Goal: Task Accomplishment & Management: Manage account settings

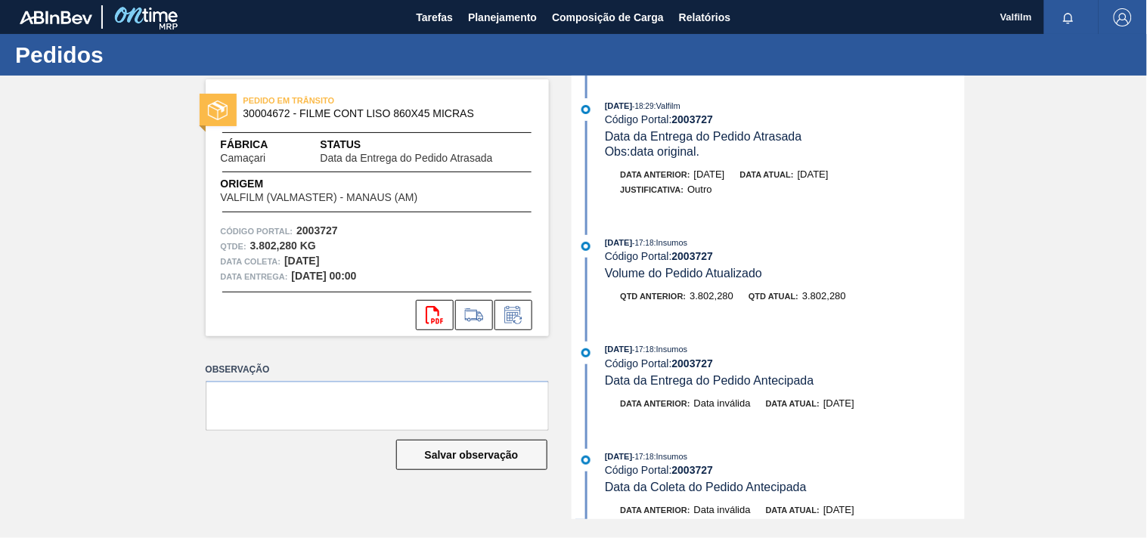
scroll to position [811, 0]
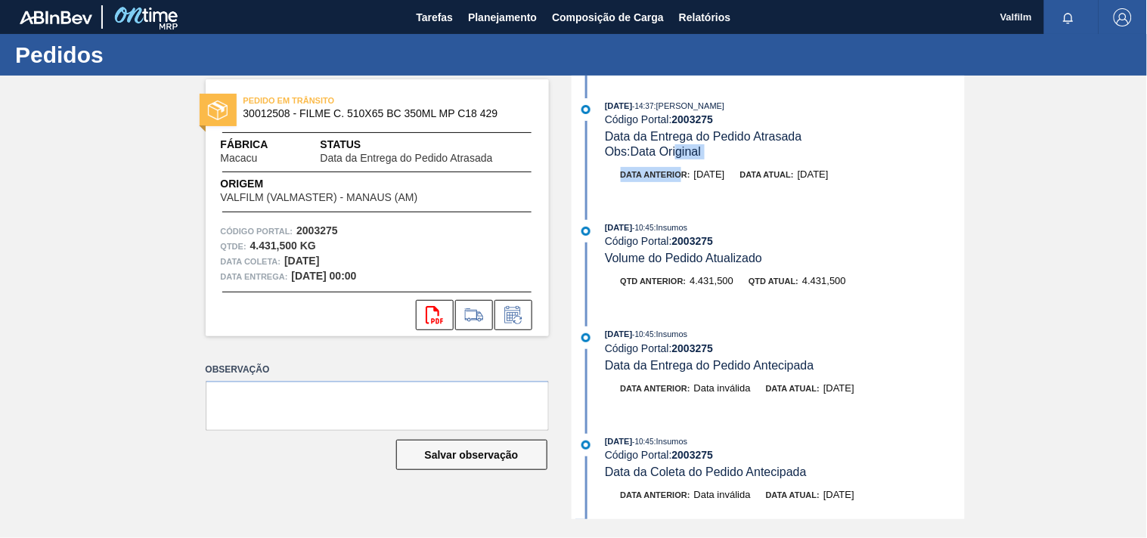
click at [683, 166] on div "01/09/2025 - 14:37 : TOMAS SIMOES SILVA Código Portal: 2003275 Data da Entrega …" at bounding box center [769, 147] width 389 height 99
click at [144, 323] on div "PEDIDO EM TRÂNSITO 30012508 - FILME C. 510X65 BC 350ML MP C18 429 Fábrica Macac…" at bounding box center [573, 298] width 1147 height 444
click at [514, 314] on icon at bounding box center [513, 315] width 24 height 18
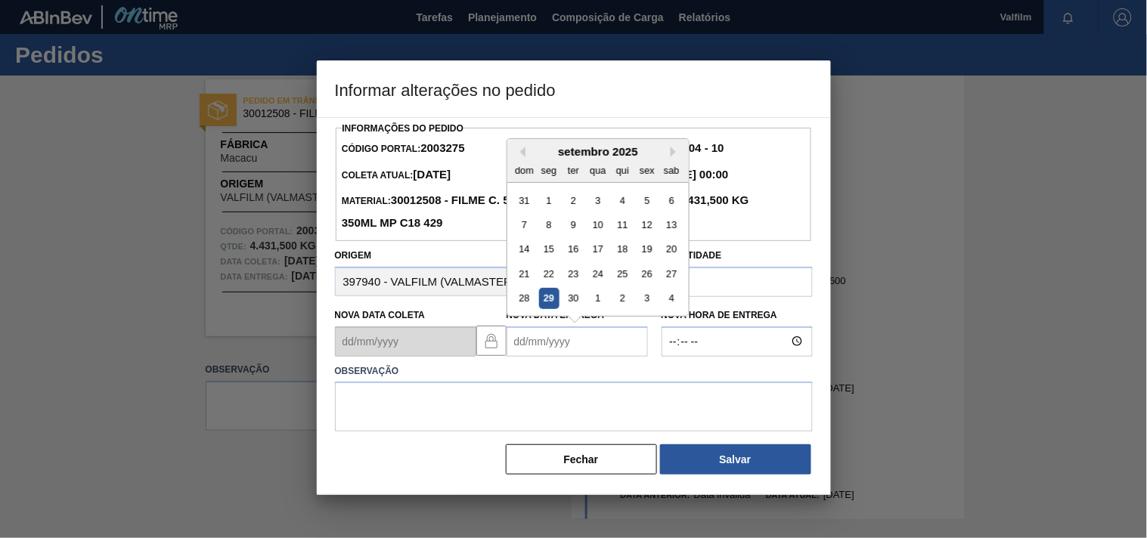
click at [512, 349] on Entrega2003275 "Nova Data Entrega" at bounding box center [576, 342] width 141 height 30
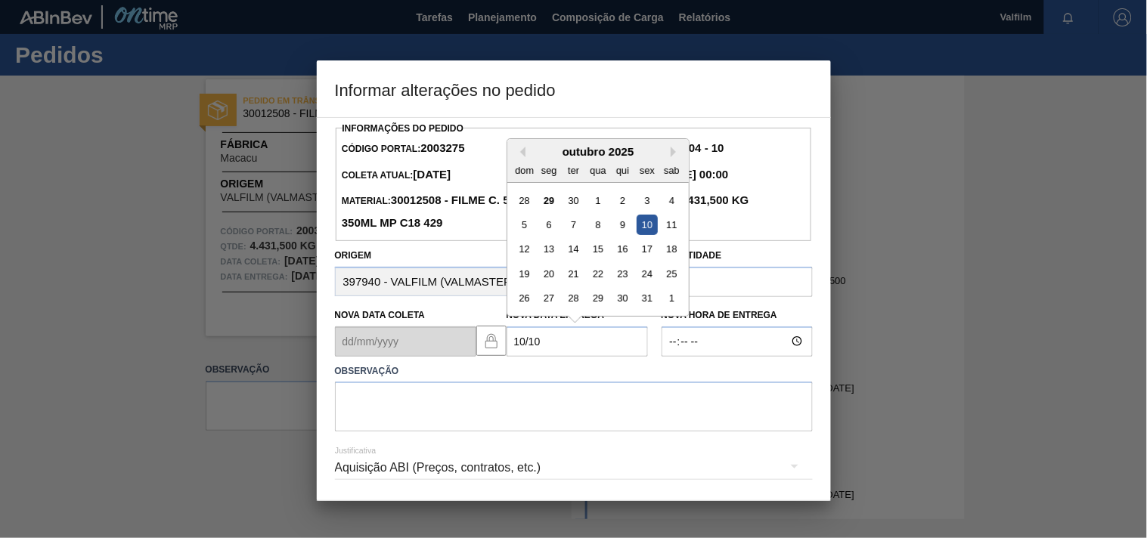
click at [649, 225] on div "10" at bounding box center [647, 225] width 20 height 20
type Entrega2003275 "[DATE]"
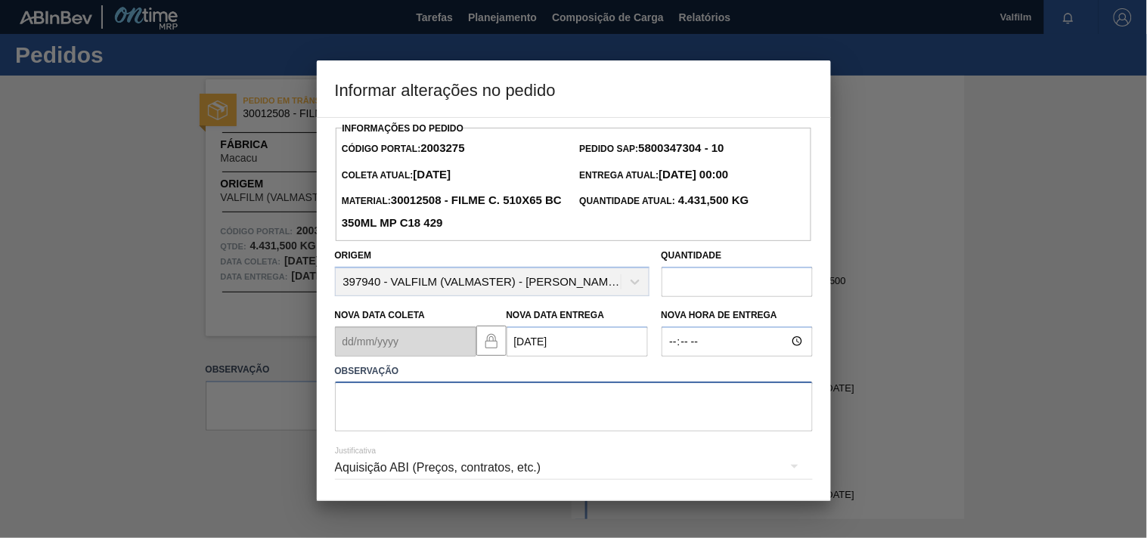
click at [482, 395] on textarea at bounding box center [574, 407] width 478 height 50
type textarea "AJUSTE ENTREGA - OMISSAO DE PORTO."
click at [358, 465] on div "Aquisição ABI (Preços, contratos, etc.)" at bounding box center [574, 468] width 478 height 42
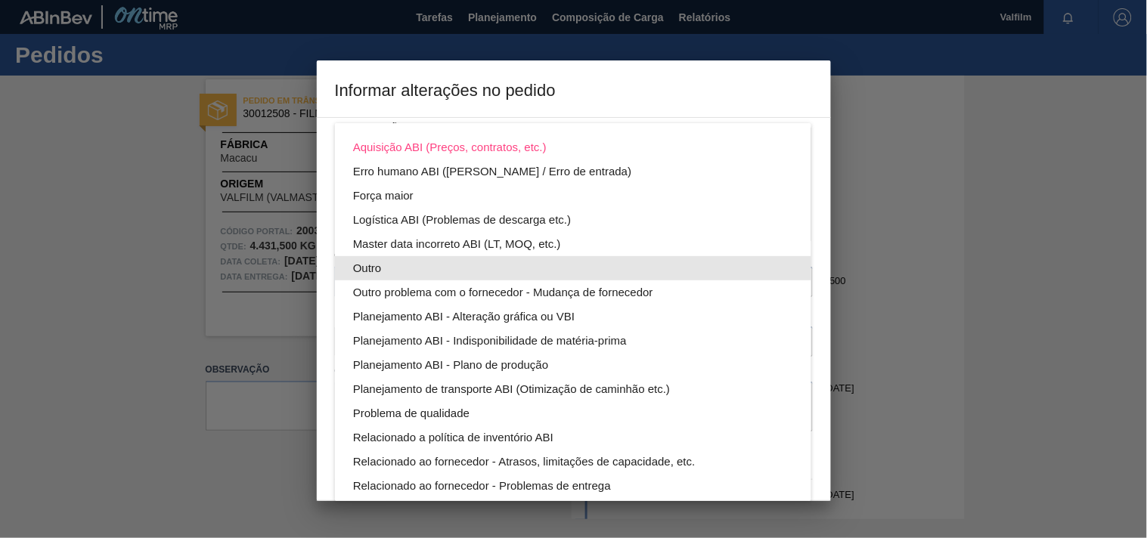
click at [376, 267] on div "Outro" at bounding box center [573, 268] width 440 height 24
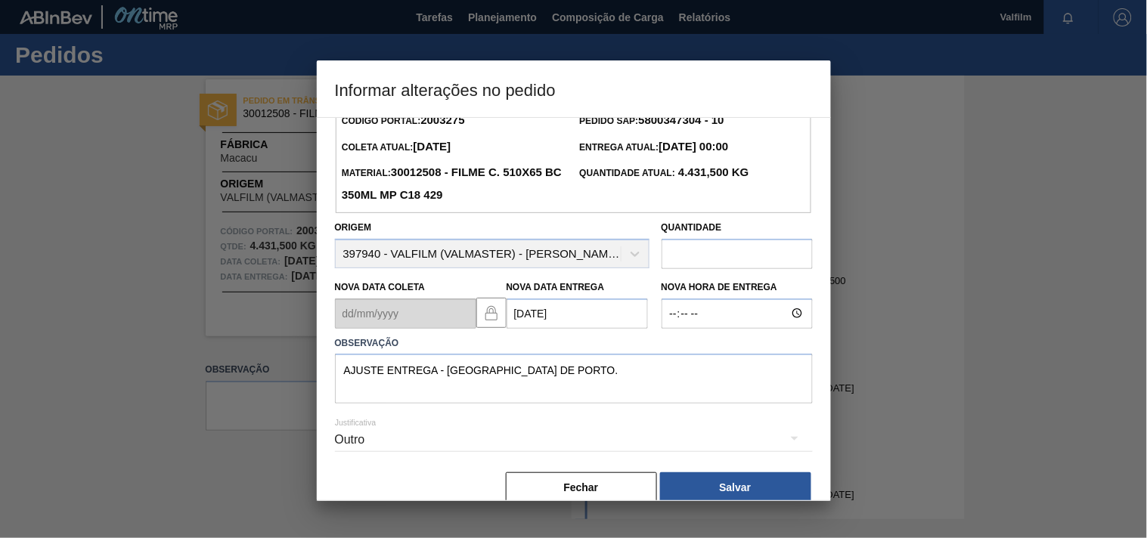
scroll to position [54, 0]
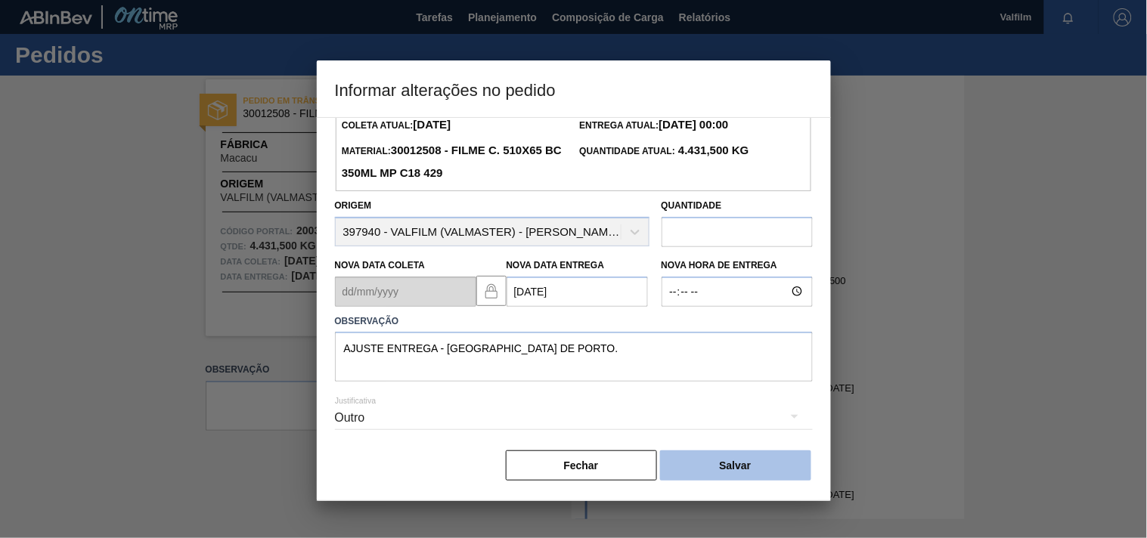
click at [760, 467] on button "Salvar" at bounding box center [735, 466] width 151 height 30
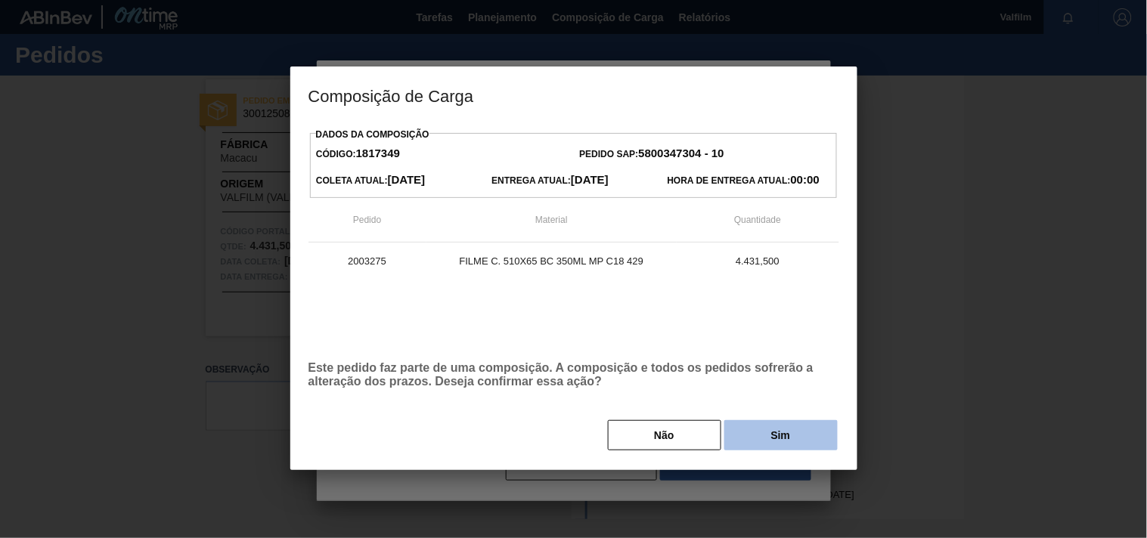
click at [774, 434] on button "Sim" at bounding box center [780, 435] width 113 height 30
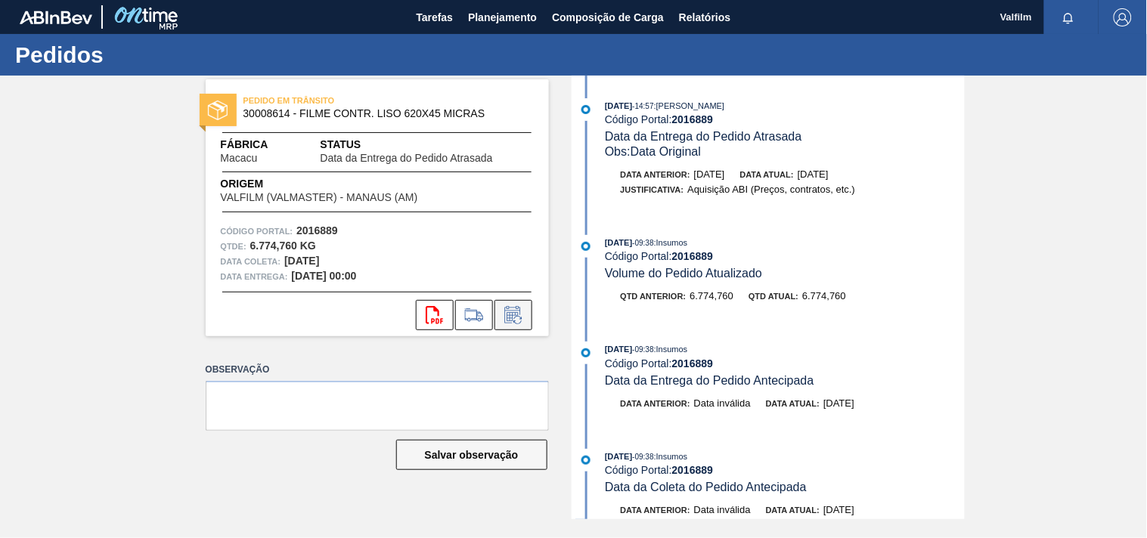
click at [519, 318] on icon at bounding box center [513, 315] width 24 height 18
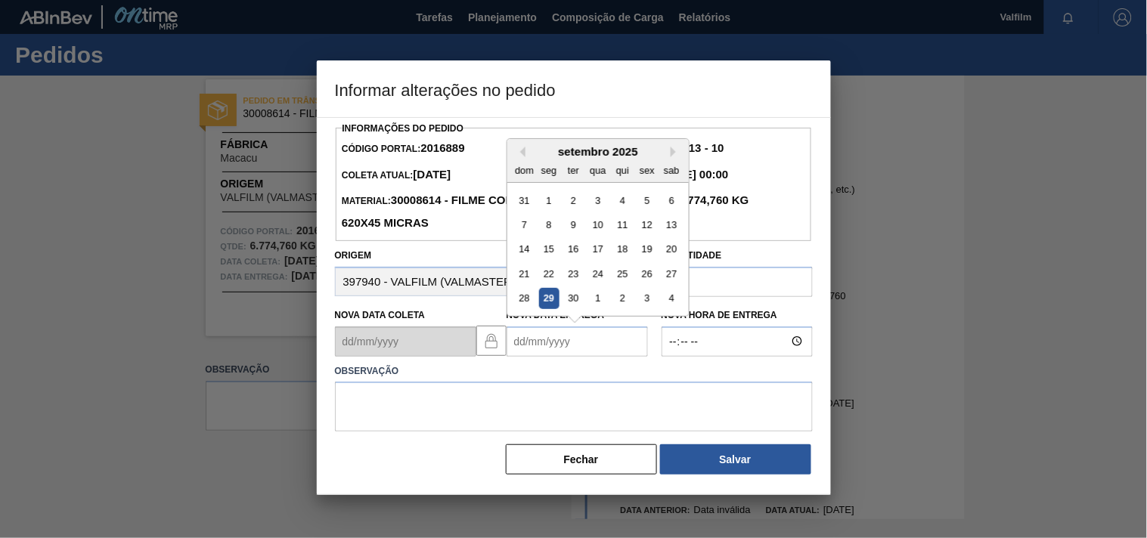
click at [514, 350] on Entrega2016889 "Nova Data Entrega" at bounding box center [576, 342] width 141 height 30
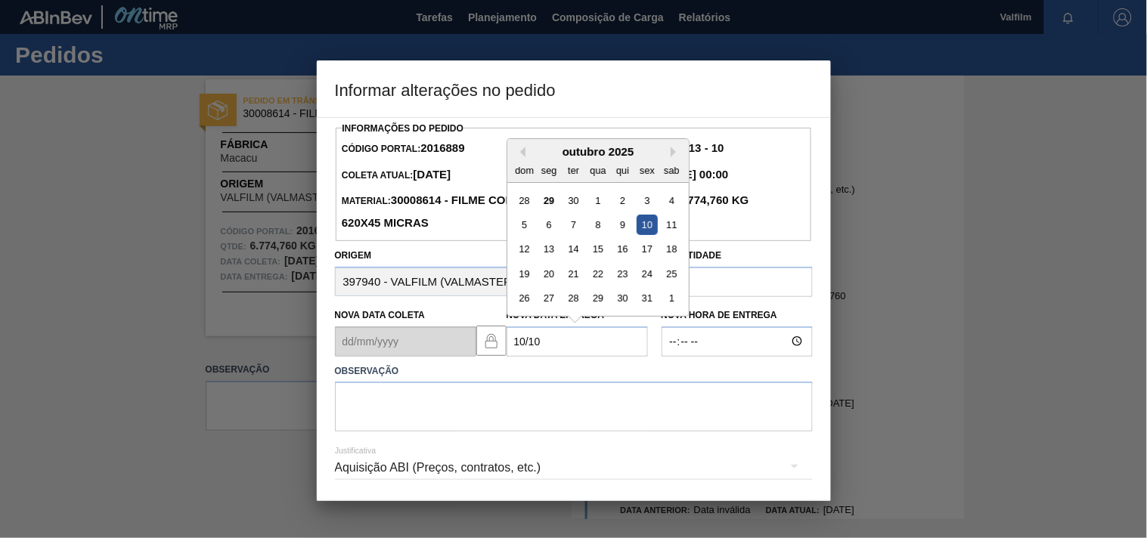
click at [639, 234] on div "10" at bounding box center [647, 225] width 20 height 20
type Entrega2016889 "[DATE]"
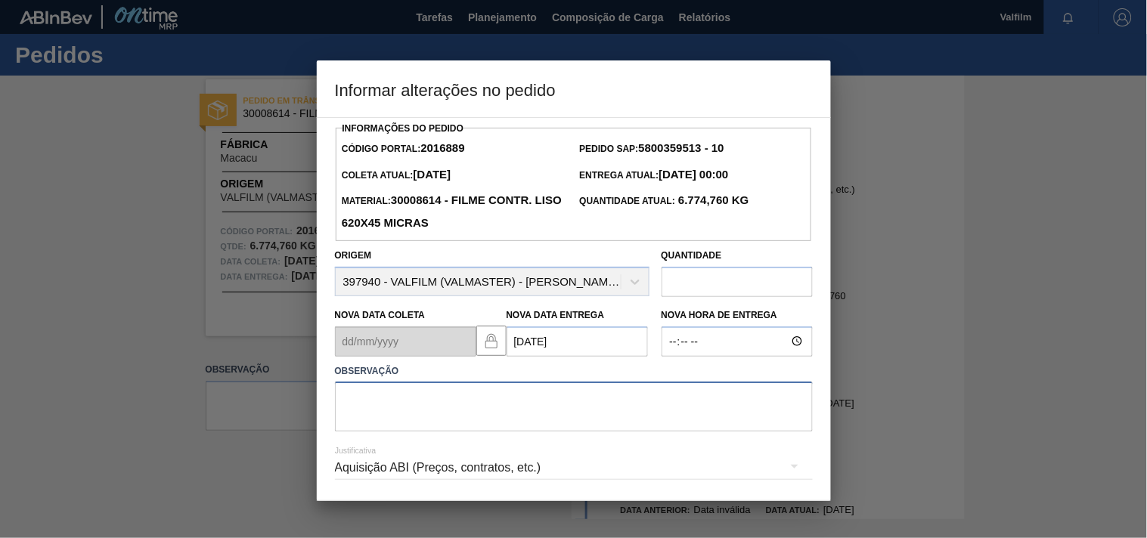
click at [427, 402] on textarea at bounding box center [574, 407] width 478 height 50
paste textarea "Ajuste entrega ( otimização card / veiculo )."
type textarea "Ajuste entrega ( otimização card / veiculo )."
click at [388, 473] on div "Aquisição ABI (Preços, contratos, etc.)" at bounding box center [574, 468] width 478 height 42
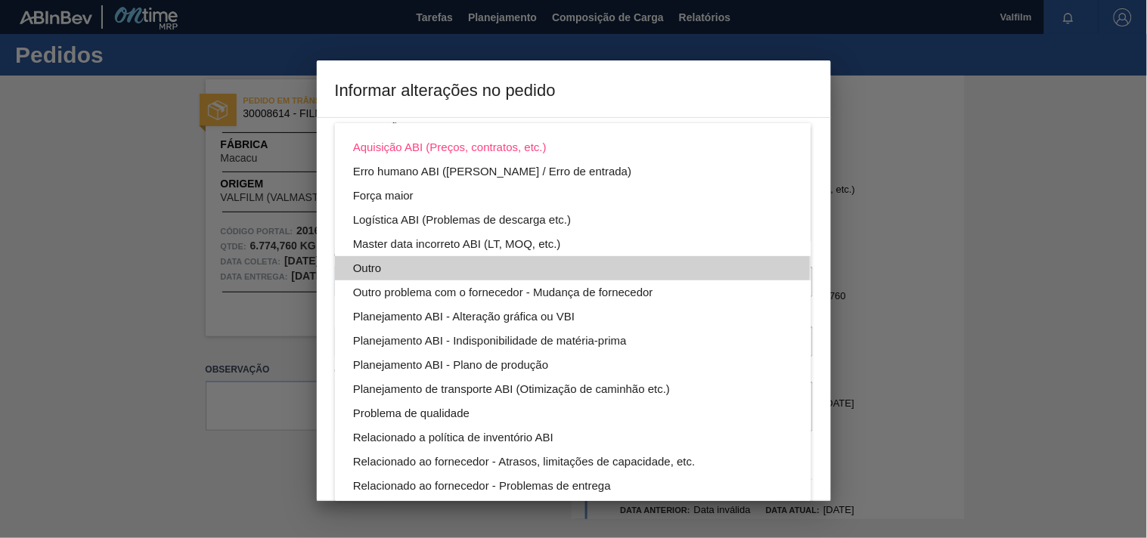
click at [364, 265] on div "Outro" at bounding box center [573, 268] width 440 height 24
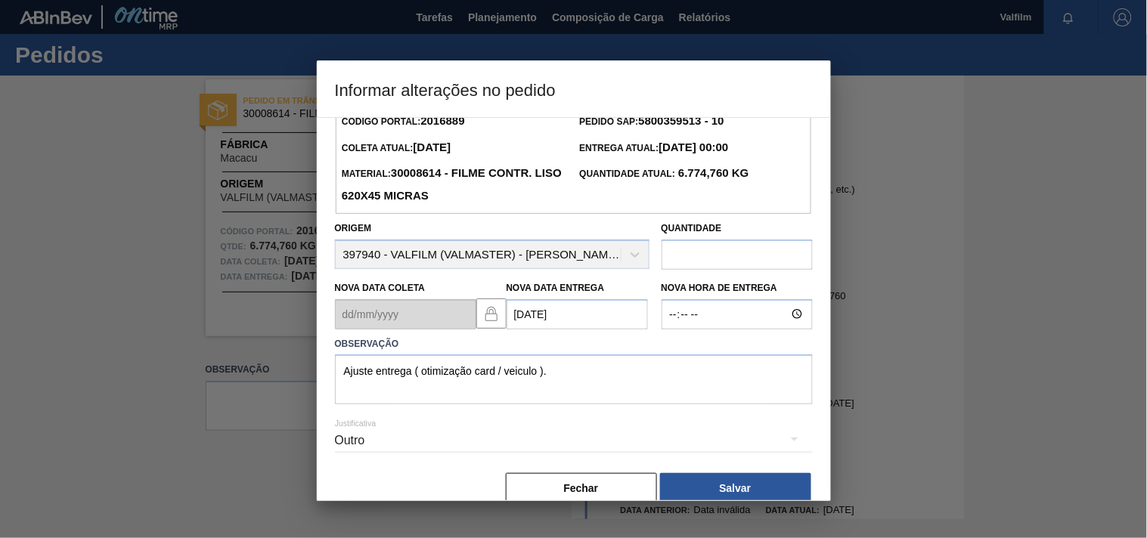
scroll to position [54, 0]
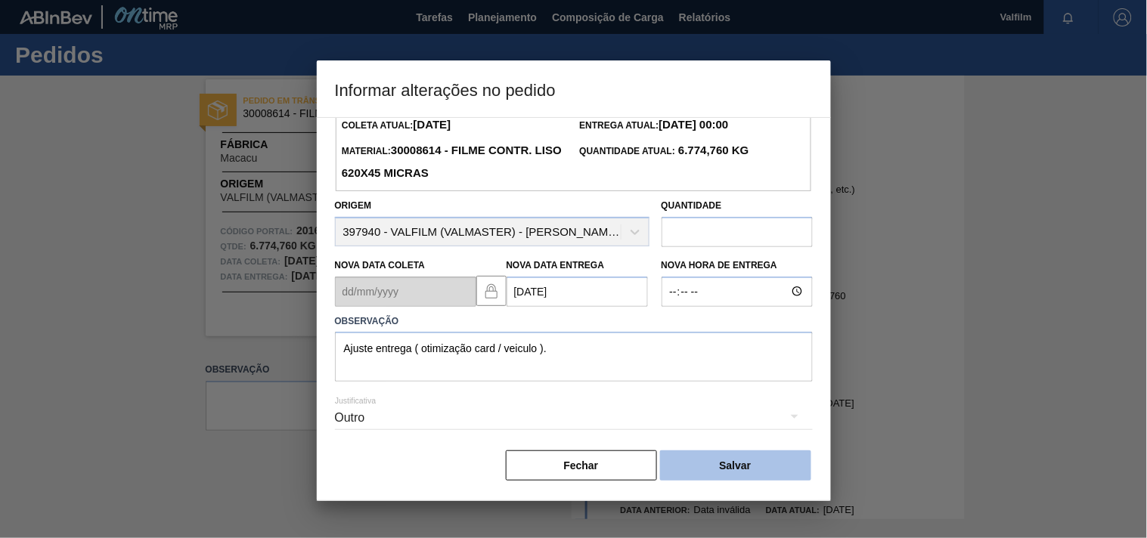
click at [765, 459] on button "Salvar" at bounding box center [735, 466] width 151 height 30
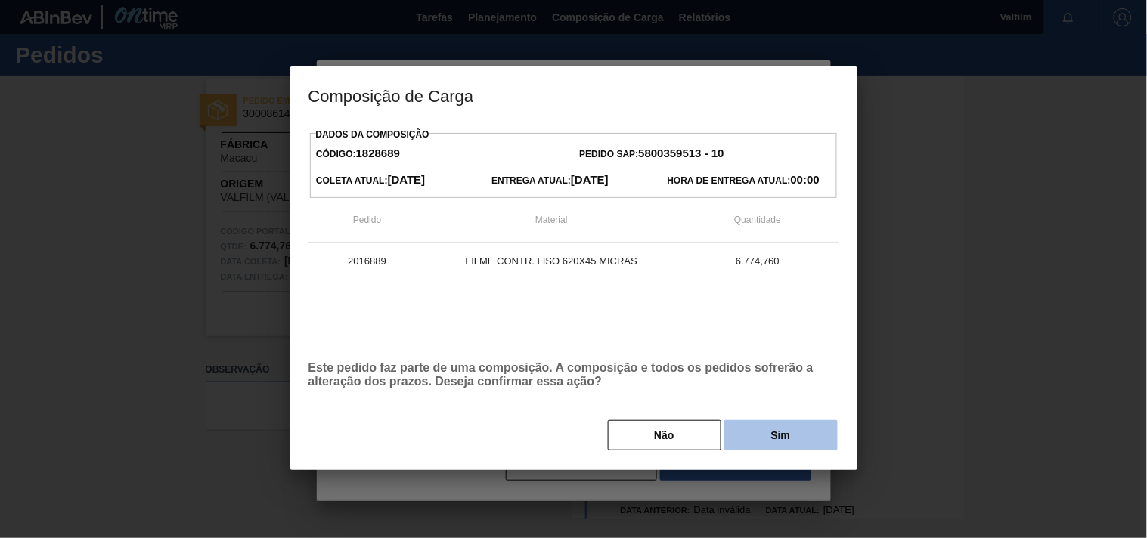
click at [776, 437] on button "Sim" at bounding box center [780, 435] width 113 height 30
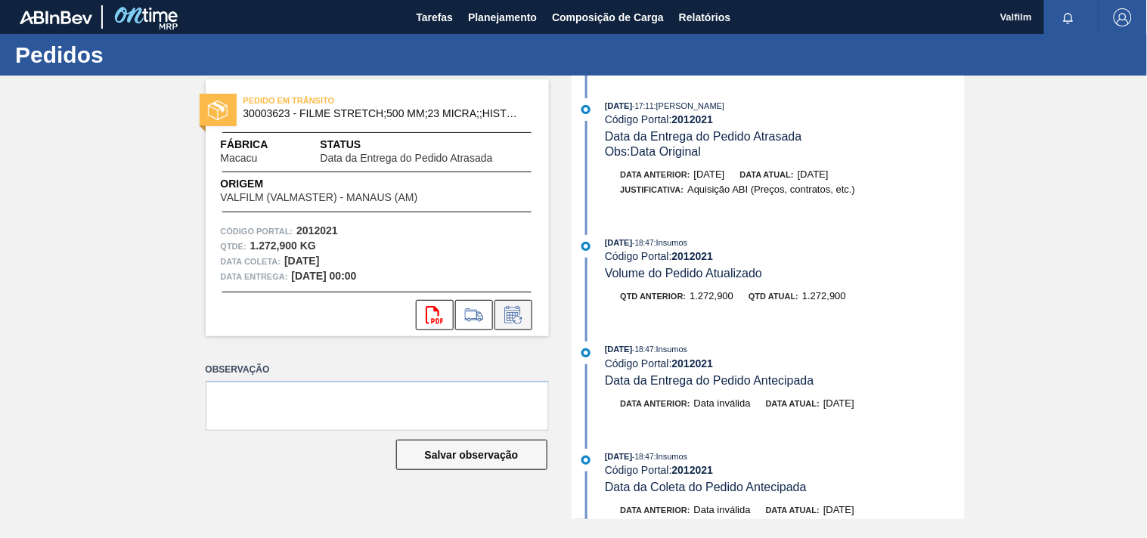
click at [516, 324] on button at bounding box center [513, 315] width 38 height 30
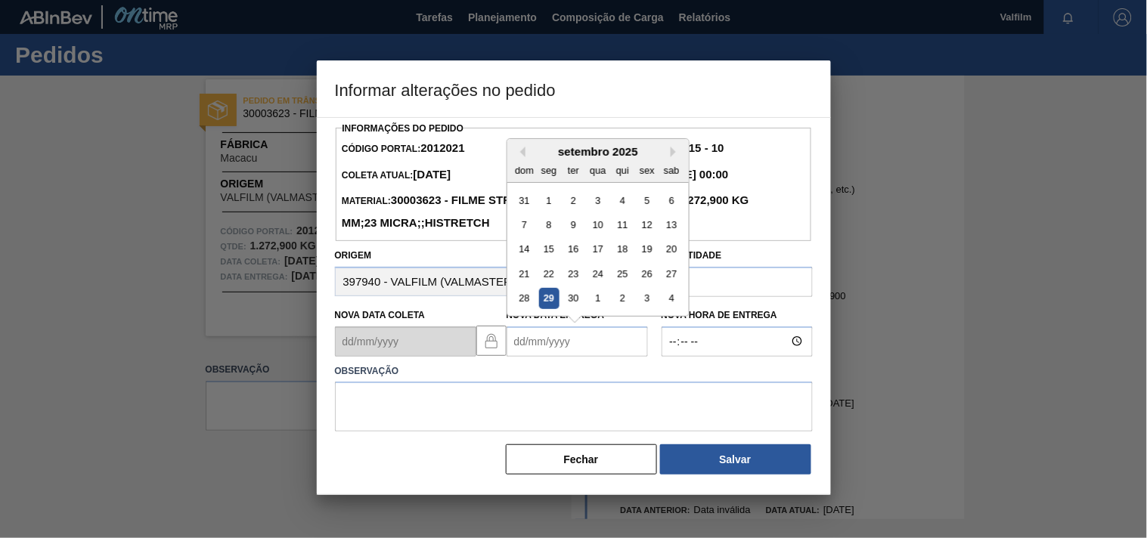
click at [525, 357] on Entrega2012021 "Nova Data Entrega" at bounding box center [576, 342] width 141 height 30
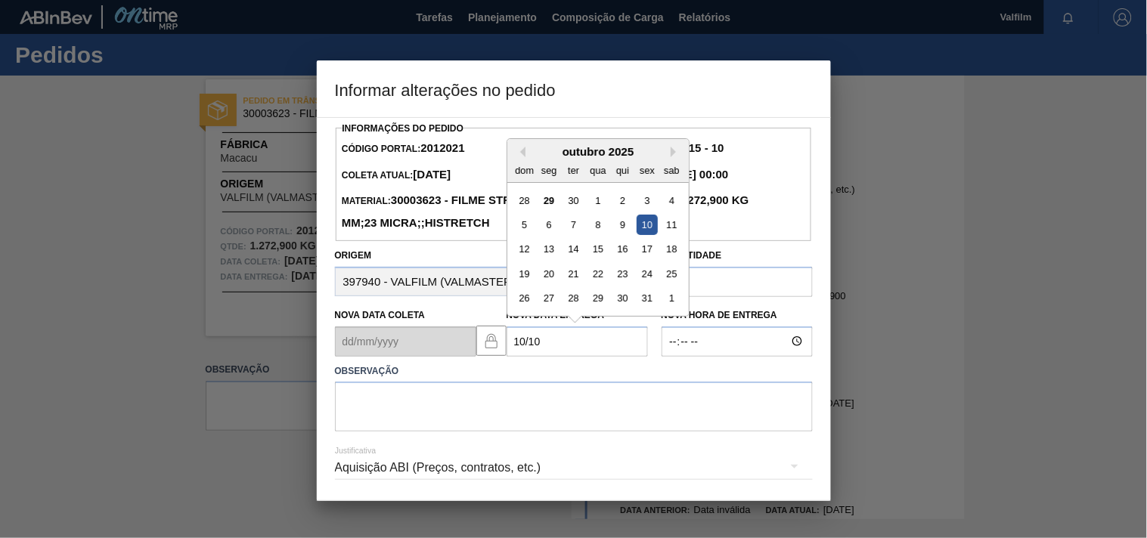
click at [644, 235] on div "10" at bounding box center [647, 225] width 20 height 20
type Entrega2012021 "[DATE]"
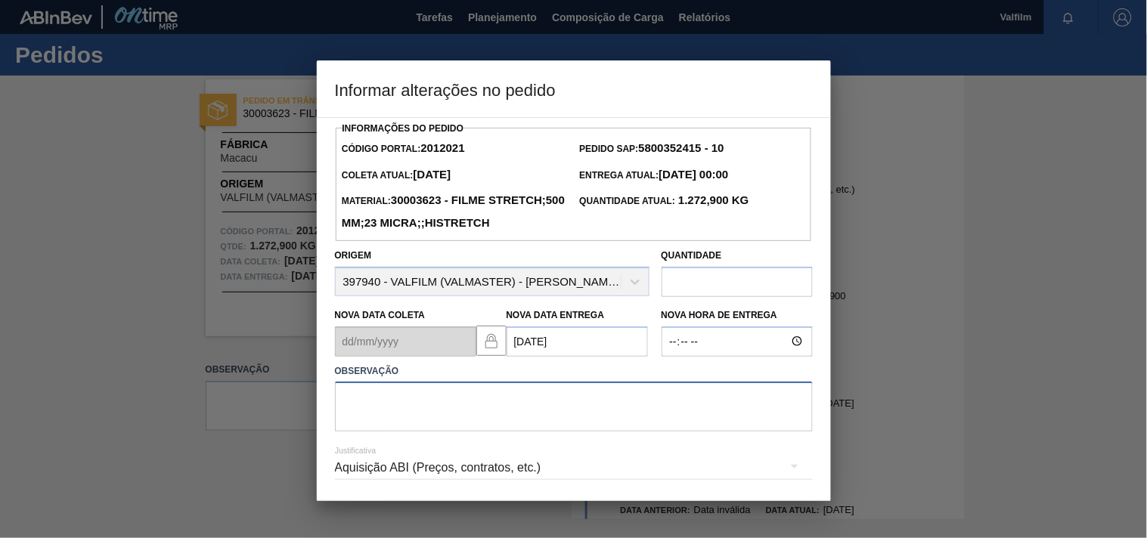
click at [432, 417] on textarea at bounding box center [574, 407] width 478 height 50
paste textarea "Ajuste entrega ( otimização card / veiculo )."
type textarea "Ajuste entrega ( otimização card / veiculo )."
click at [398, 489] on div "Aquisição ABI (Preços, contratos, etc.)" at bounding box center [574, 468] width 478 height 42
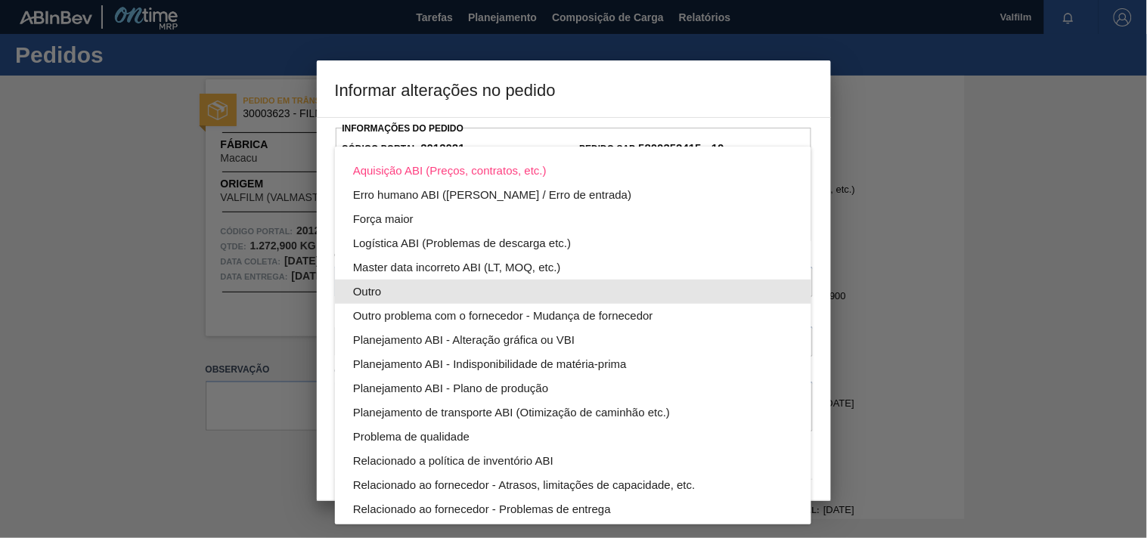
drag, startPoint x: 379, startPoint y: 293, endPoint x: 538, endPoint y: 355, distance: 171.1
click at [379, 295] on div "Outro" at bounding box center [573, 292] width 440 height 24
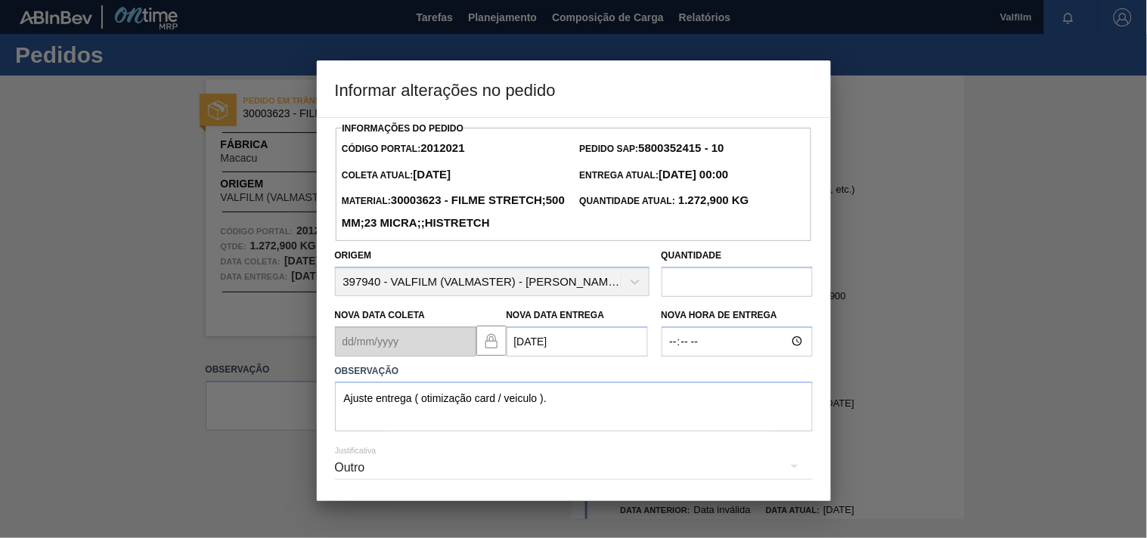
scroll to position [77, 0]
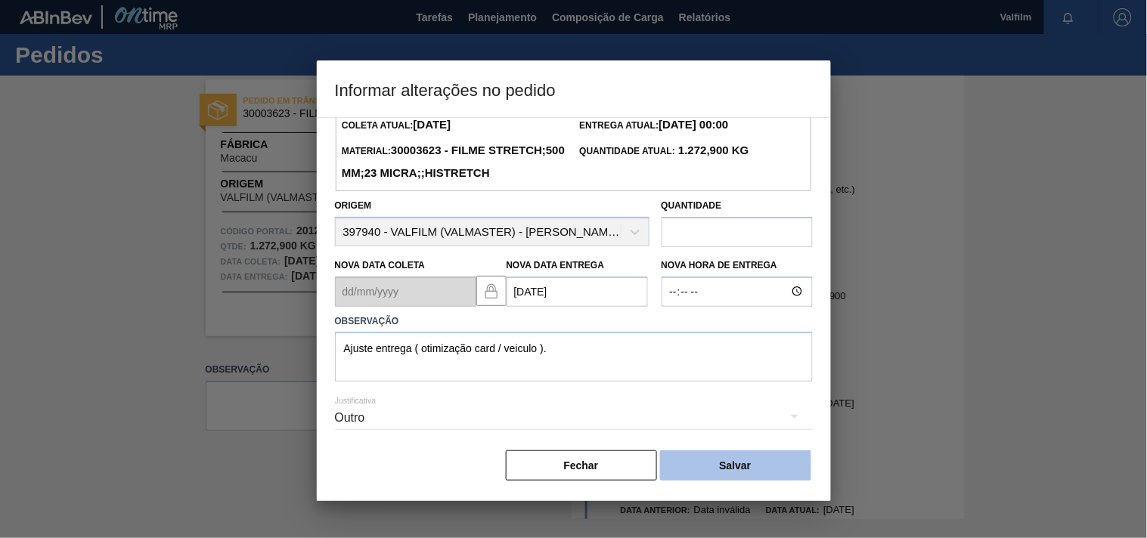
click at [744, 461] on button "Salvar" at bounding box center [735, 466] width 151 height 30
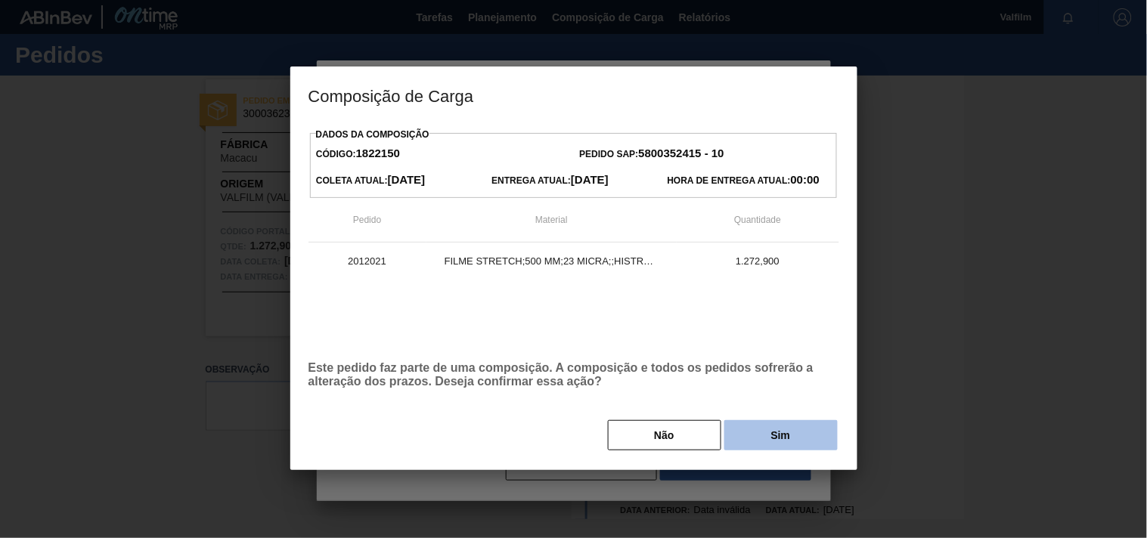
click at [781, 437] on button "Sim" at bounding box center [780, 435] width 113 height 30
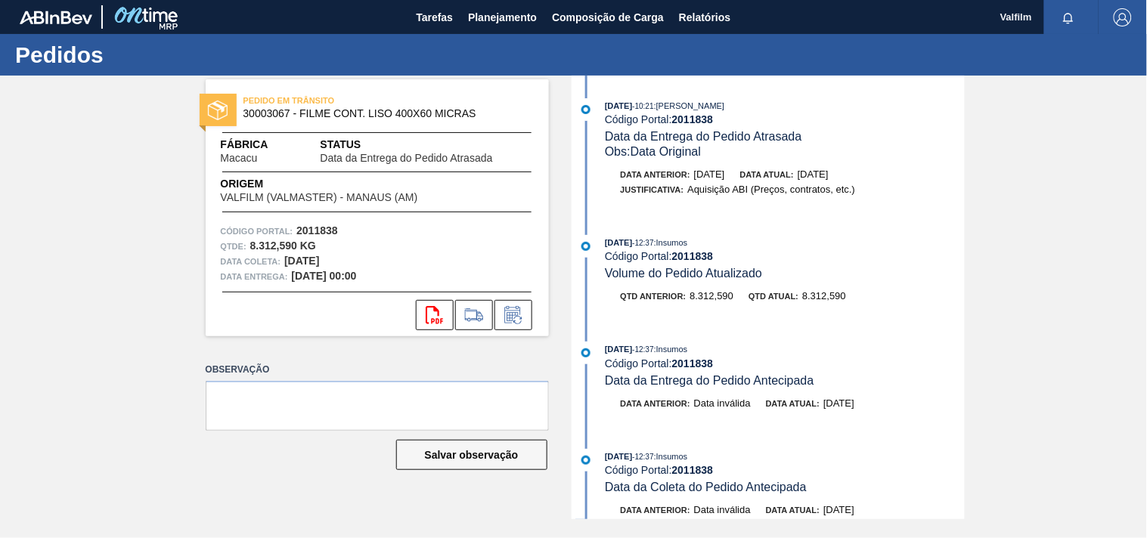
click at [517, 333] on div "PEDIDO EM TRÂNSITO 30003067 - FILME CONT. LISO 400X60 MICRAS Fábrica Macacu Sta…" at bounding box center [377, 207] width 343 height 257
click at [517, 320] on icon at bounding box center [513, 315] width 24 height 18
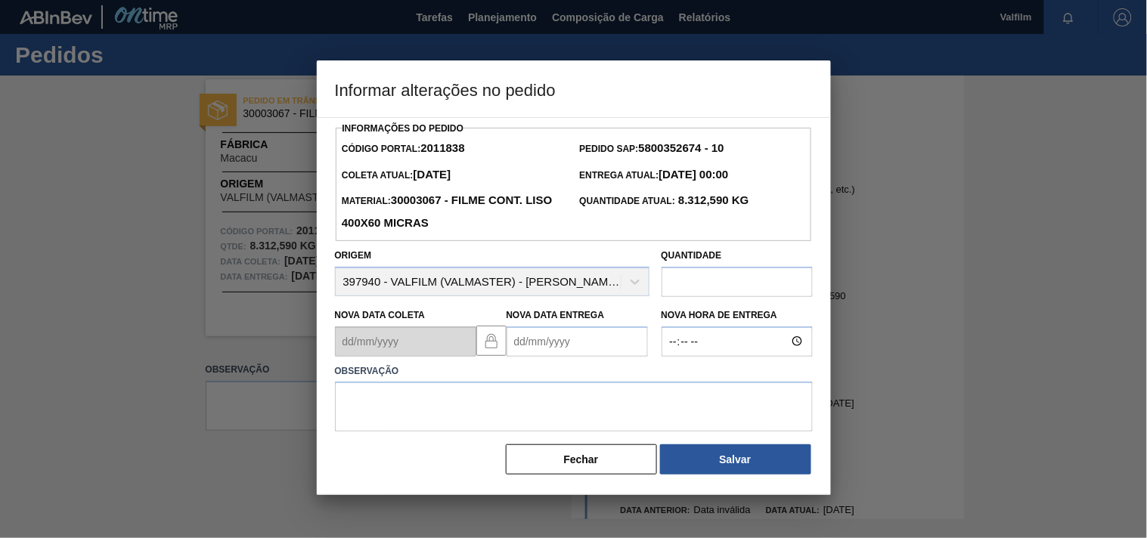
click at [528, 346] on Entrega2011838 "Nova Data Entrega" at bounding box center [576, 342] width 141 height 30
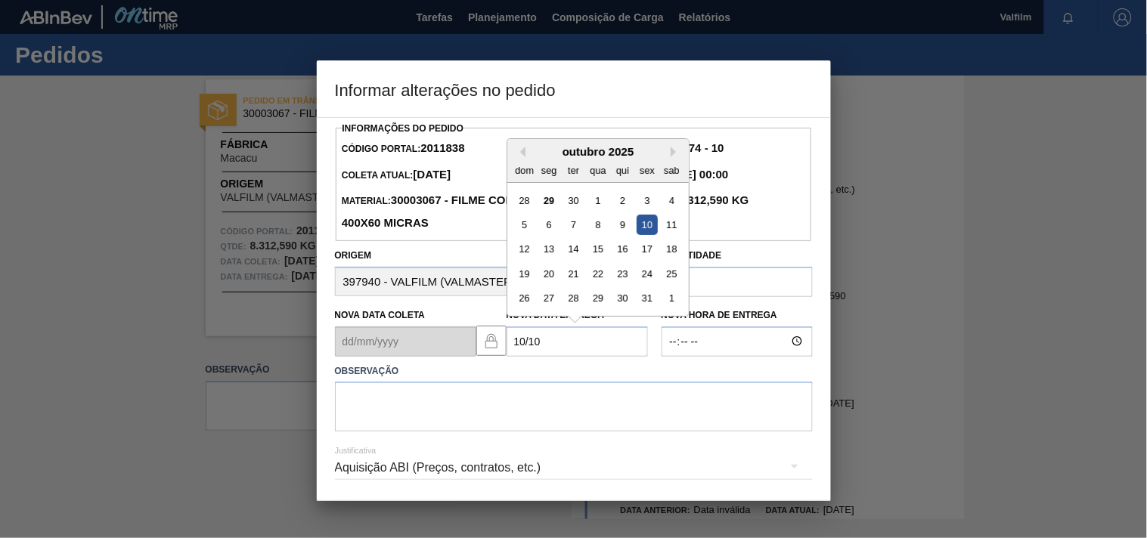
click at [637, 229] on div "10" at bounding box center [647, 225] width 20 height 20
type Entrega2011838 "[DATE]"
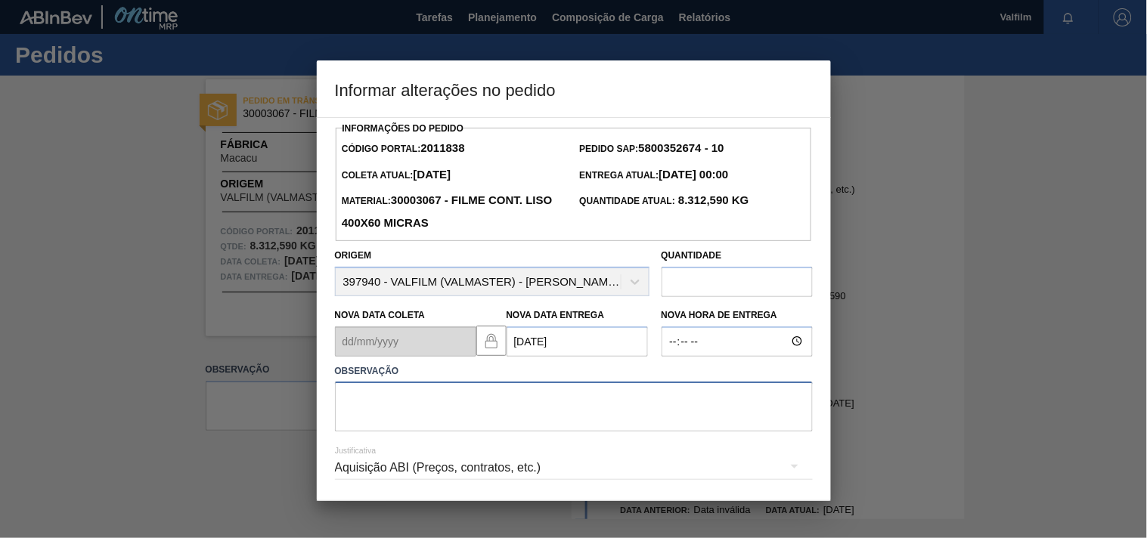
click at [404, 391] on textarea at bounding box center [574, 407] width 478 height 50
paste textarea "Ajuste entrega ( otimização card / veiculo )."
type textarea "Ajuste entrega ( otimização card / veiculo )."
click at [529, 469] on div "Aquisição ABI (Preços, contratos, etc.)" at bounding box center [574, 468] width 478 height 42
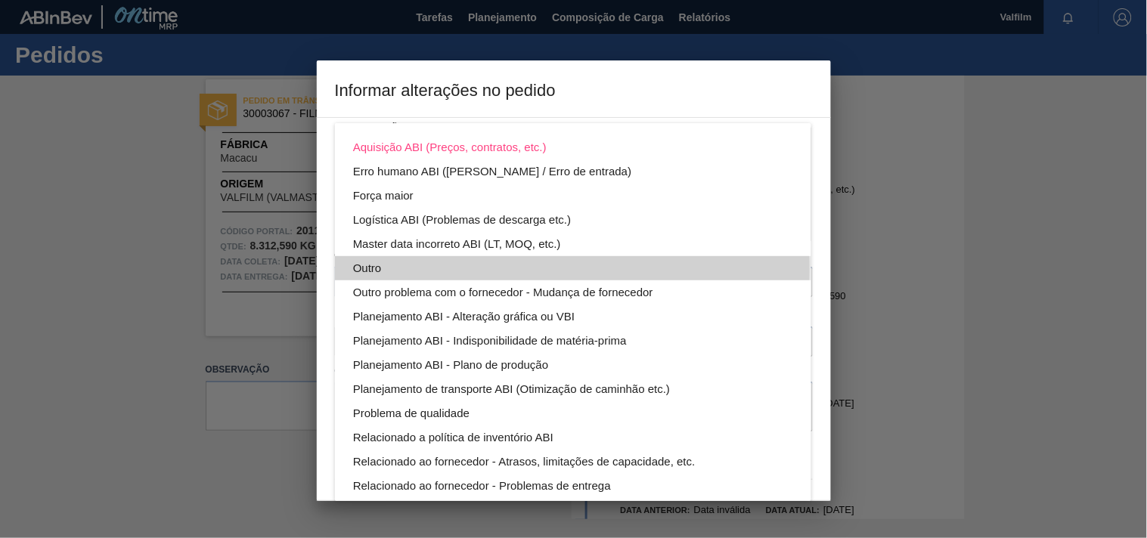
drag, startPoint x: 372, startPoint y: 269, endPoint x: 553, endPoint y: 319, distance: 188.2
click at [373, 269] on div "Outro" at bounding box center [573, 268] width 440 height 24
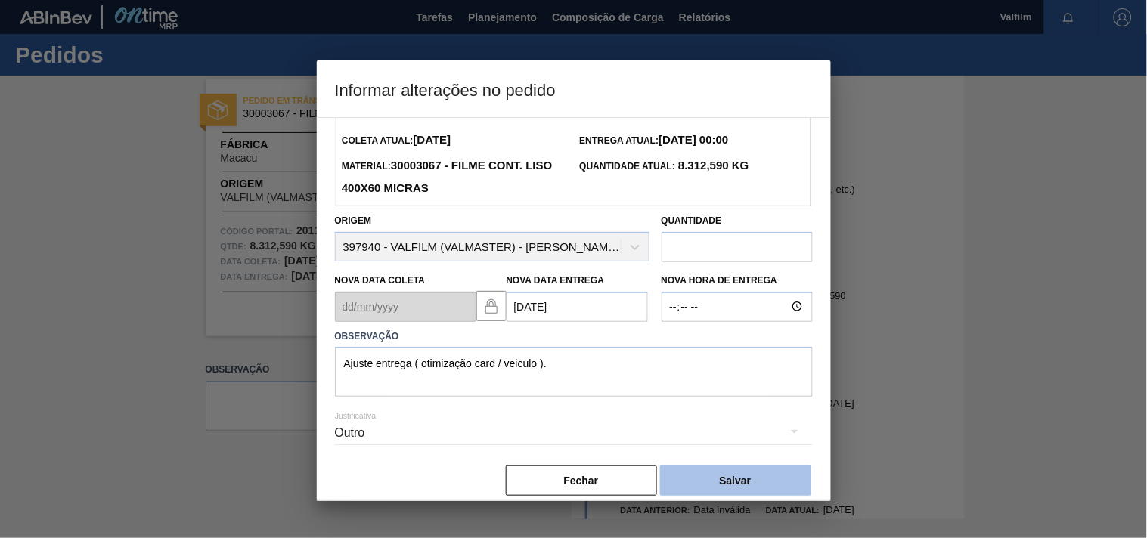
scroll to position [54, 0]
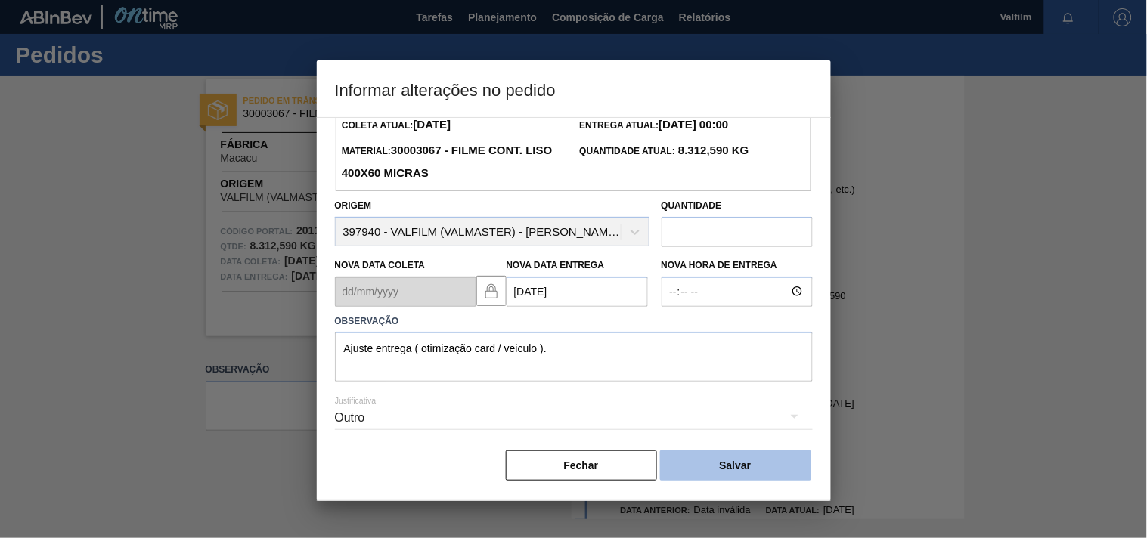
click at [735, 466] on button "Salvar" at bounding box center [735, 466] width 151 height 30
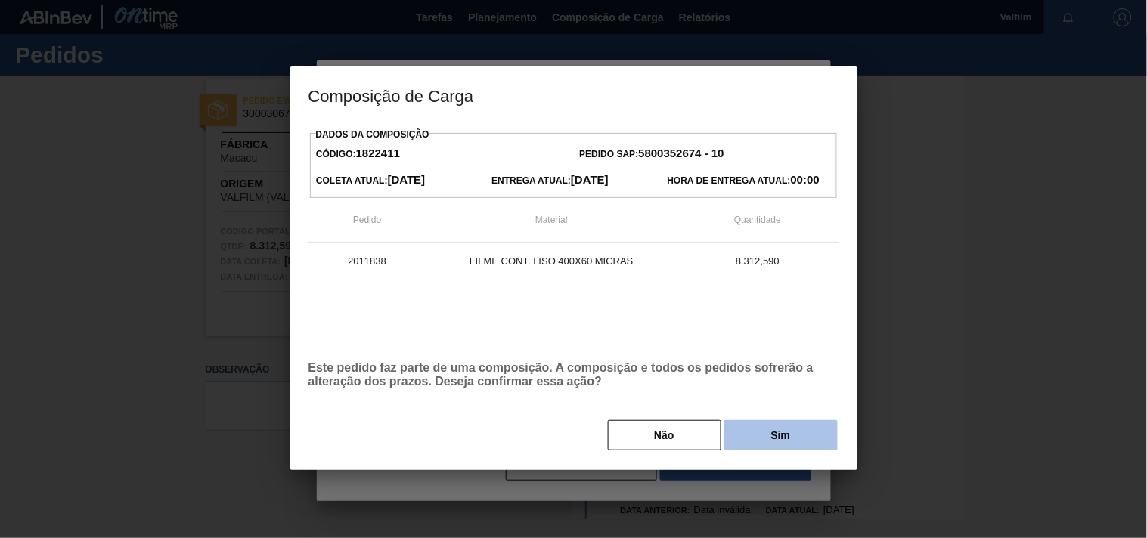
click at [749, 441] on button "Sim" at bounding box center [780, 435] width 113 height 30
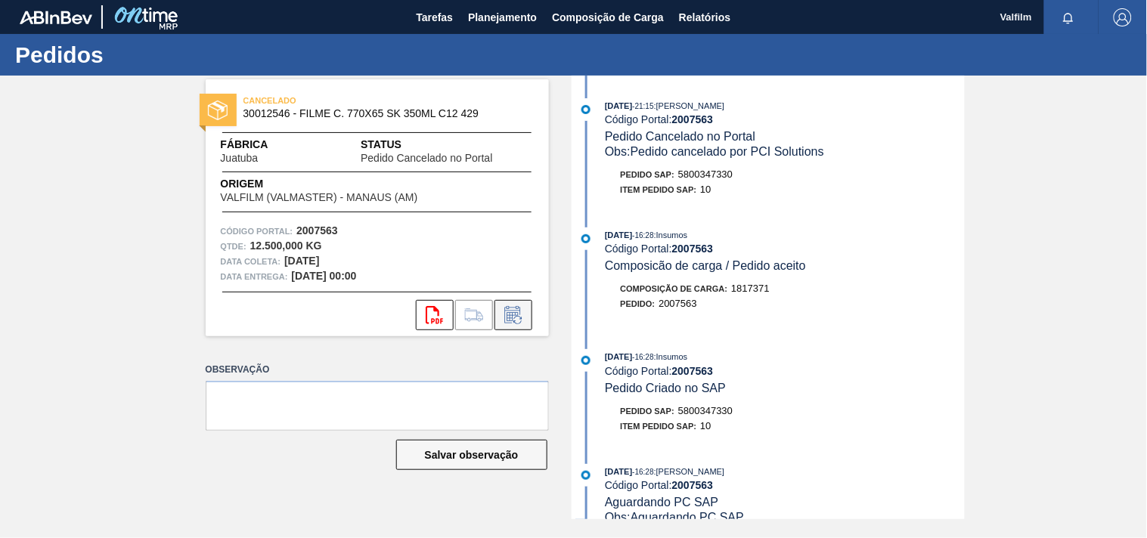
click at [510, 319] on icon at bounding box center [513, 315] width 24 height 18
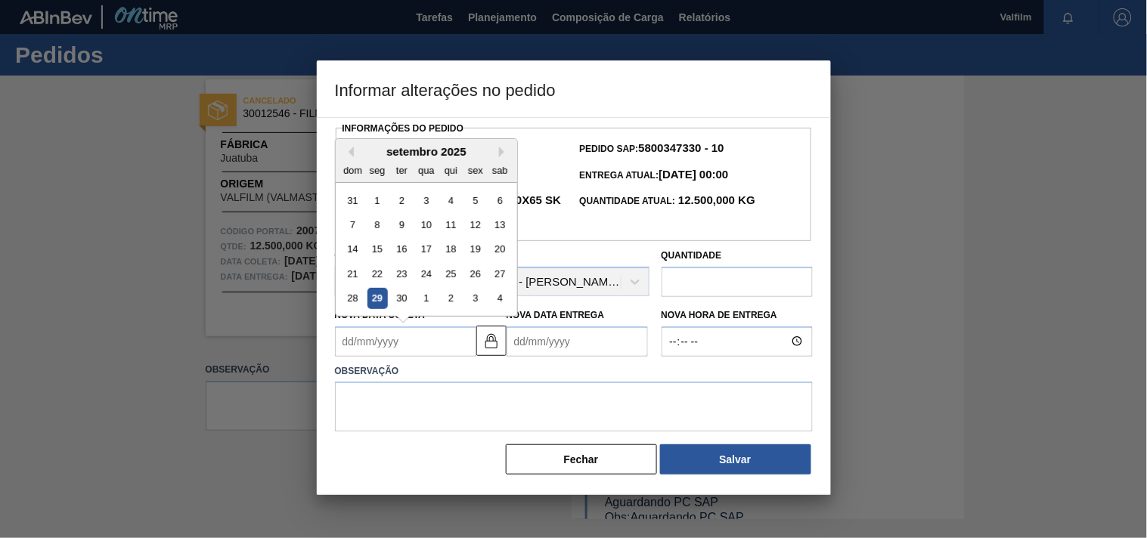
click at [419, 352] on Coleta2007563 "Nova Data Coleta" at bounding box center [405, 342] width 141 height 30
type Coleta2007563 "1"
type Entrega2007563 "01/10/2025"
type Coleta2007563 "10"
type Entrega2007563 "10/10/2025"
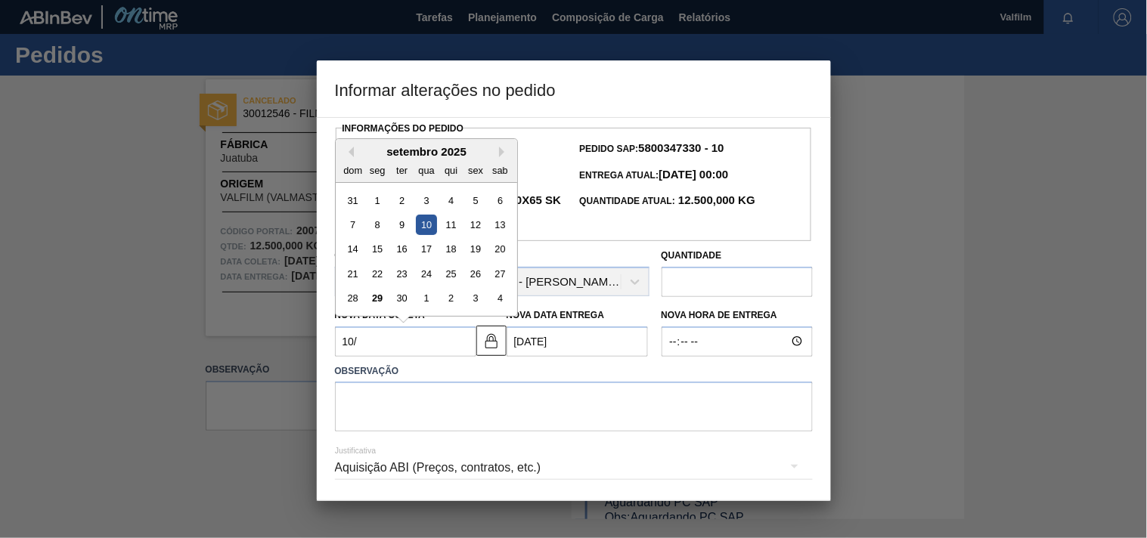
type Coleta2007563 "10/1"
type Entrega2007563 "09/02/2025"
type Coleta2007563 "10/10"
type Entrega2007563 "09/11/2025"
click at [474, 229] on div "10" at bounding box center [475, 225] width 20 height 20
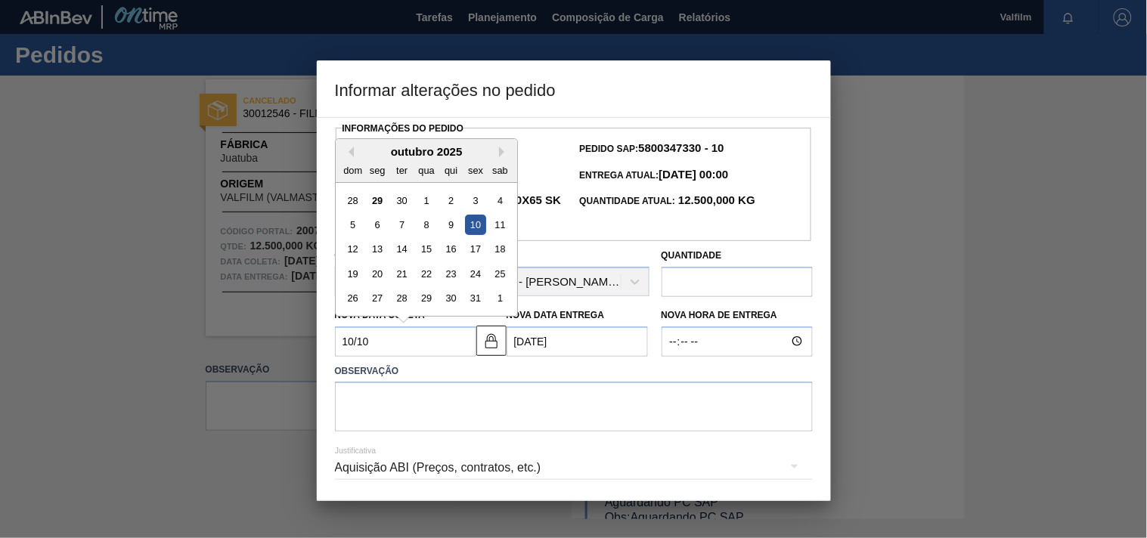
type Coleta2007563 "10/10/2025"
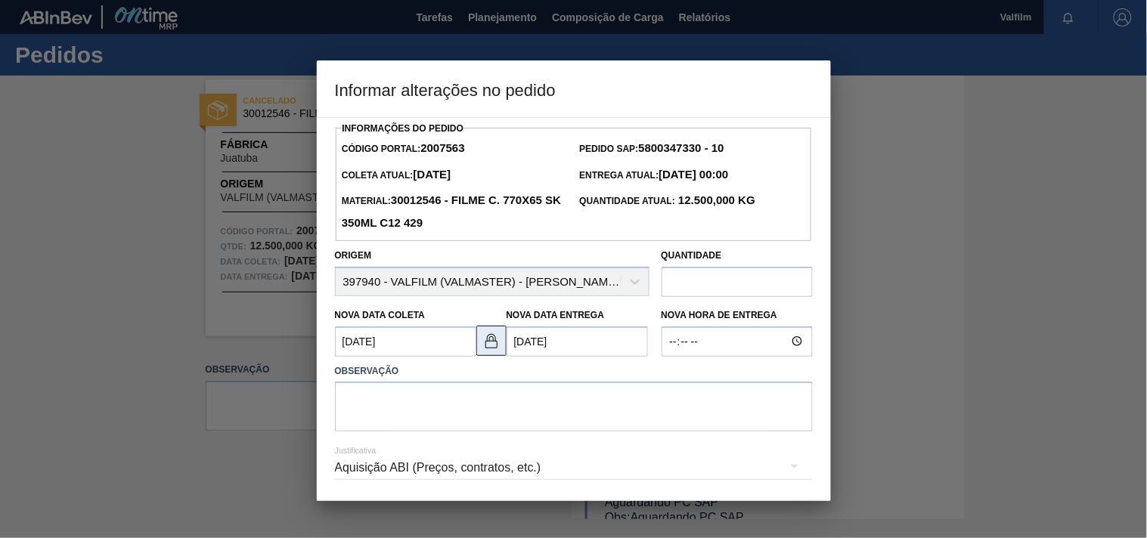
click at [487, 345] on img at bounding box center [491, 341] width 18 height 18
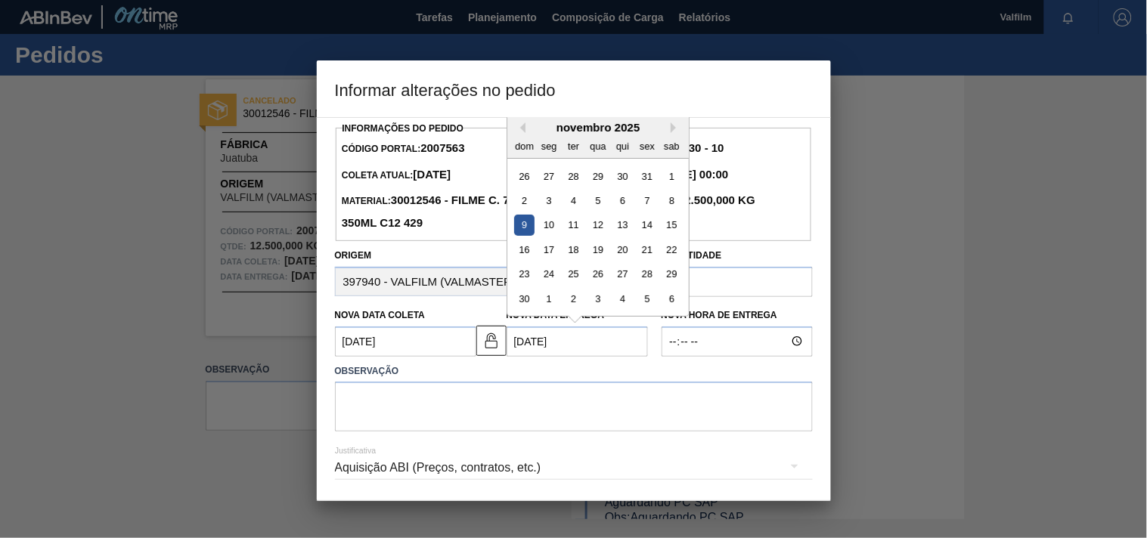
drag, startPoint x: 537, startPoint y: 342, endPoint x: 437, endPoint y: 337, distance: 100.6
click at [437, 337] on div "Nova Data Coleta 10/10/2025 Nova Data Entrega 09/11/2025 Previous Month Next Mo…" at bounding box center [492, 329] width 327 height 56
type Entrega2007563 "10/10/2025"
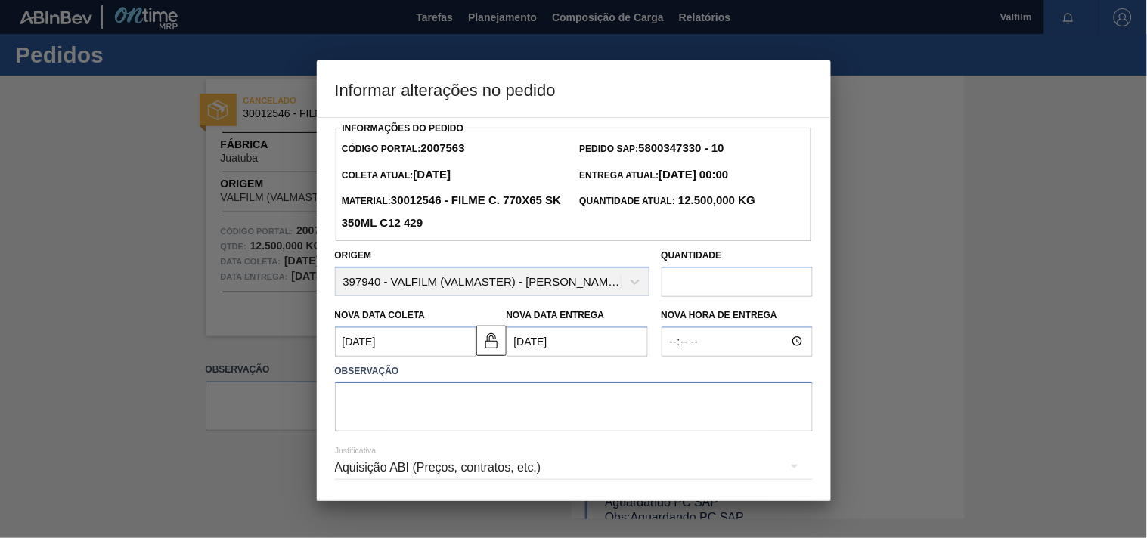
click at [467, 421] on textarea at bounding box center [574, 407] width 478 height 50
paste textarea "Ajuste entrega ( otimização card / veiculo )."
type textarea "Ajuste entrega ( otimização card / veiculo )."
click at [407, 465] on div "Aquisição ABI (Preços, contratos, etc.)" at bounding box center [574, 468] width 478 height 42
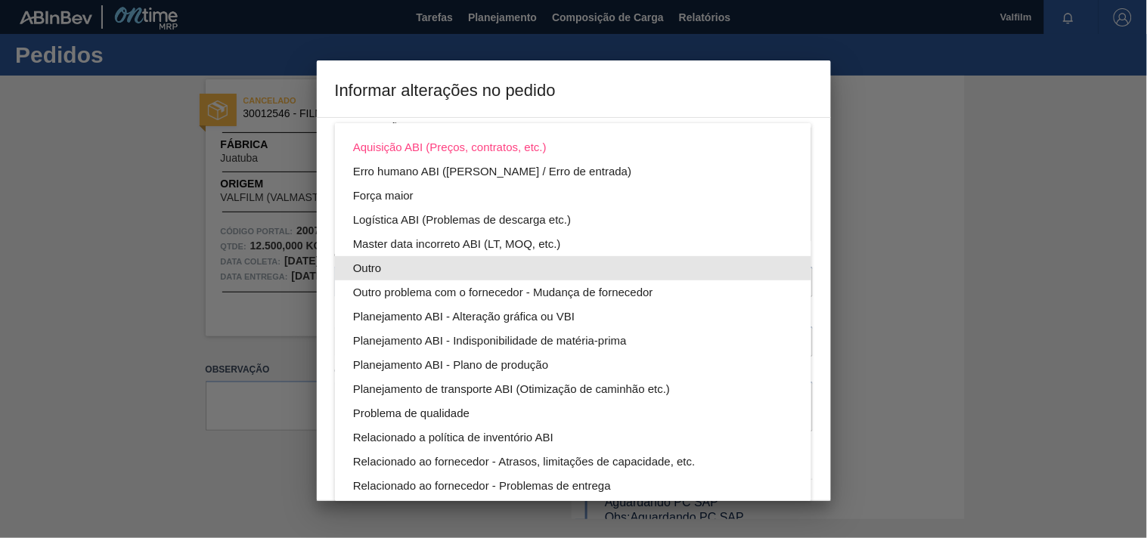
click at [374, 258] on div "Outro" at bounding box center [573, 268] width 440 height 24
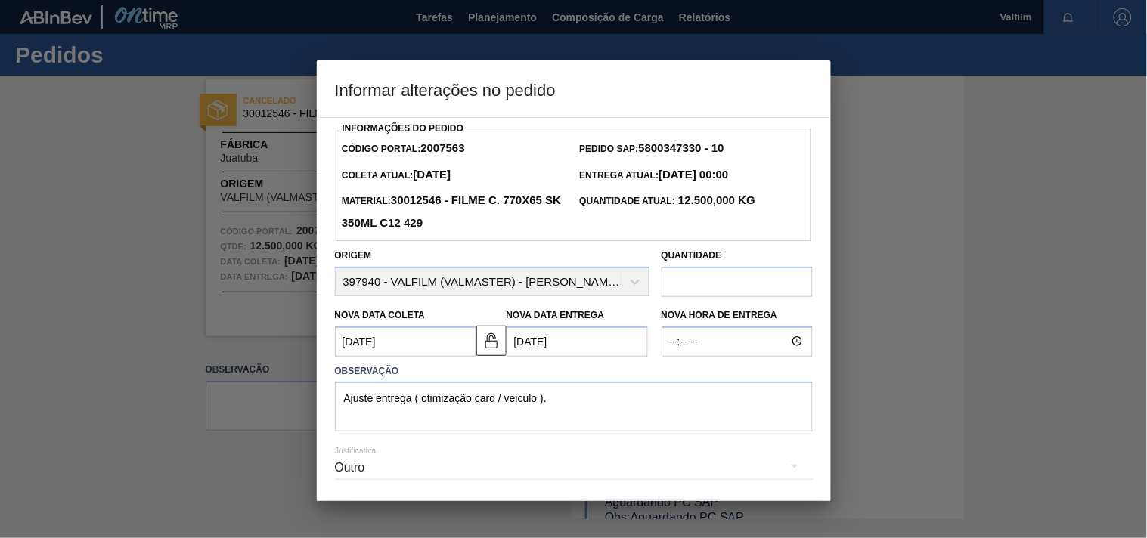
scroll to position [54, 0]
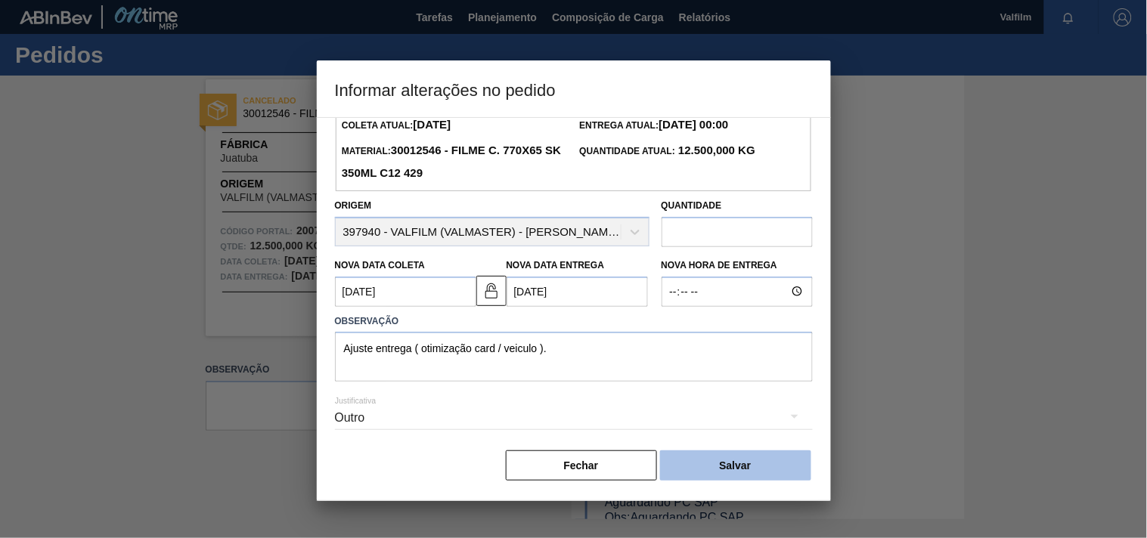
click at [712, 467] on button "Salvar" at bounding box center [735, 466] width 151 height 30
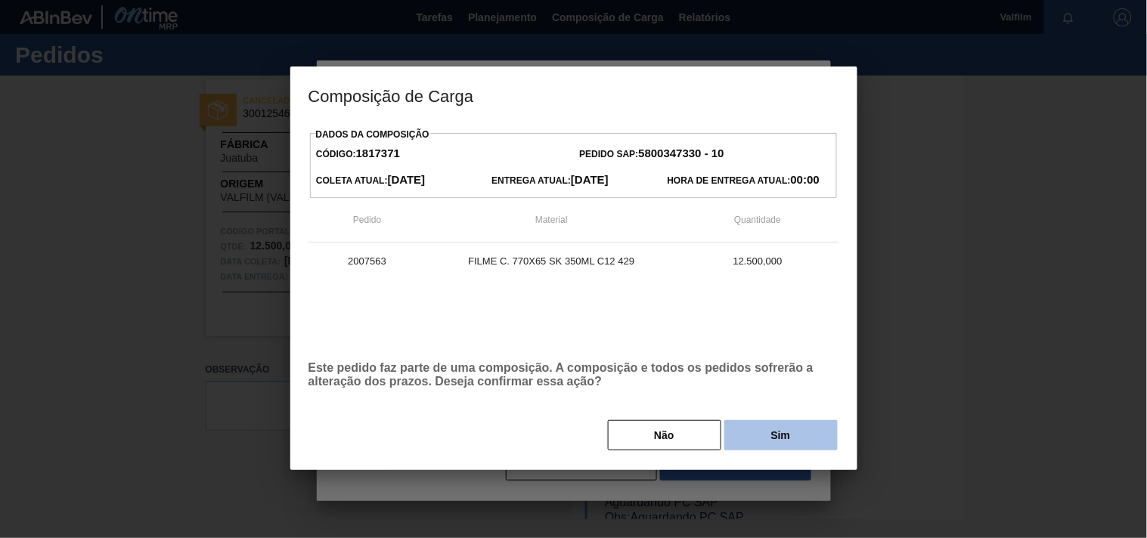
drag, startPoint x: 749, startPoint y: 464, endPoint x: 769, endPoint y: 435, distance: 35.4
click at [769, 435] on button "Sim" at bounding box center [780, 435] width 113 height 30
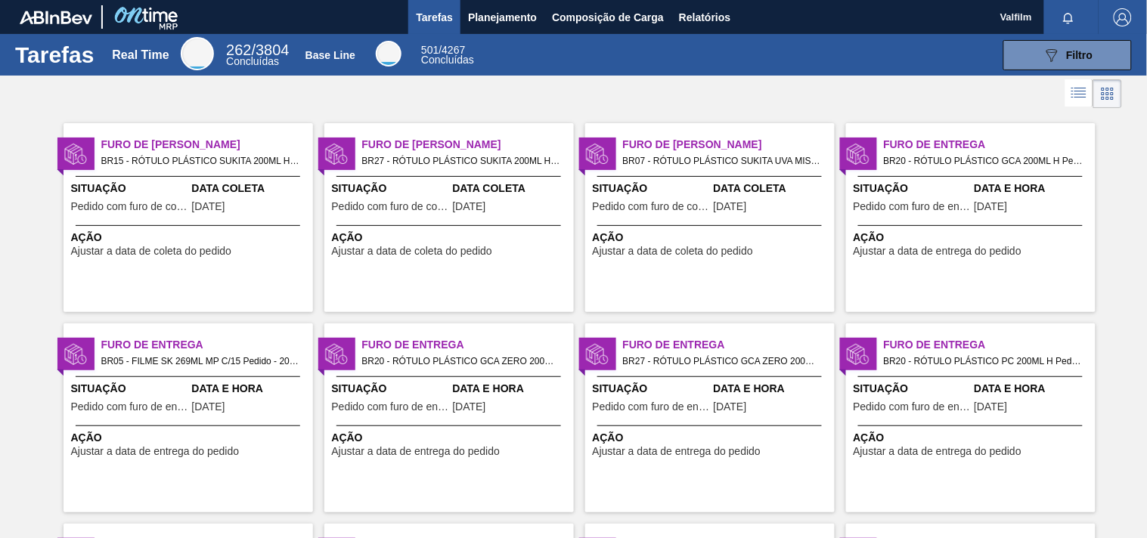
click at [399, 161] on span "BR27 - RÓTULO PLÁSTICO SUKITA 200ML H Pedido - 2018157" at bounding box center [462, 161] width 200 height 17
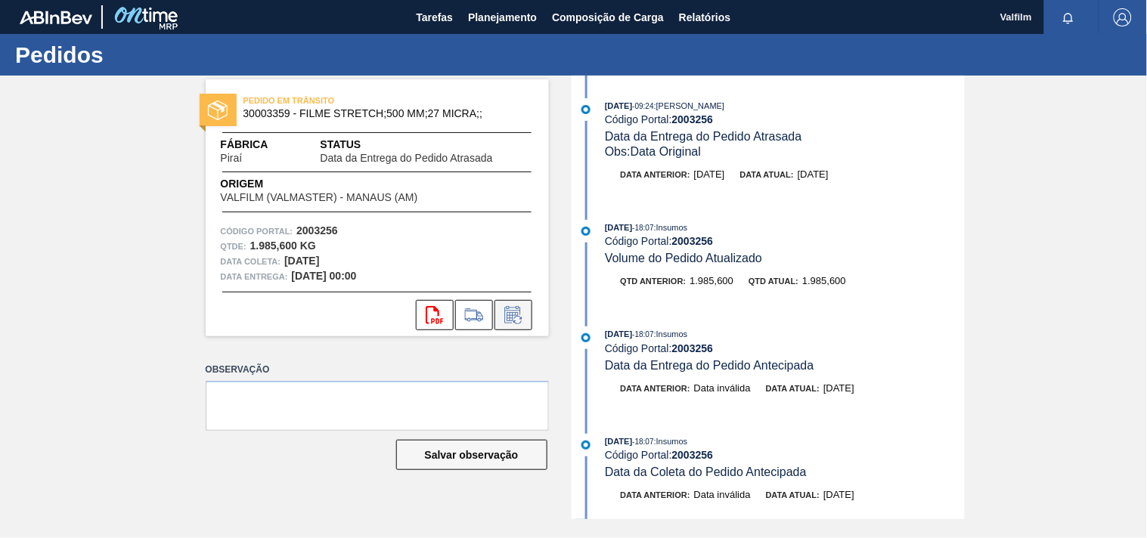
click at [517, 327] on button at bounding box center [513, 315] width 38 height 30
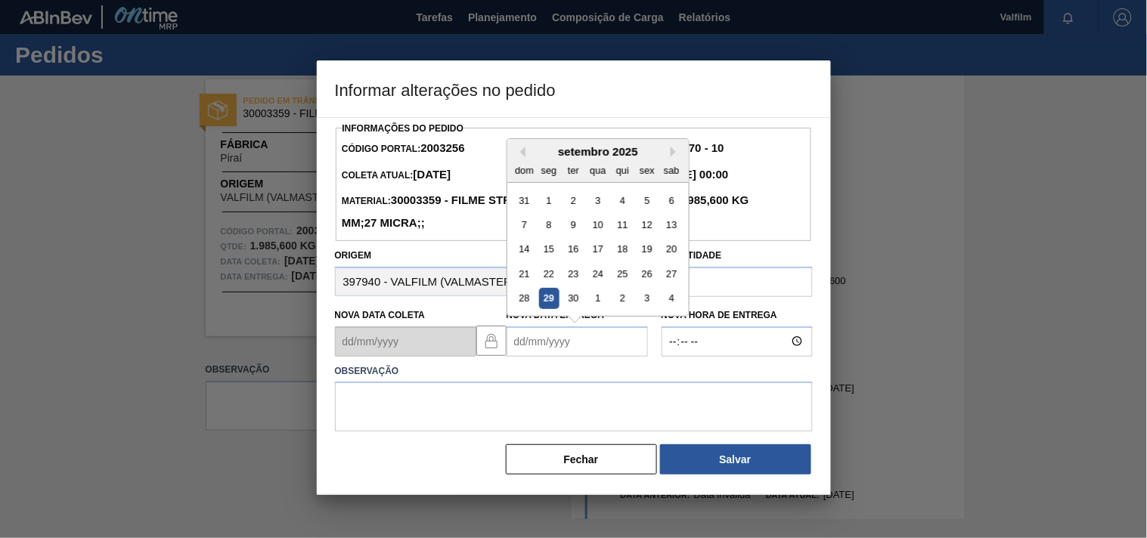
click at [555, 346] on Entrega2003256 "Nova Data Entrega" at bounding box center [576, 342] width 141 height 30
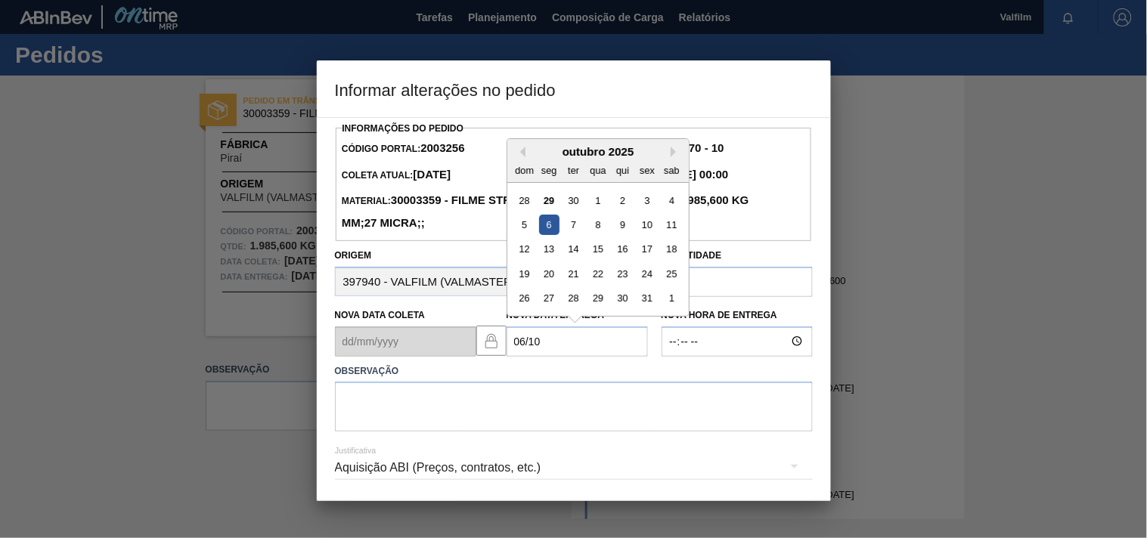
click at [553, 218] on div "6" at bounding box center [548, 225] width 20 height 20
type Entrega2003256 "06/10/2025"
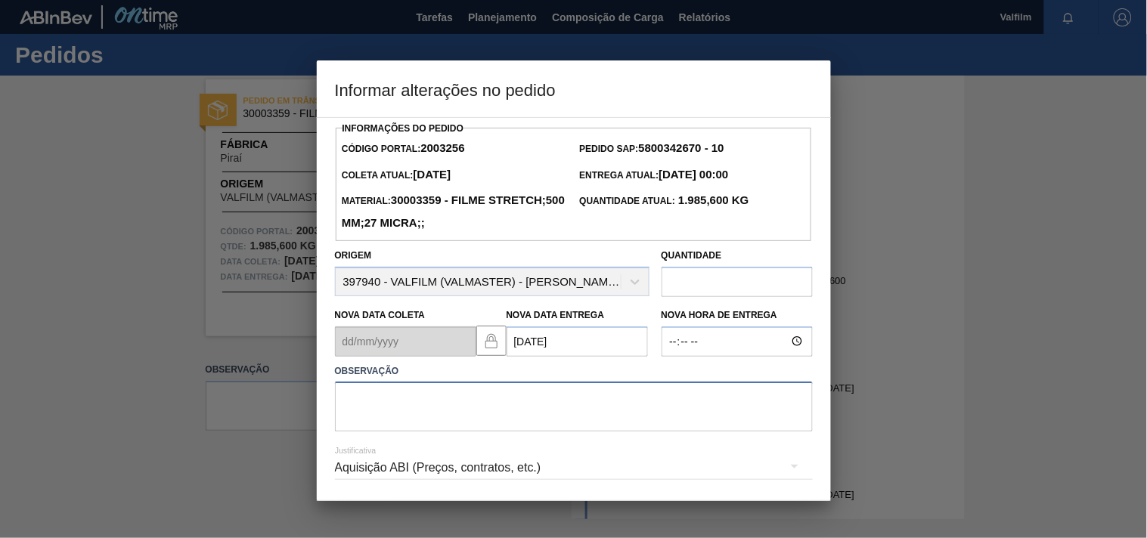
click at [432, 408] on textarea at bounding box center [574, 407] width 478 height 50
type textarea "DIA DE SEMANA."
click at [398, 473] on div "Aquisição ABI (Preços, contratos, etc.)" at bounding box center [574, 468] width 478 height 42
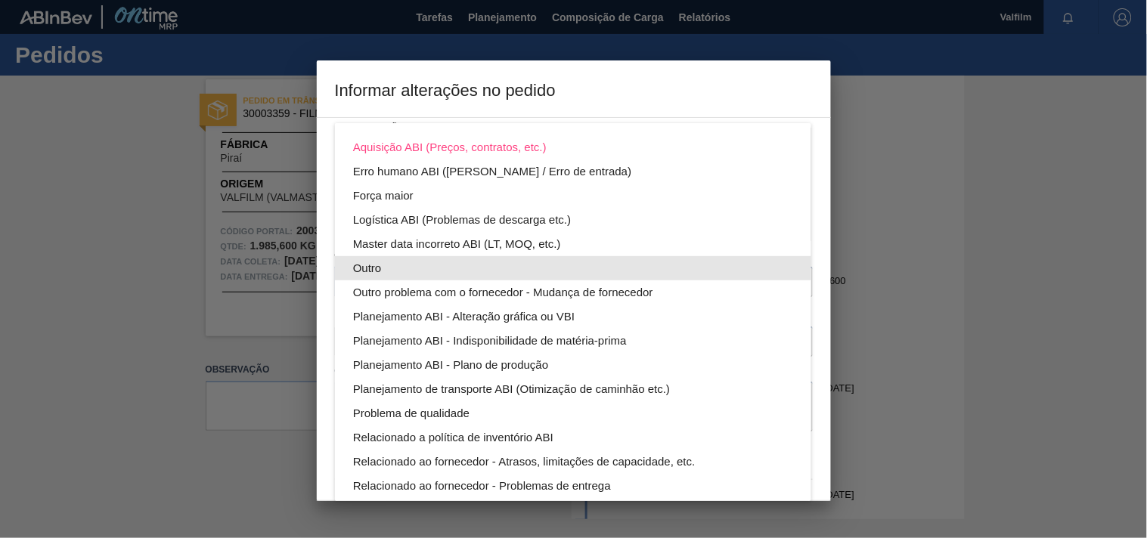
click at [363, 262] on div "Outro" at bounding box center [573, 268] width 440 height 24
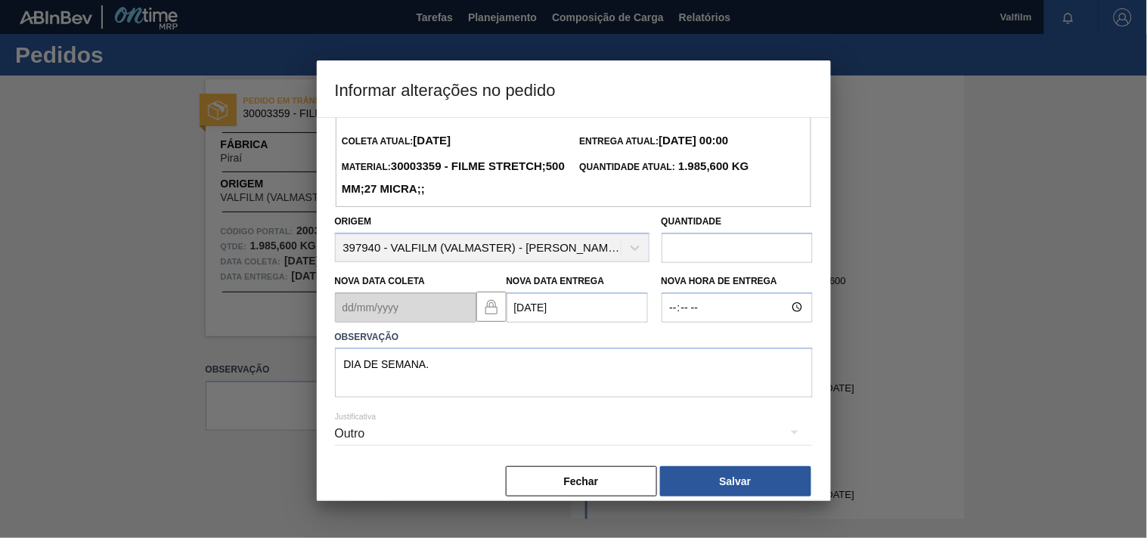
scroll to position [54, 0]
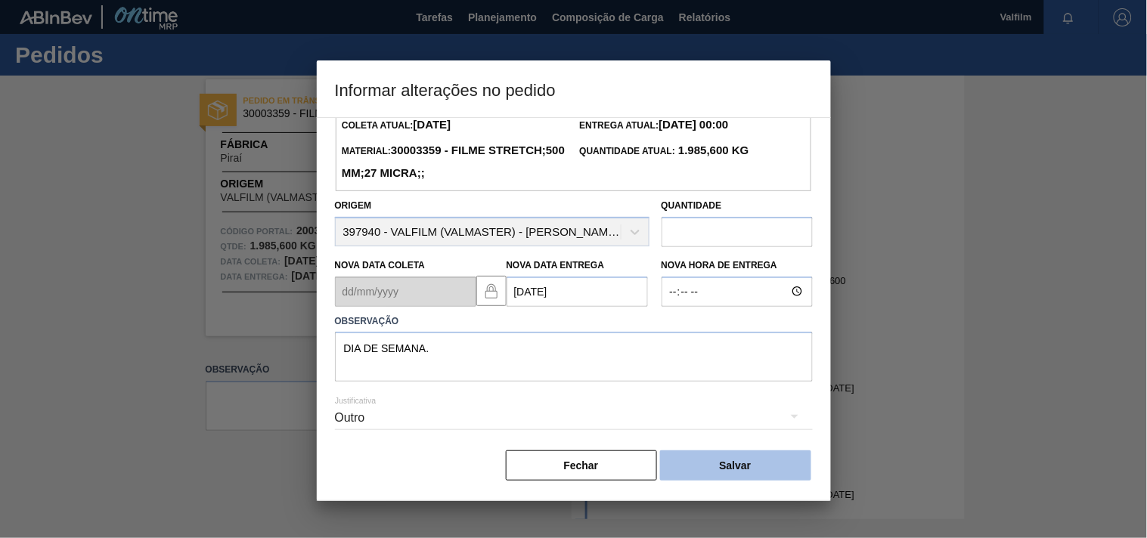
click at [757, 464] on button "Salvar" at bounding box center [735, 466] width 151 height 30
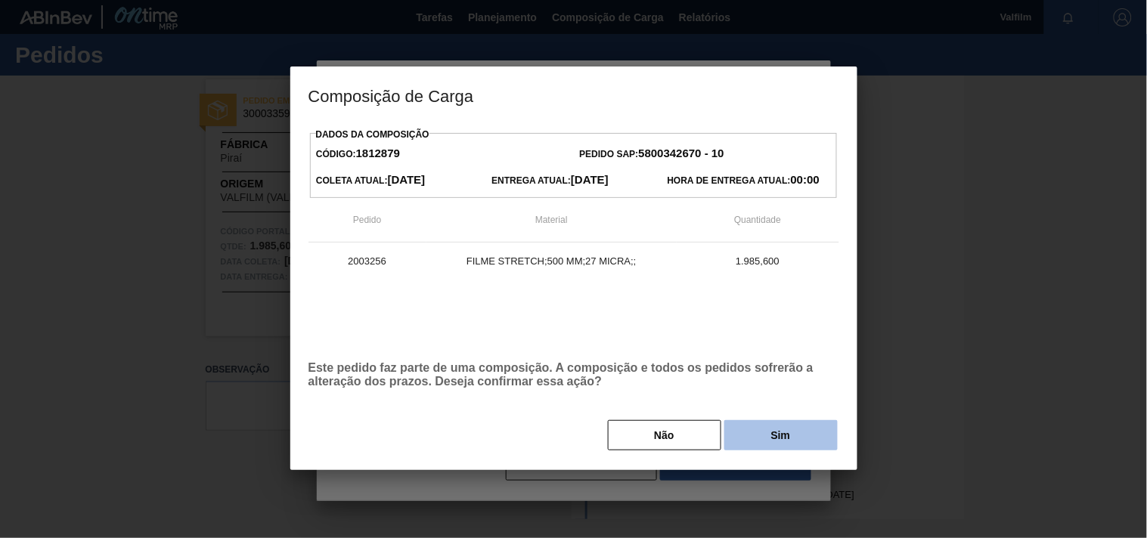
click at [774, 441] on button "Sim" at bounding box center [780, 435] width 113 height 30
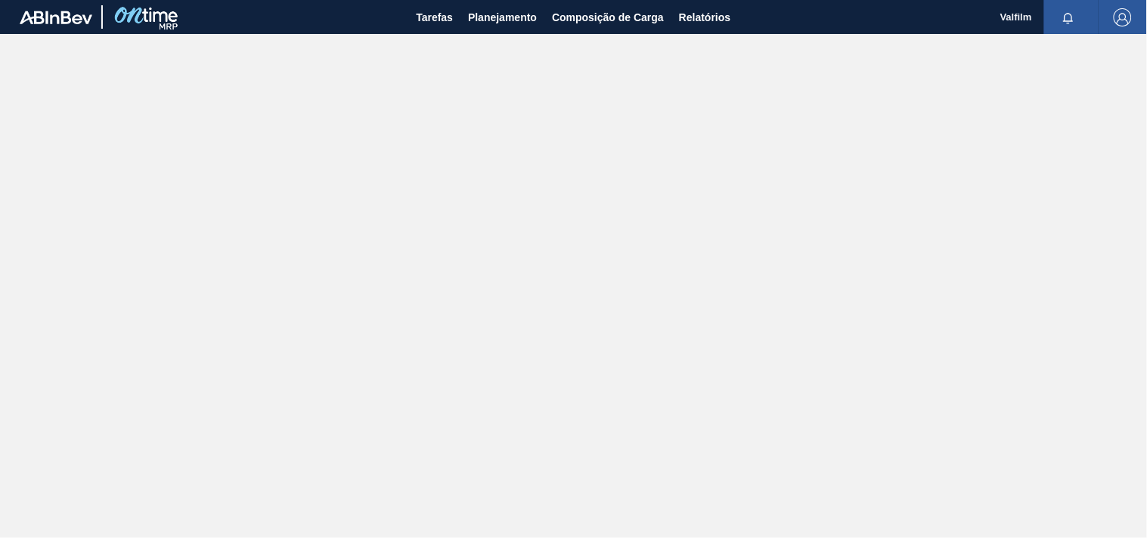
click at [405, 20] on div "Tarefas Planejamento Composição de Carga Relatórios" at bounding box center [573, 17] width 1147 height 34
click at [429, 18] on span "Tarefas" at bounding box center [434, 17] width 37 height 18
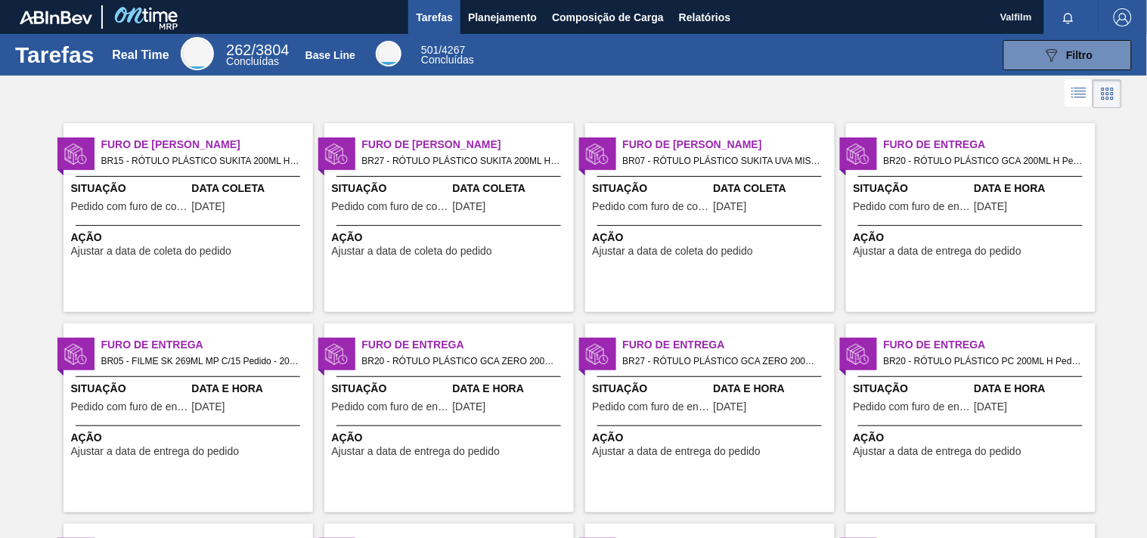
click at [185, 169] on span "BR15 - RÓTULO PLÁSTICO SUKITA 200ML H Pedido - 2002403" at bounding box center [201, 161] width 200 height 17
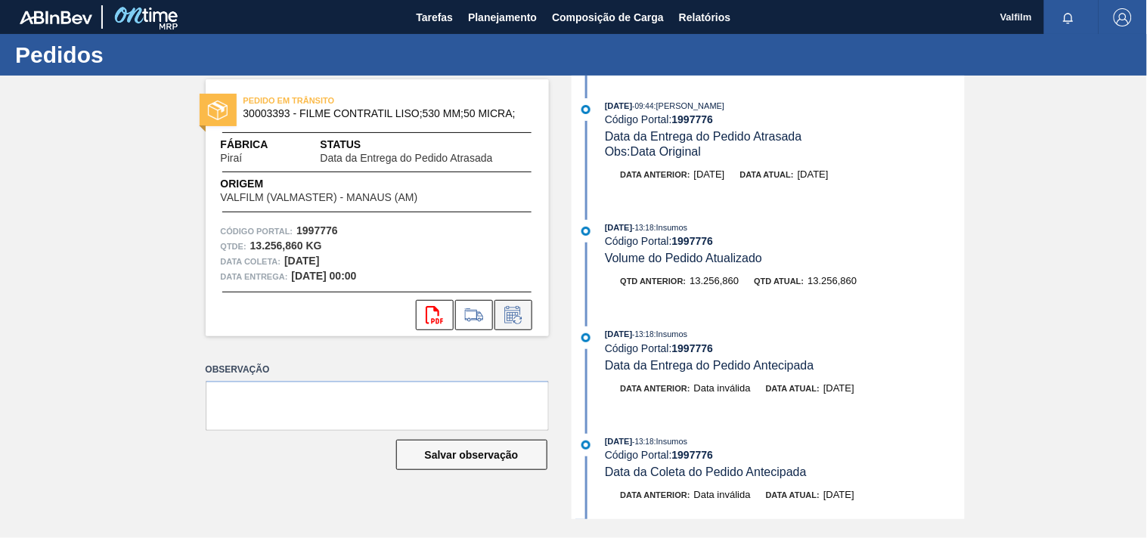
click at [505, 316] on icon at bounding box center [513, 315] width 24 height 18
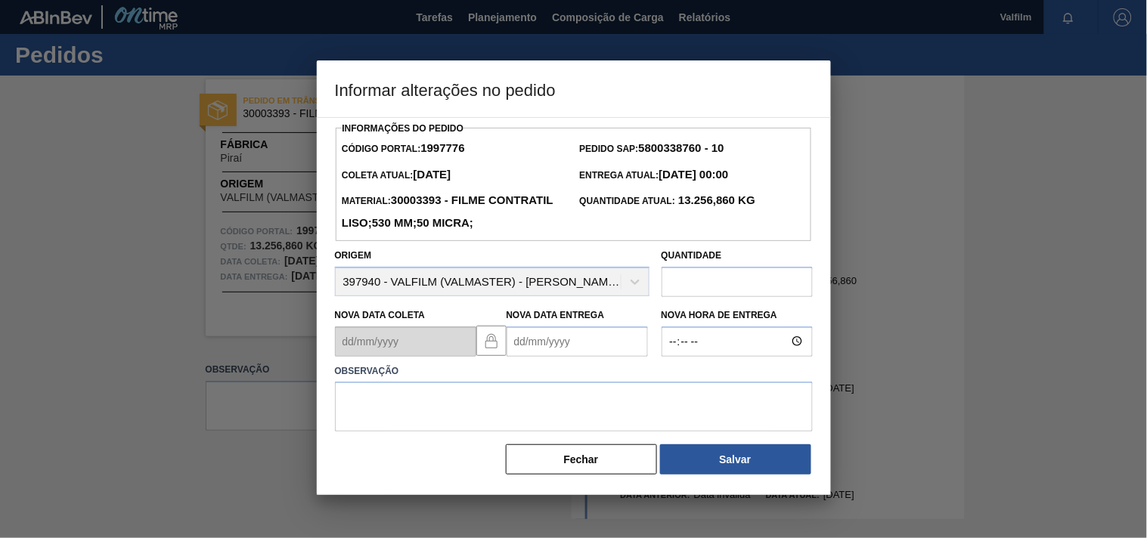
click at [547, 357] on Entrega1997776 "Nova Data Entrega" at bounding box center [576, 342] width 141 height 30
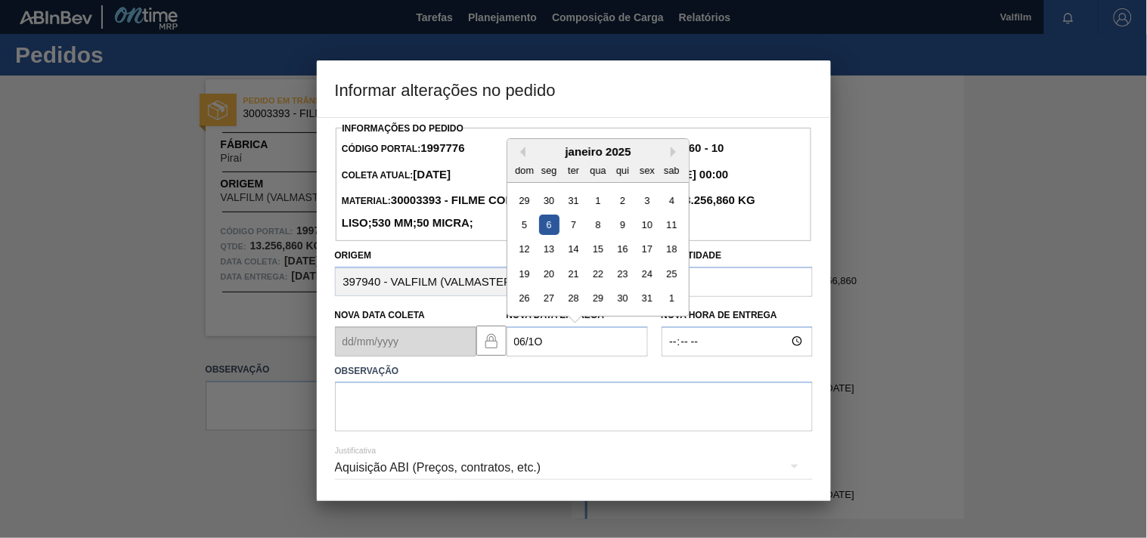
click at [549, 235] on div "6" at bounding box center [548, 225] width 20 height 20
click at [465, 357] on div "Nova Data Coleta Nova Data Entrega 06/01/2025 Previous Month Next Month janeiro…" at bounding box center [492, 329] width 327 height 56
click at [541, 235] on div "6" at bounding box center [548, 225] width 20 height 20
type Entrega1997776 "06/10/2025"
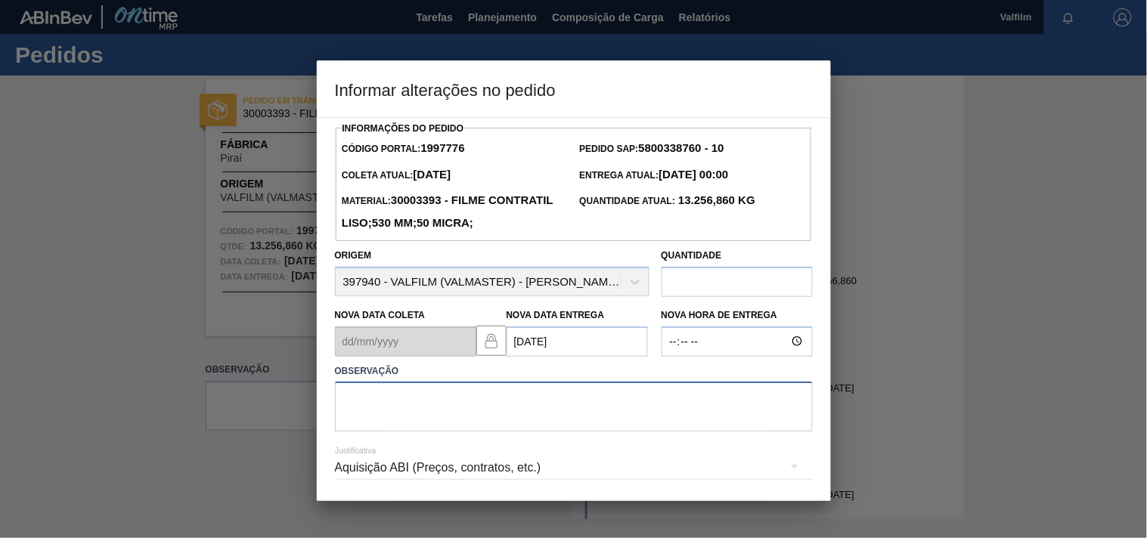
click at [484, 432] on textarea at bounding box center [574, 407] width 478 height 50
drag, startPoint x: 356, startPoint y: 427, endPoint x: 366, endPoint y: 435, distance: 12.4
click at [356, 427] on textarea at bounding box center [574, 407] width 478 height 50
paste textarea "1997776"
click at [411, 432] on textarea "1997776" at bounding box center [574, 407] width 478 height 50
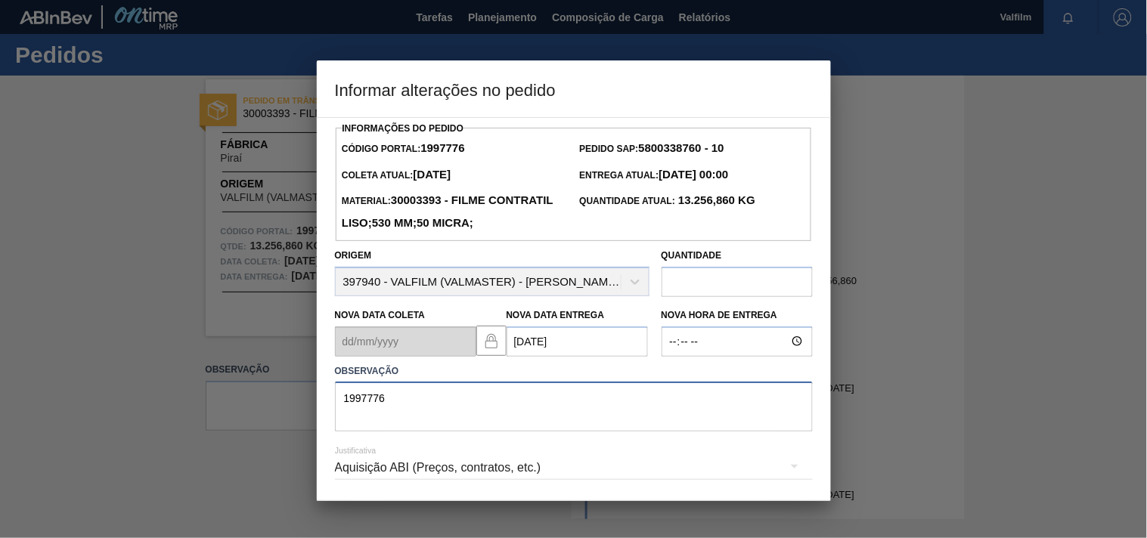
drag, startPoint x: 416, startPoint y: 424, endPoint x: 169, endPoint y: 407, distance: 247.1
click at [169, 407] on div "Informar alterações no pedido Informações do Pedido Código Portal: 1997776 Pedi…" at bounding box center [573, 269] width 1147 height 538
paste textarea "Ajuste entrega ( otimização card / veiculo )."
type textarea "Ajuste entrega ( otimização card / veiculo )."
click at [358, 489] on div "Aquisição ABI (Preços, contratos, etc.)" at bounding box center [574, 468] width 478 height 42
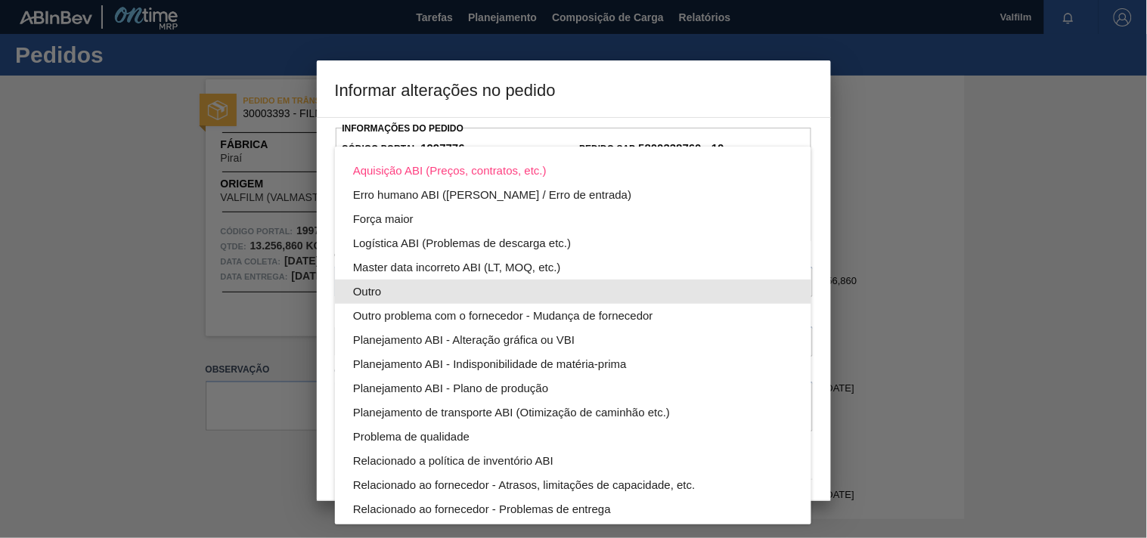
click at [364, 285] on div "Outro" at bounding box center [573, 292] width 440 height 24
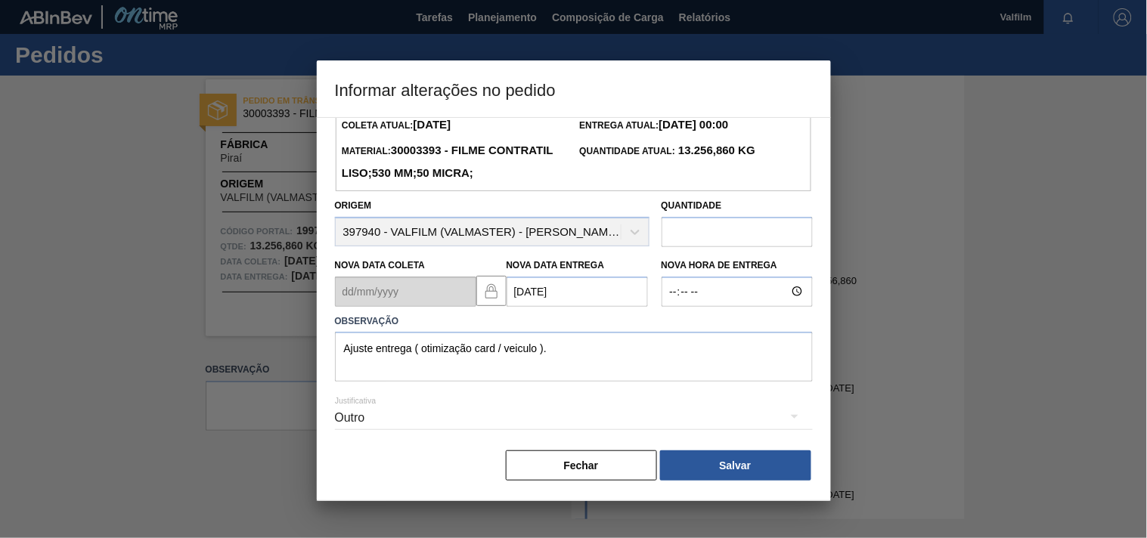
scroll to position [77, 0]
click at [748, 465] on button "Salvar" at bounding box center [735, 466] width 151 height 30
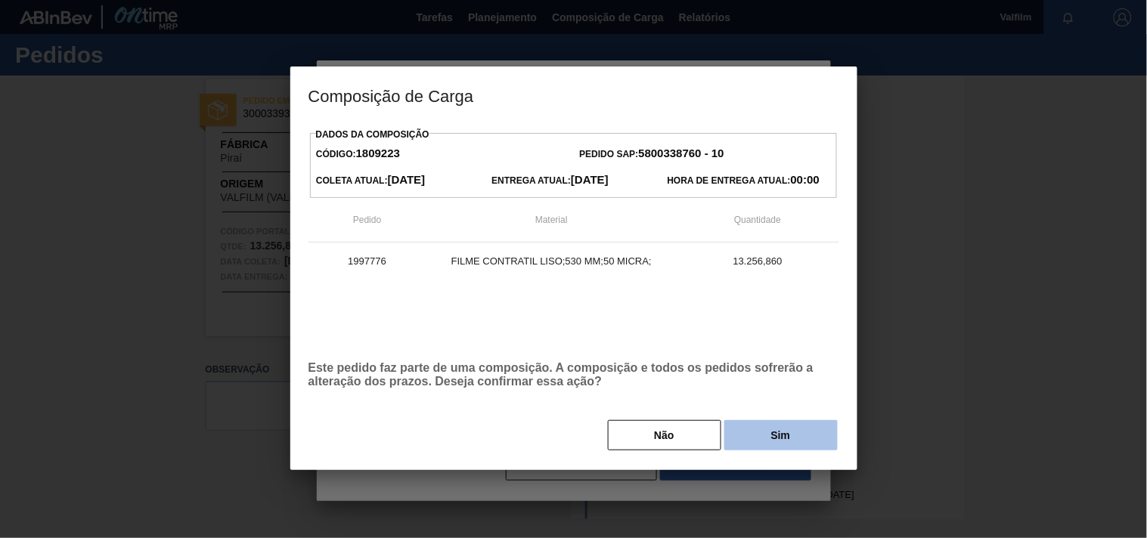
click at [765, 441] on button "Sim" at bounding box center [780, 435] width 113 height 30
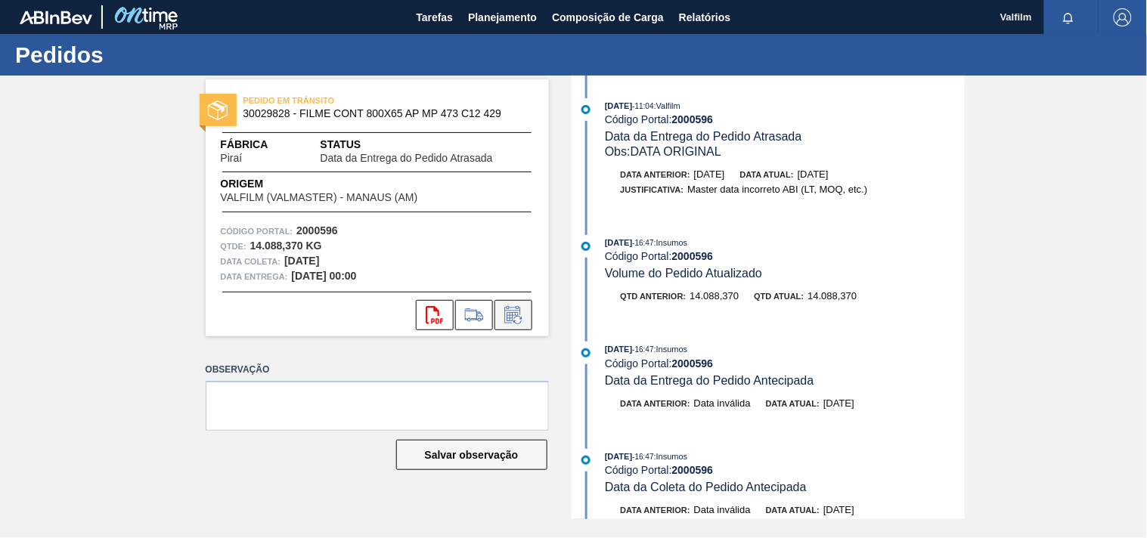
click at [509, 313] on icon at bounding box center [513, 315] width 24 height 18
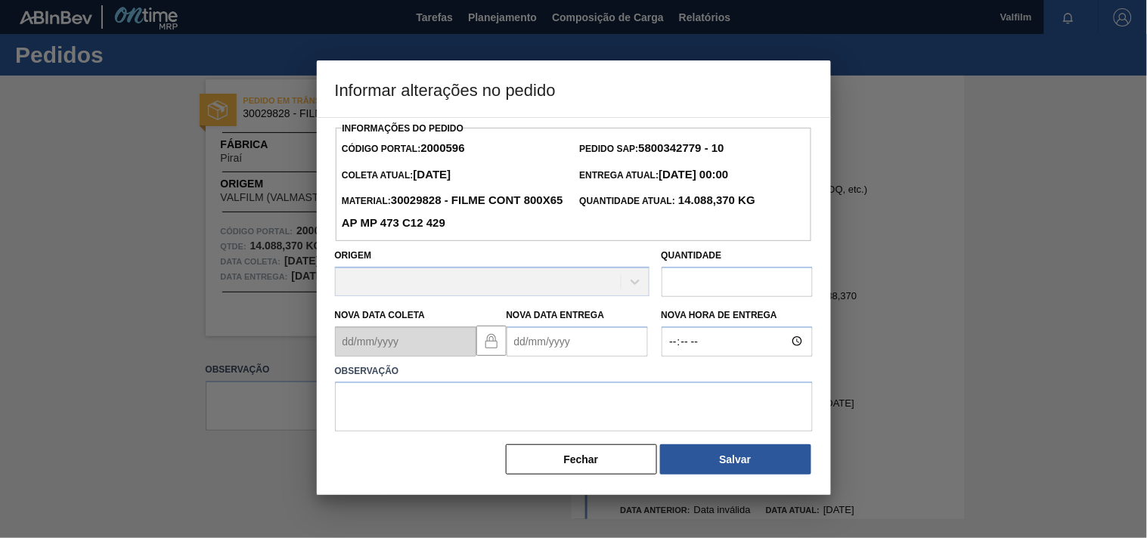
click at [503, 334] on div "Nova Data Coleta Nova Data Entrega" at bounding box center [492, 329] width 327 height 56
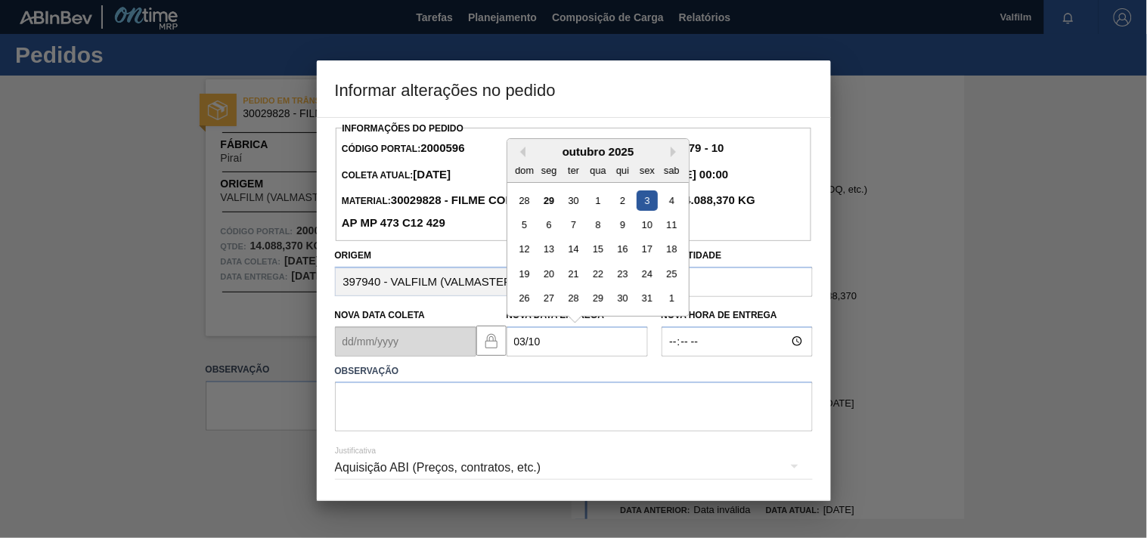
click at [648, 205] on div "3" at bounding box center [647, 200] width 20 height 20
type Entrega2000596 "[DATE]"
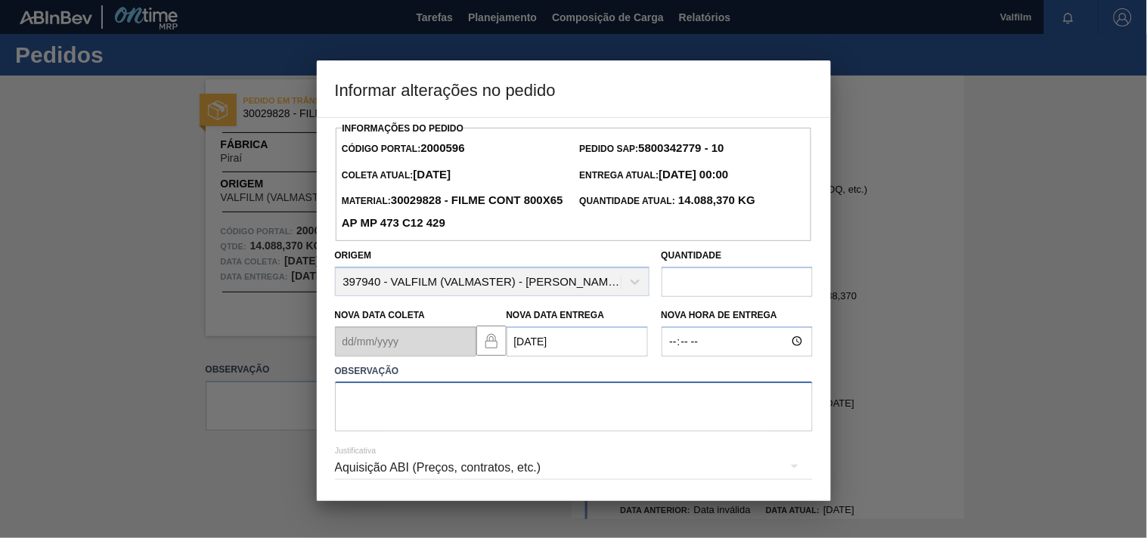
click at [393, 426] on textarea at bounding box center [574, 407] width 478 height 50
paste textarea "Ajuste entrega ( otimização card / veiculo )."
type textarea "Ajuste entrega ( otimização card / veiculo )."
click at [390, 469] on div "Aquisição ABI (Preços, contratos, etc.)" at bounding box center [574, 468] width 478 height 42
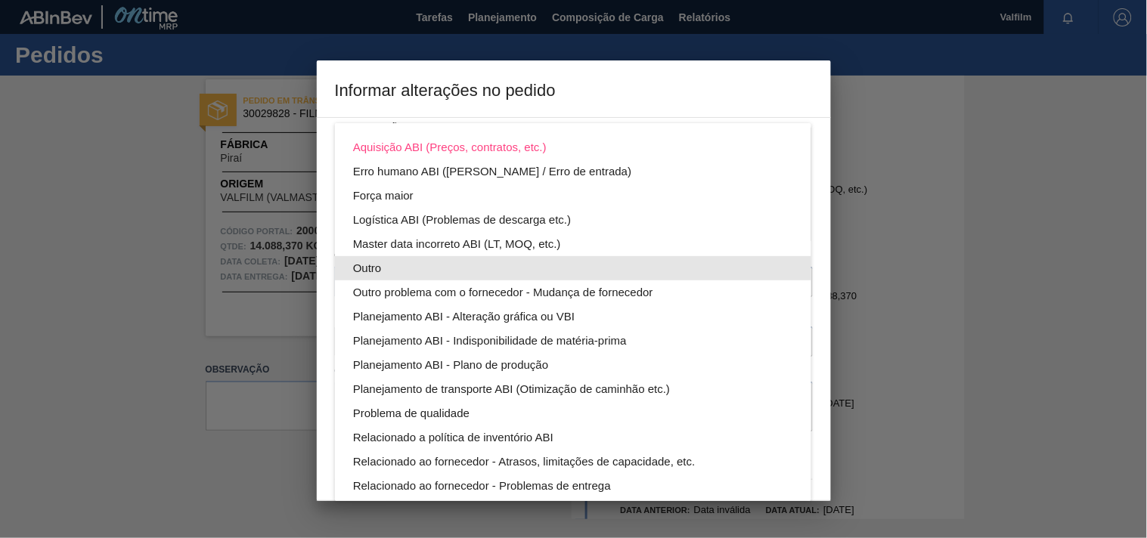
click at [373, 256] on div "Outro" at bounding box center [573, 268] width 440 height 24
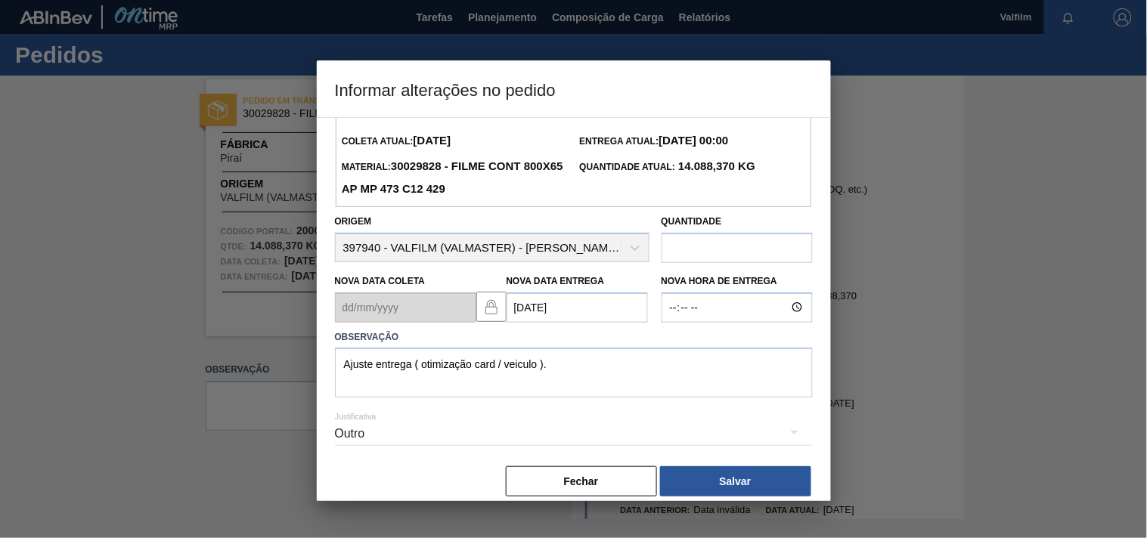
scroll to position [54, 0]
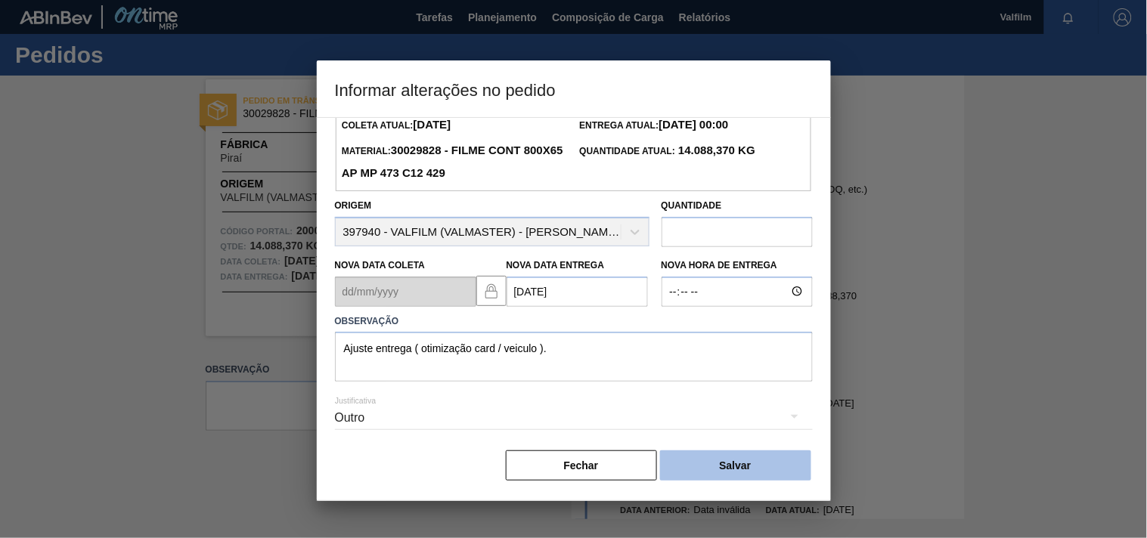
click at [723, 465] on button "Salvar" at bounding box center [735, 466] width 151 height 30
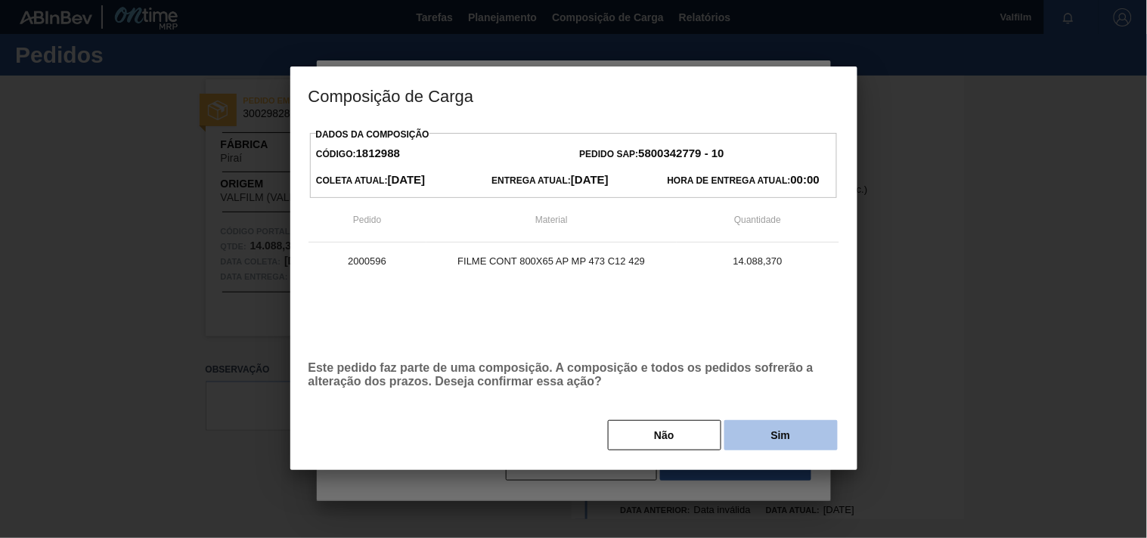
click at [747, 433] on button "Sim" at bounding box center [780, 435] width 113 height 30
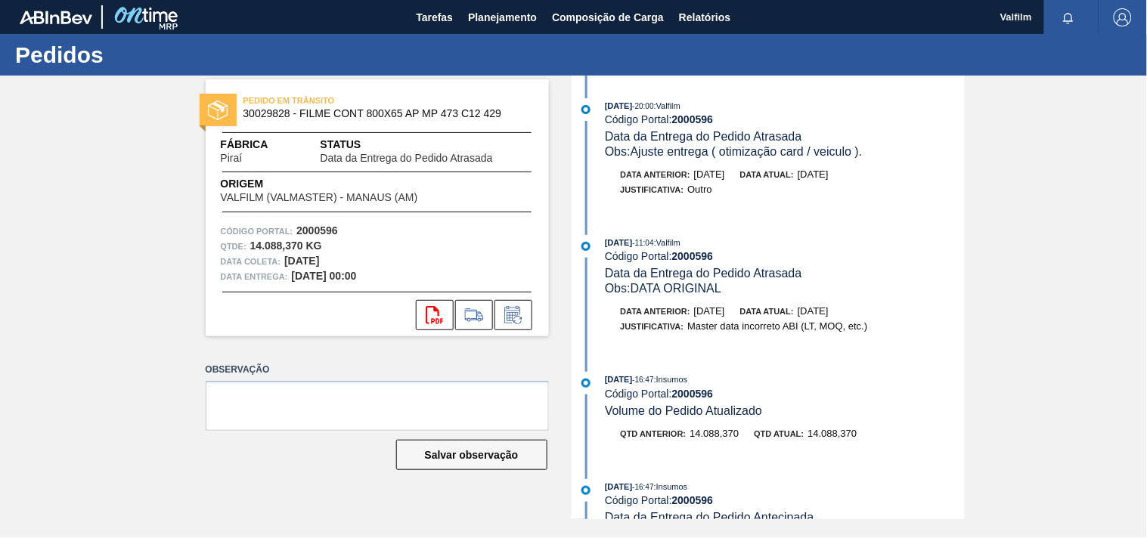
drag, startPoint x: 53, startPoint y: 340, endPoint x: 107, endPoint y: 291, distance: 73.3
click at [58, 331] on div "PEDIDO EM TRÂNSITO 30029828 - FILME CONT 800X65 AP MP 473 C12 429 Fábrica Piraí…" at bounding box center [573, 298] width 1147 height 444
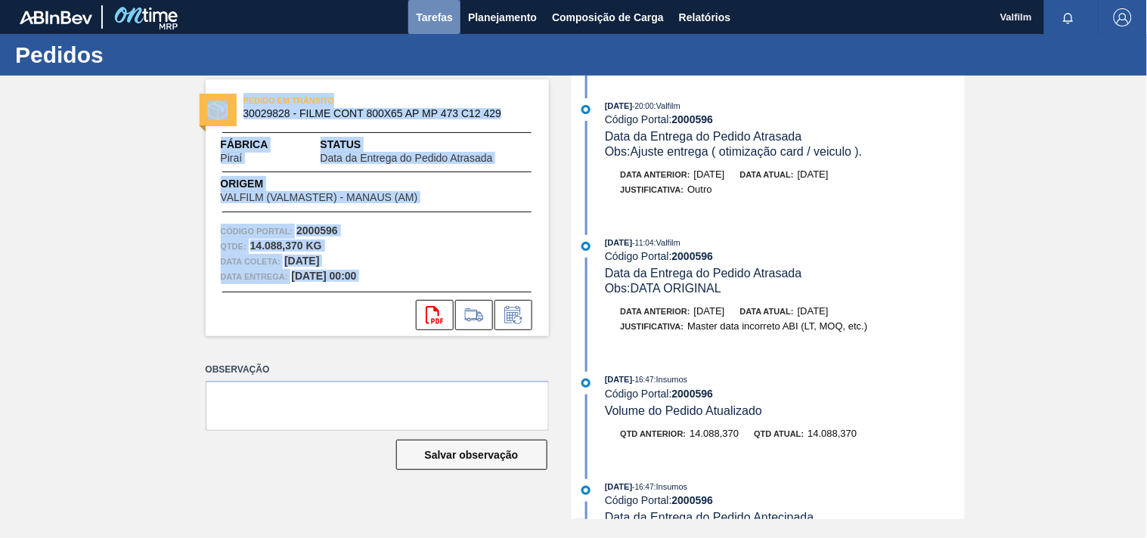
click at [435, 23] on span "Tarefas" at bounding box center [434, 17] width 37 height 18
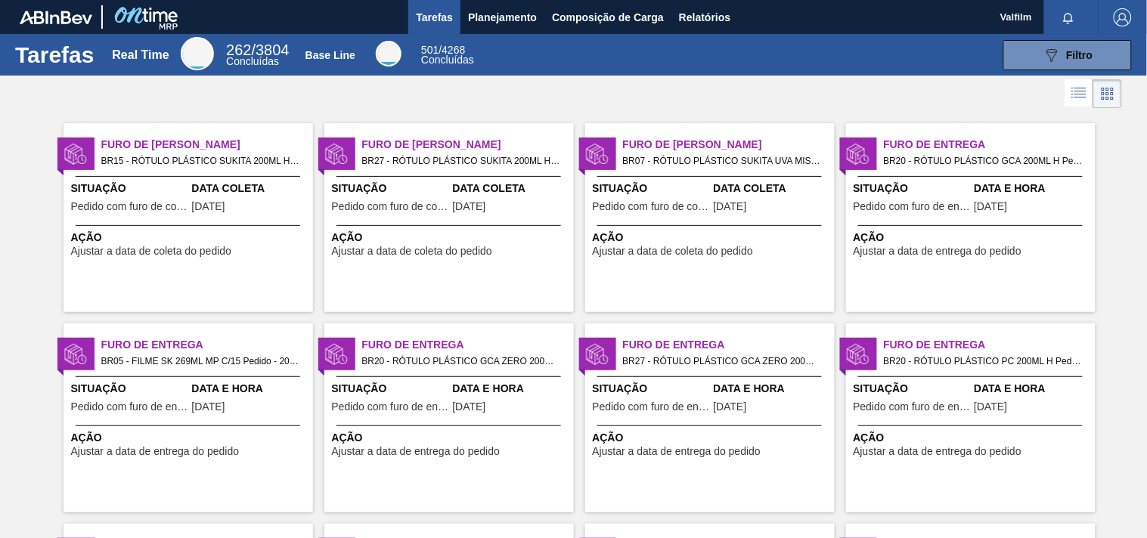
click at [550, 208] on div "Data Coleta 27/09/2025" at bounding box center [511, 199] width 117 height 37
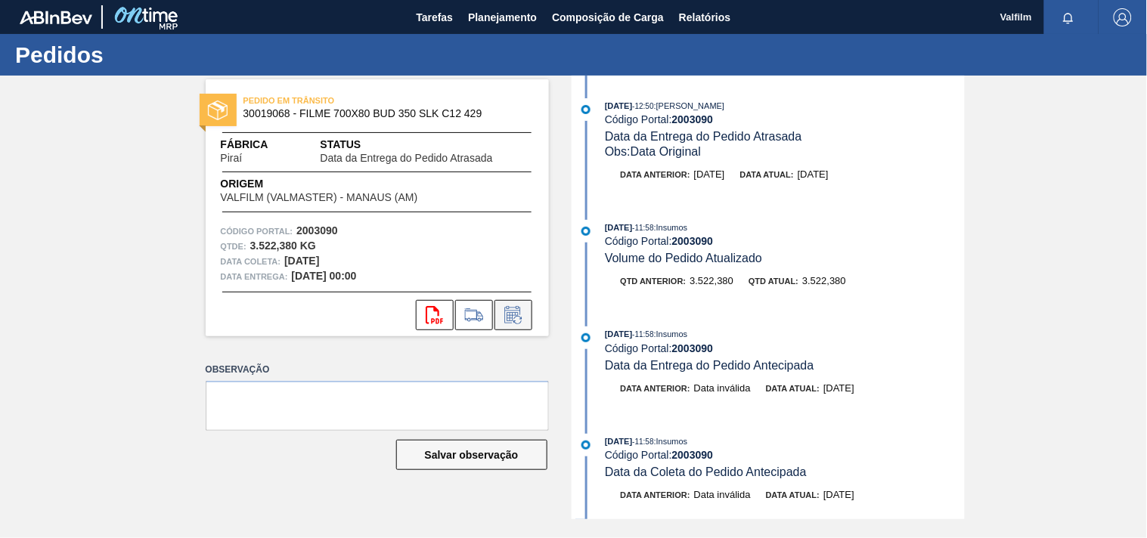
click at [508, 320] on icon at bounding box center [513, 315] width 24 height 18
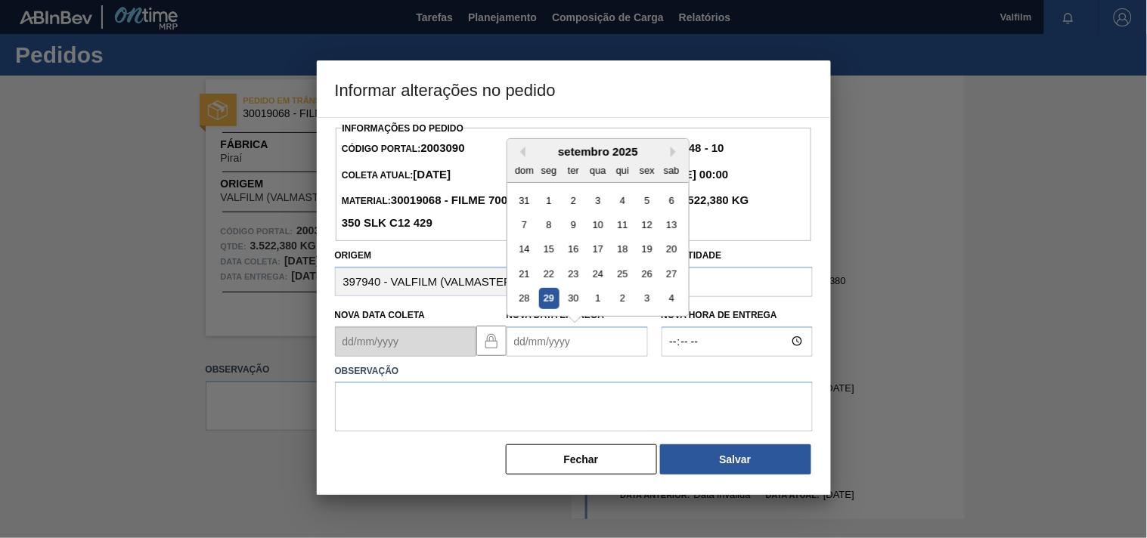
click at [531, 336] on Entrega2003090 "Nova Data Entrega" at bounding box center [576, 342] width 141 height 30
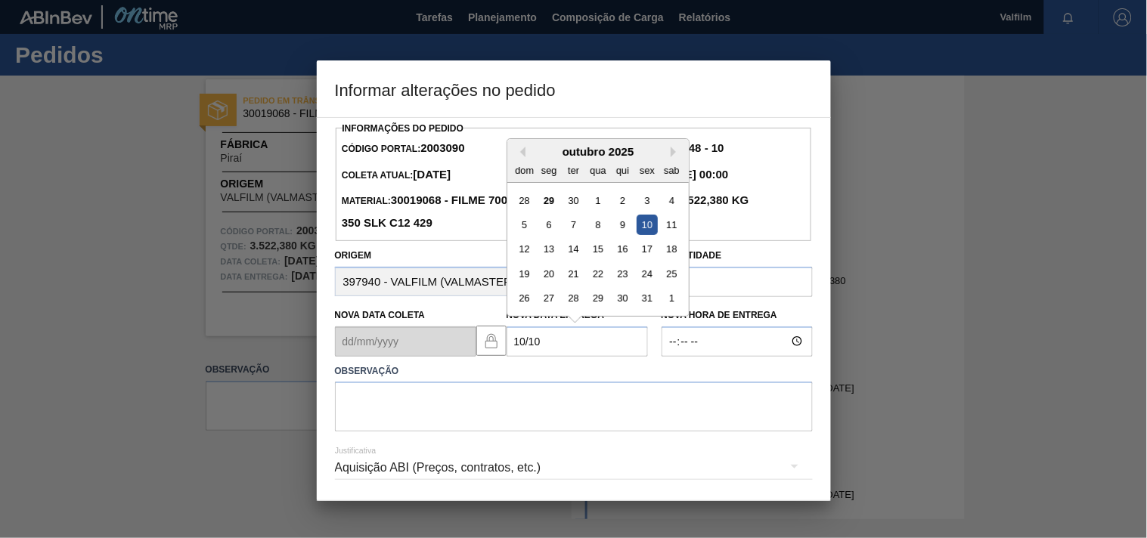
click at [640, 227] on div "10" at bounding box center [647, 225] width 20 height 20
type Entrega2003090 "[DATE]"
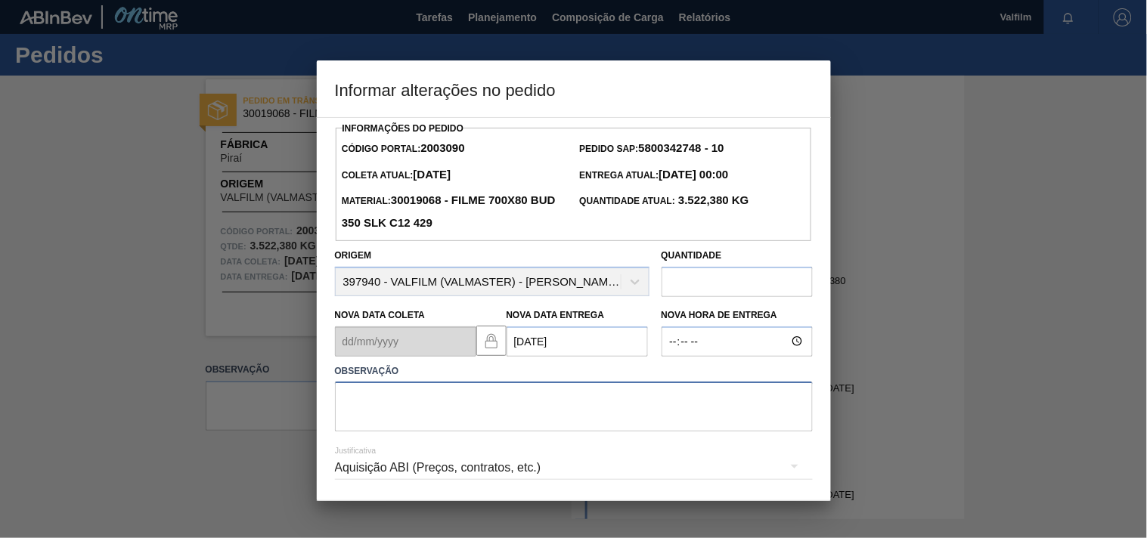
click at [399, 417] on textarea at bounding box center [574, 407] width 478 height 50
type textarea "A"
drag, startPoint x: 364, startPoint y: 405, endPoint x: 386, endPoint y: 410, distance: 22.4
click at [367, 405] on textarea at bounding box center [574, 407] width 478 height 50
paste textarea "Ajuste entrega ( atraso navio / omissao de Porto )."
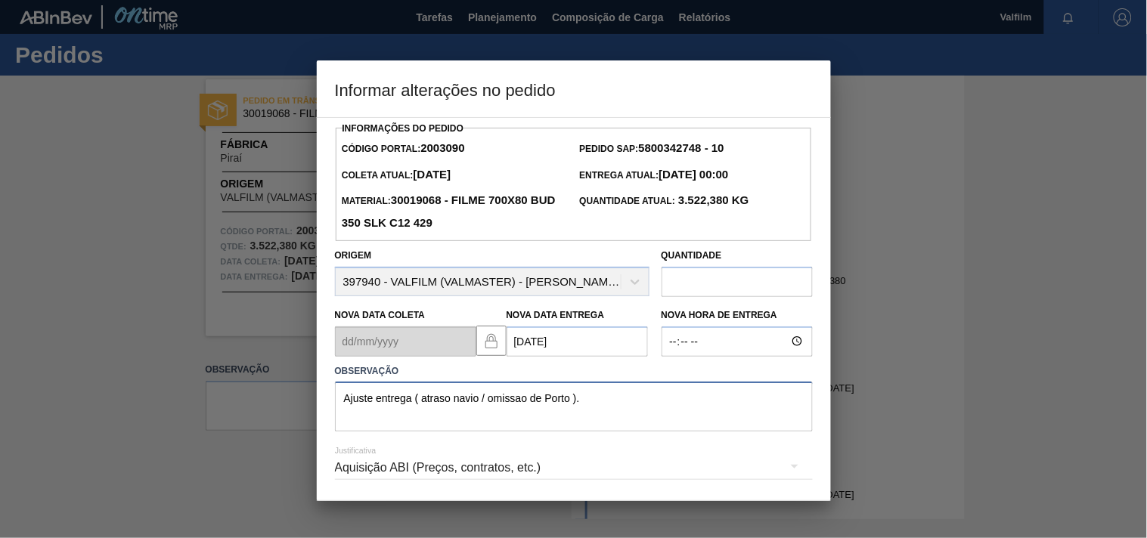
click at [640, 409] on textarea "Ajuste entrega ( atraso navio / omissao de Porto )." at bounding box center [574, 407] width 478 height 50
type textarea "Ajuste entrega ( atraso navio / omissao de Porto )."
click at [376, 473] on div "Aquisição ABI (Preços, contratos, etc.)" at bounding box center [574, 468] width 478 height 42
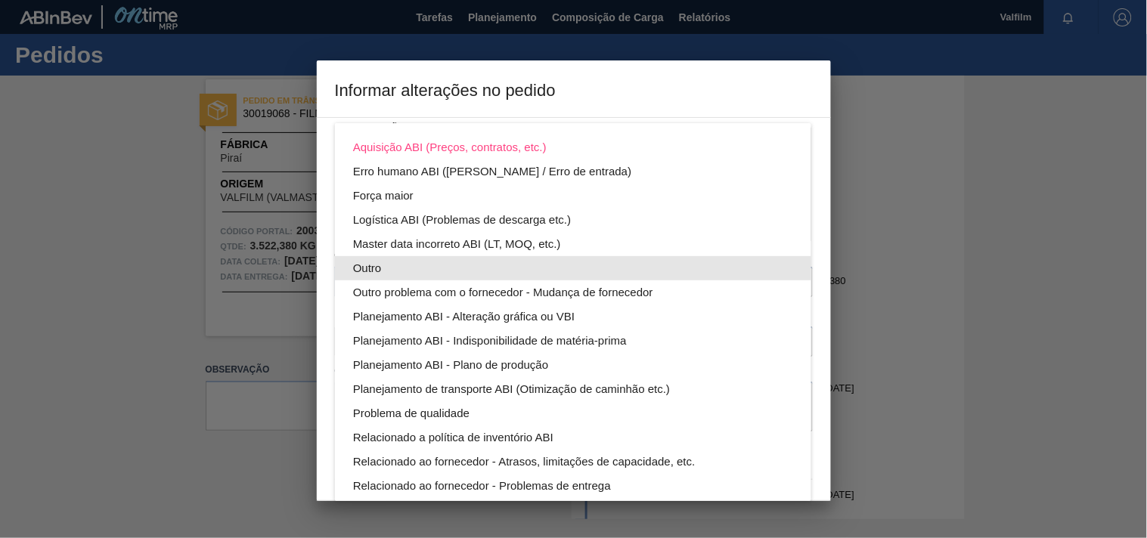
click at [375, 259] on div "Outro" at bounding box center [573, 268] width 440 height 24
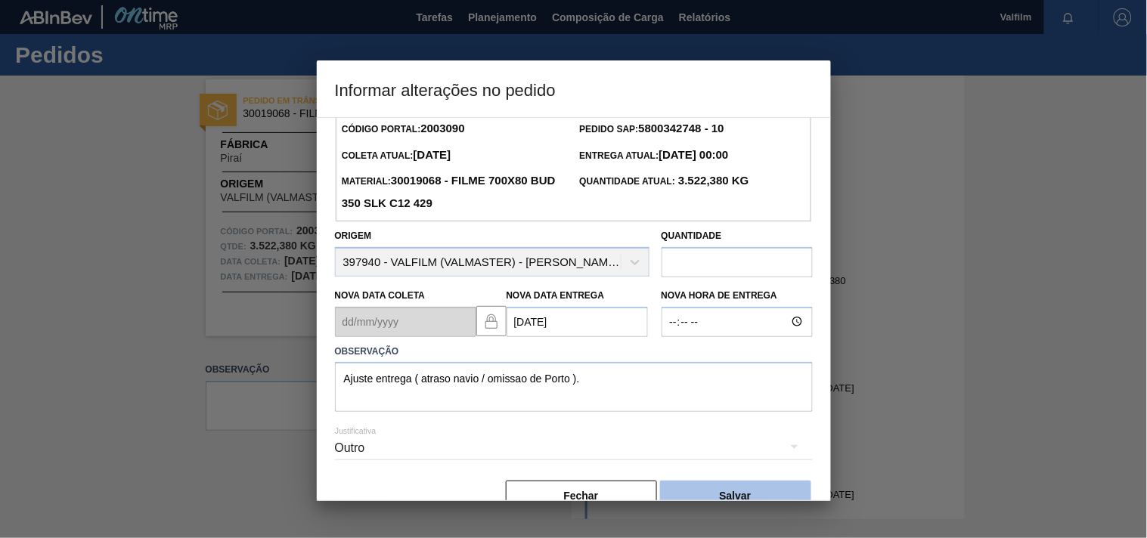
scroll to position [54, 0]
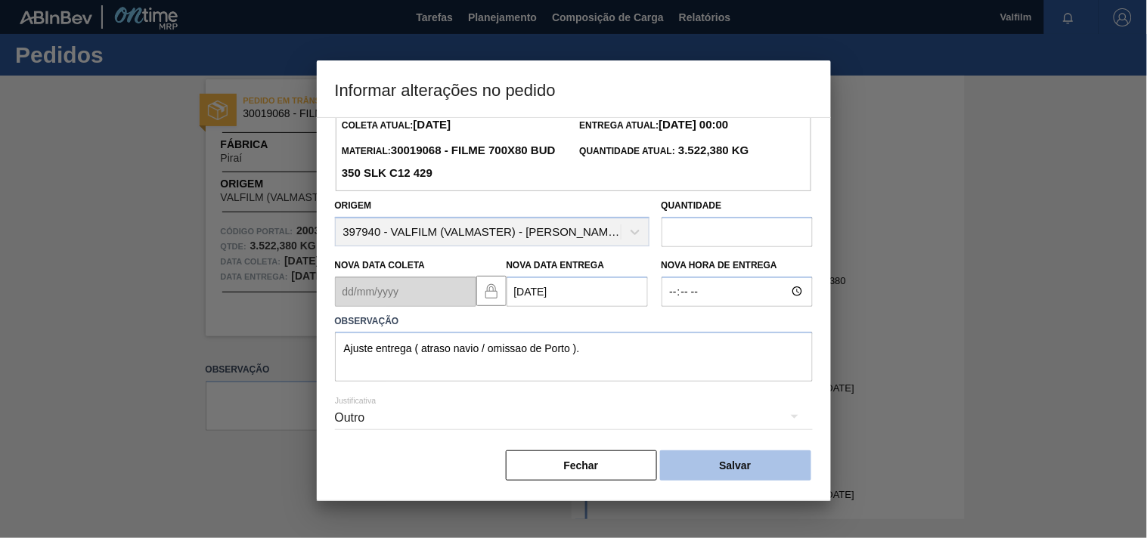
click at [757, 456] on button "Salvar" at bounding box center [735, 466] width 151 height 30
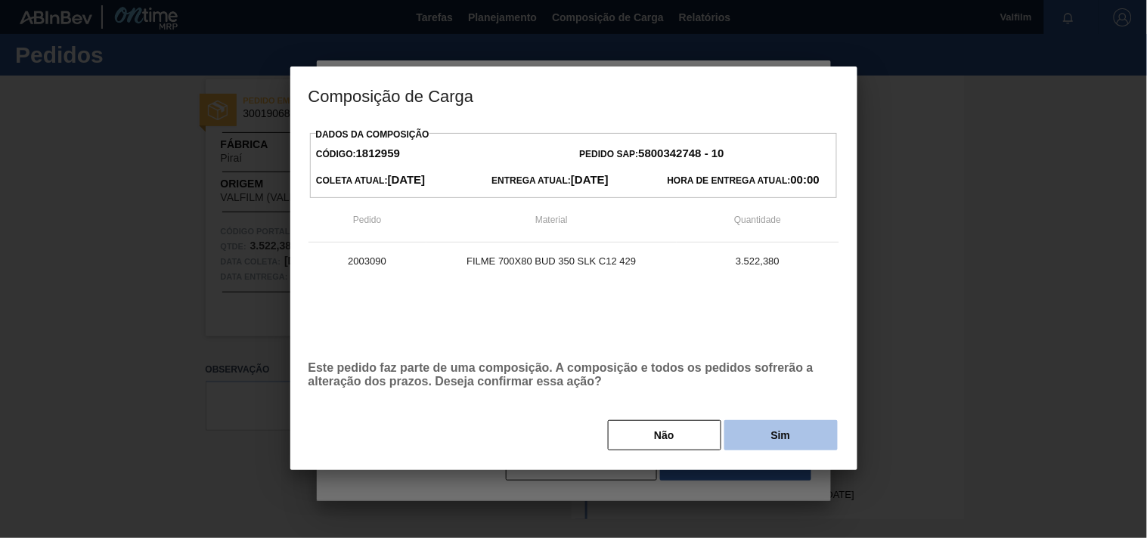
click at [773, 441] on button "Sim" at bounding box center [780, 435] width 113 height 30
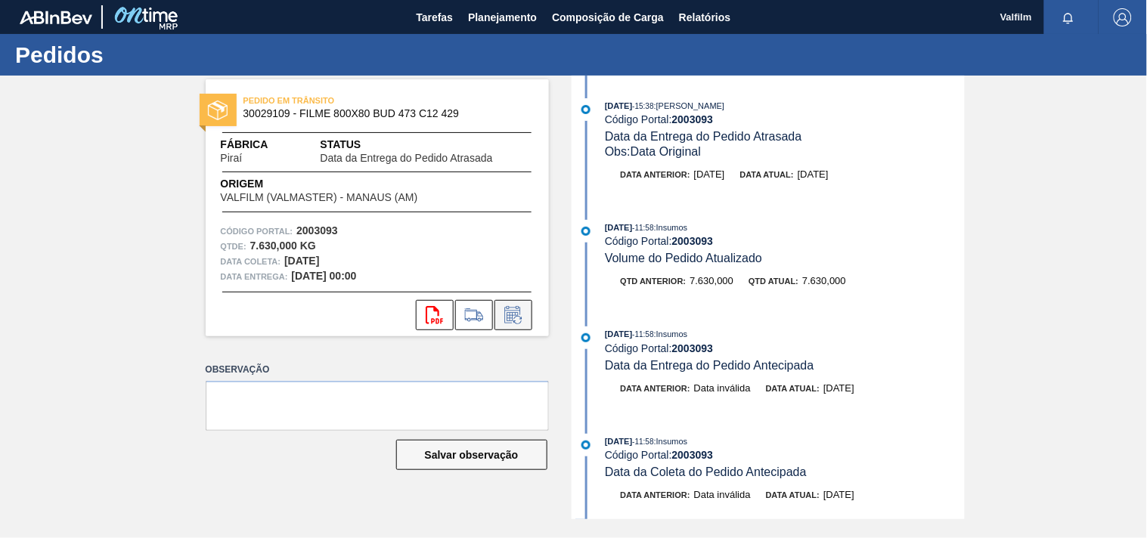
click at [510, 322] on icon at bounding box center [513, 315] width 24 height 18
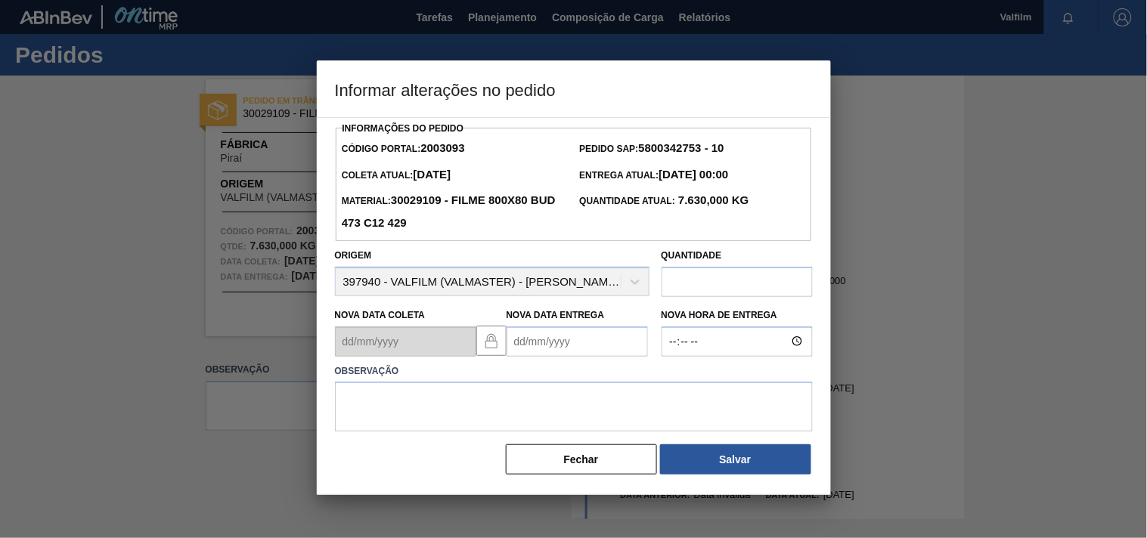
click at [555, 333] on Entrega2003093 "Nova Data Entrega" at bounding box center [576, 342] width 141 height 30
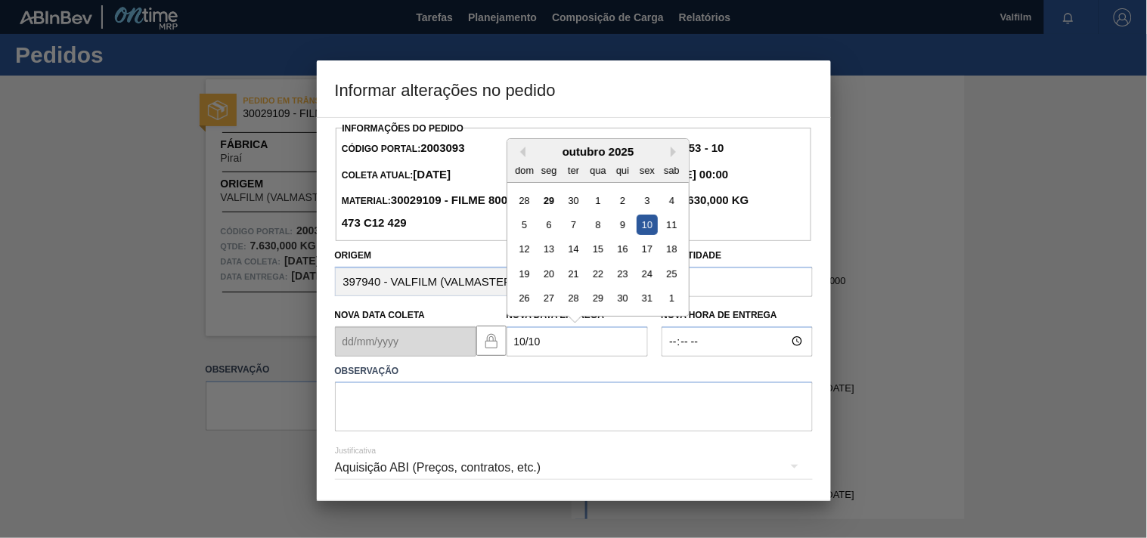
click at [653, 227] on div "10" at bounding box center [647, 225] width 20 height 20
type Entrega2003093 "[DATE]"
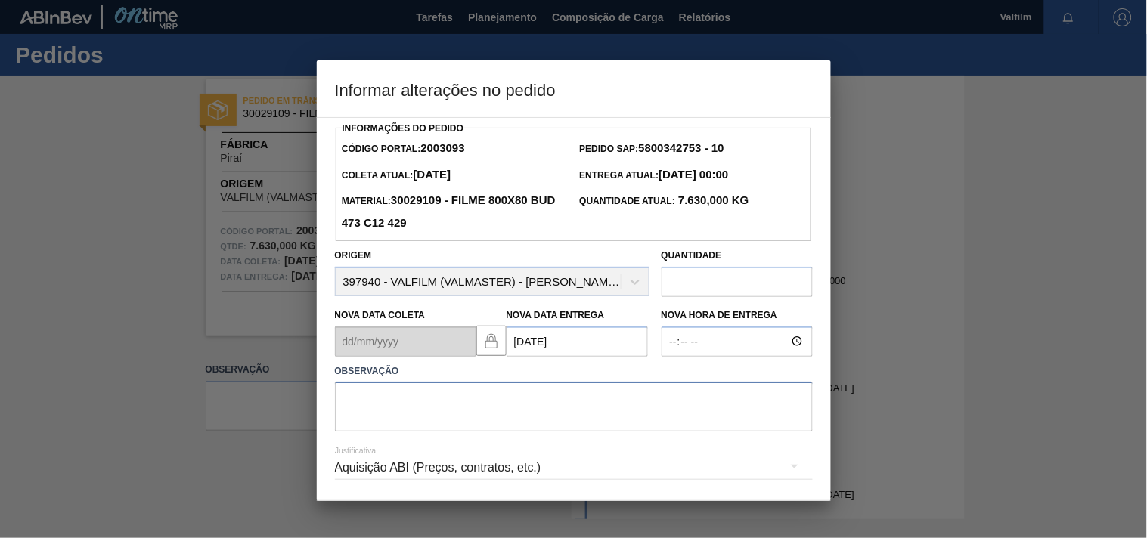
click at [447, 405] on textarea at bounding box center [574, 407] width 478 height 50
paste textarea "Ajuste entrega ( atraso navio / omissao de Porto )."
type textarea "Ajuste entrega ( atraso navio / omissao de Porto )."
click at [503, 463] on div "Aquisição ABI (Preços, contratos, etc.)" at bounding box center [574, 468] width 478 height 42
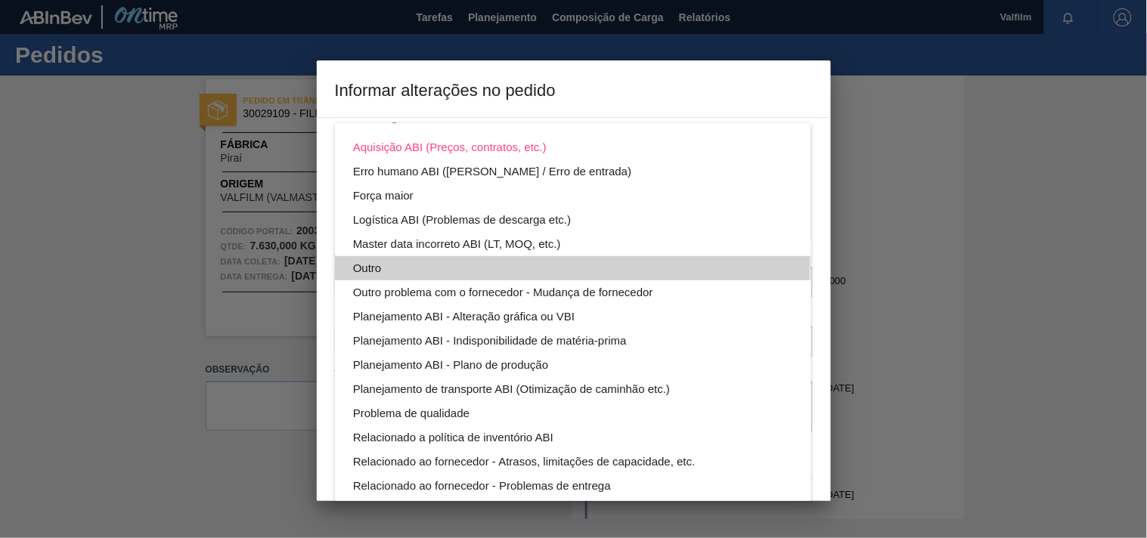
drag, startPoint x: 370, startPoint y: 265, endPoint x: 641, endPoint y: 328, distance: 278.0
click at [370, 265] on div "Outro" at bounding box center [573, 268] width 440 height 24
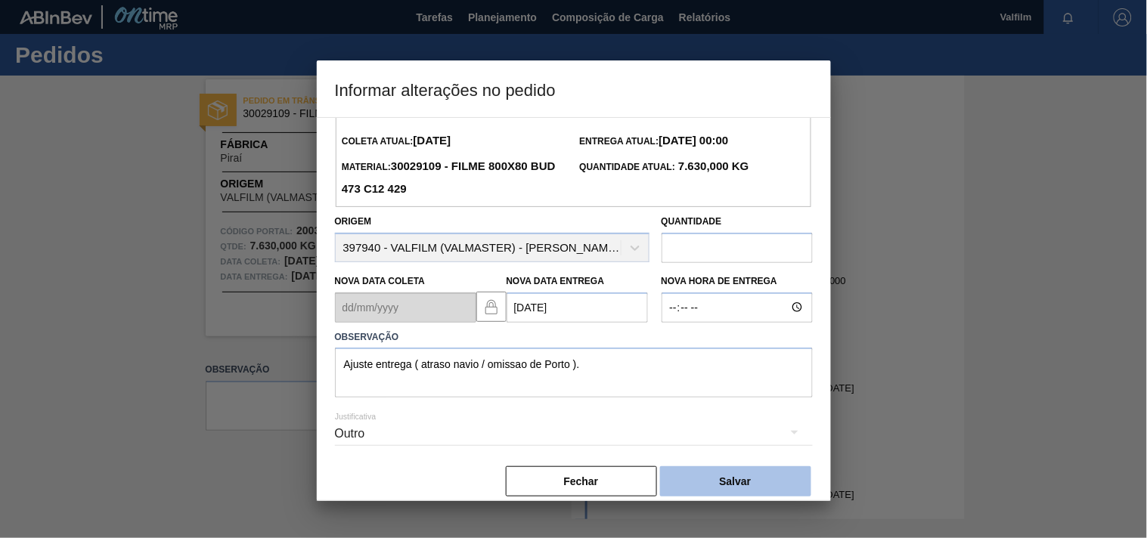
scroll to position [54, 0]
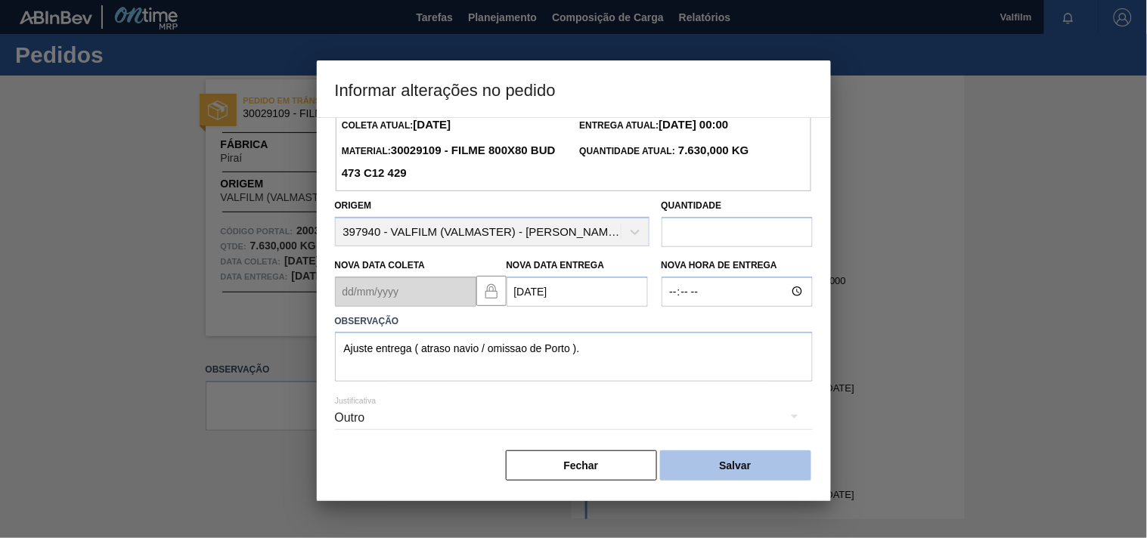
click at [743, 469] on button "Salvar" at bounding box center [735, 466] width 151 height 30
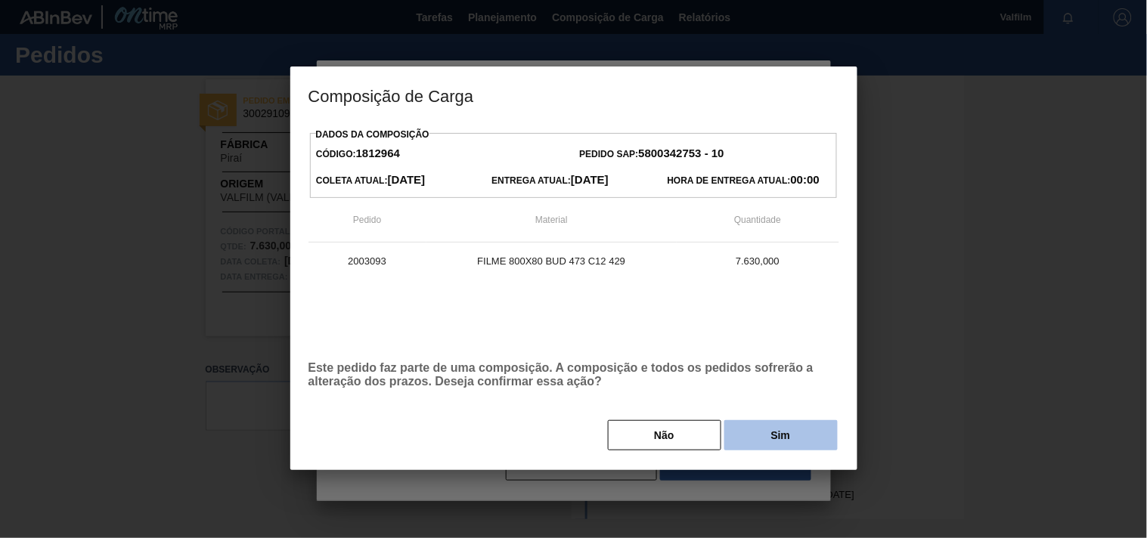
click at [784, 445] on button "Sim" at bounding box center [780, 435] width 113 height 30
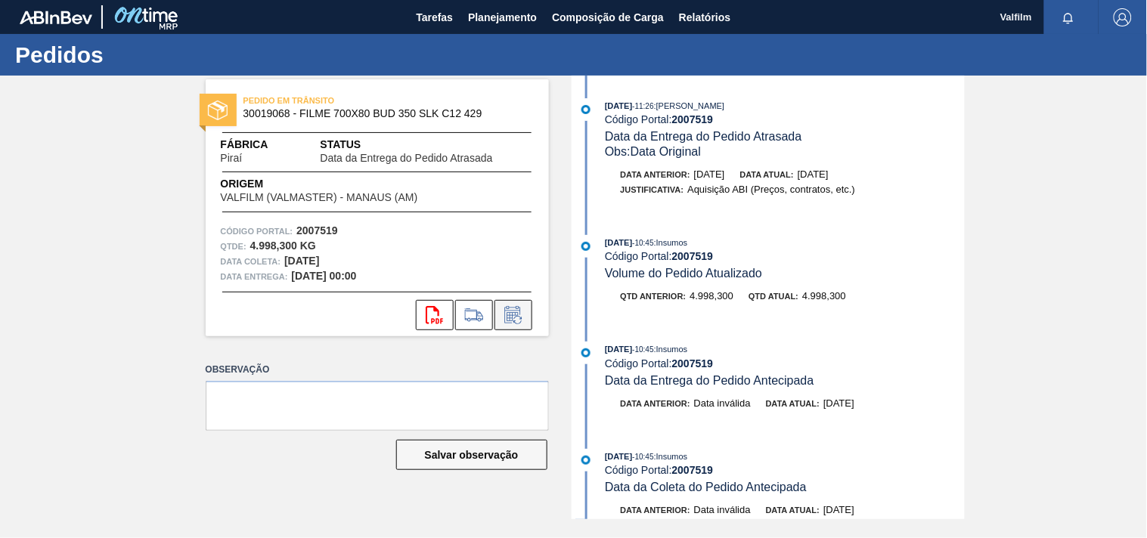
click at [519, 314] on icon at bounding box center [513, 315] width 24 height 18
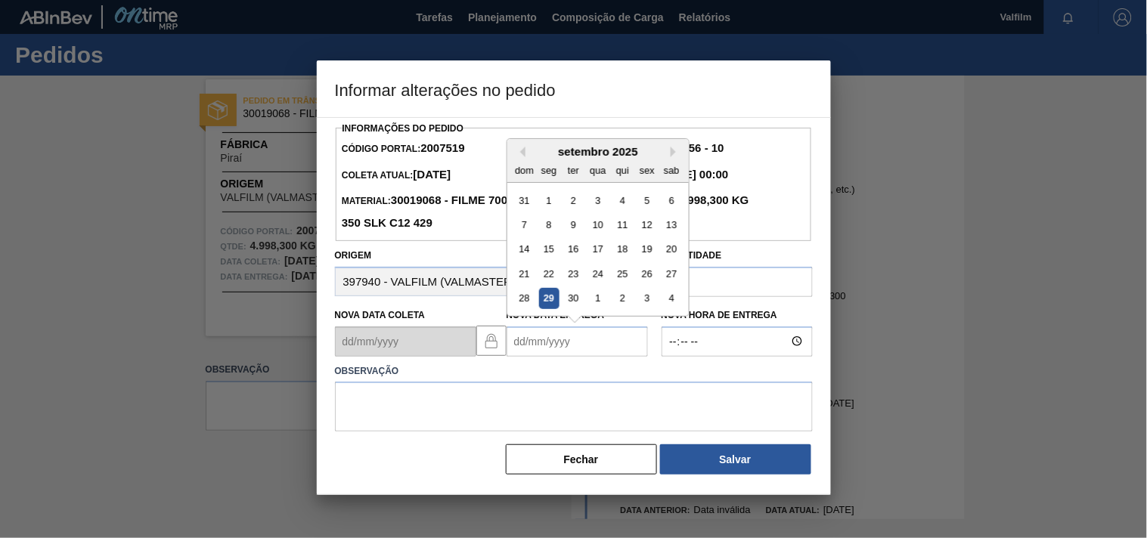
click at [535, 338] on Entrega2007519 "Nova Data Entrega" at bounding box center [576, 342] width 141 height 30
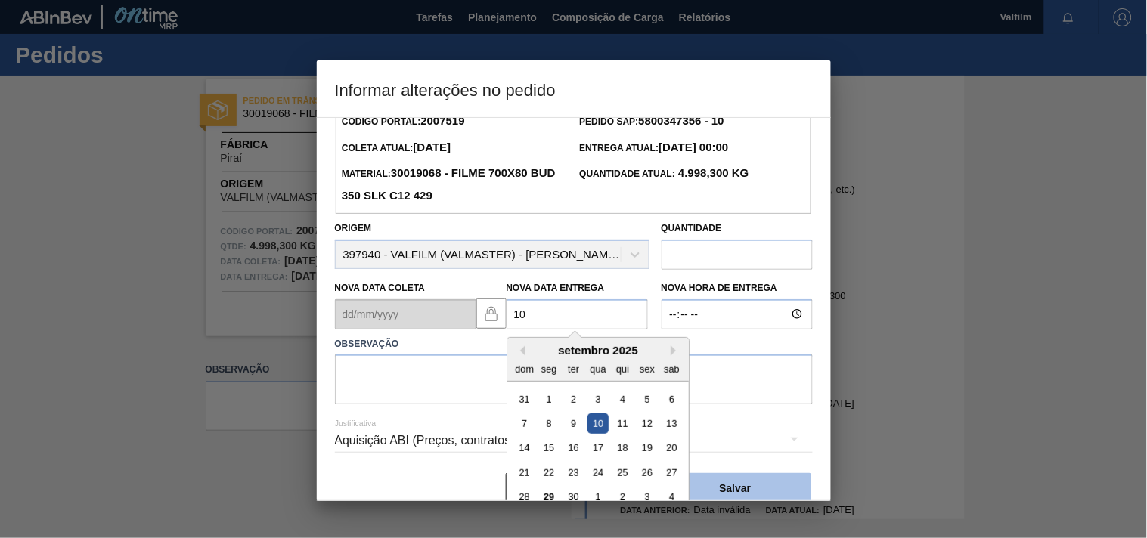
scroll to position [54, 0]
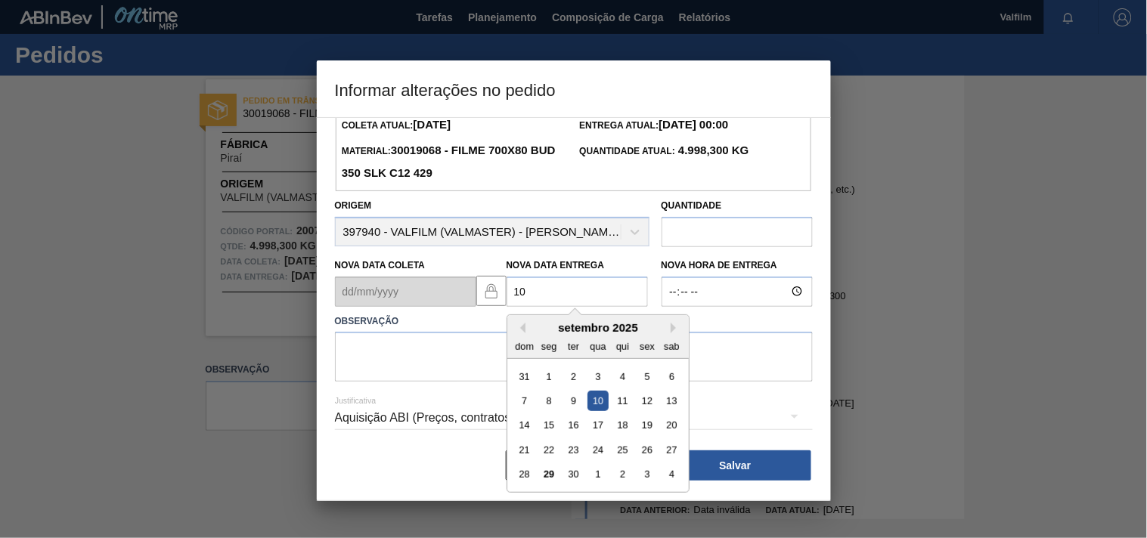
type Entrega2007519 "10/09/2025"
click at [231, 438] on div at bounding box center [573, 269] width 1147 height 538
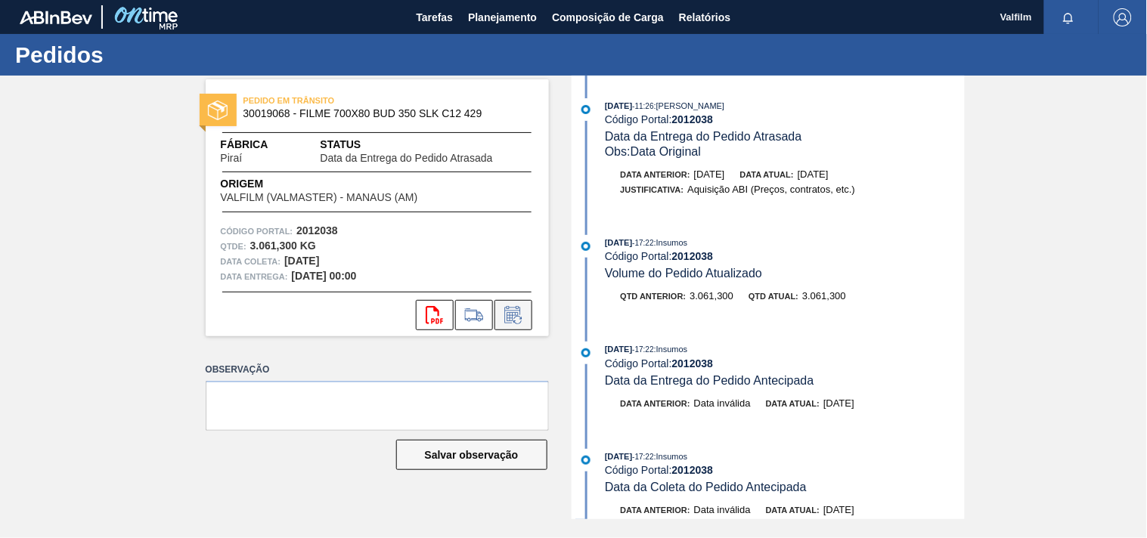
click at [519, 322] on icon at bounding box center [513, 315] width 24 height 18
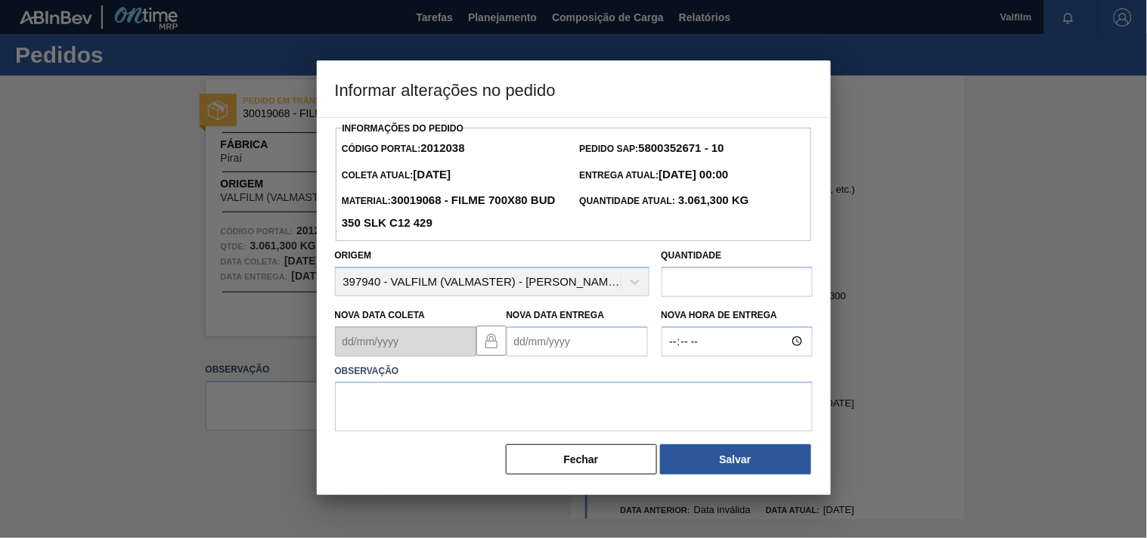
drag, startPoint x: 557, startPoint y: 360, endPoint x: 556, endPoint y: 349, distance: 10.6
click at [557, 353] on div at bounding box center [576, 342] width 141 height 30
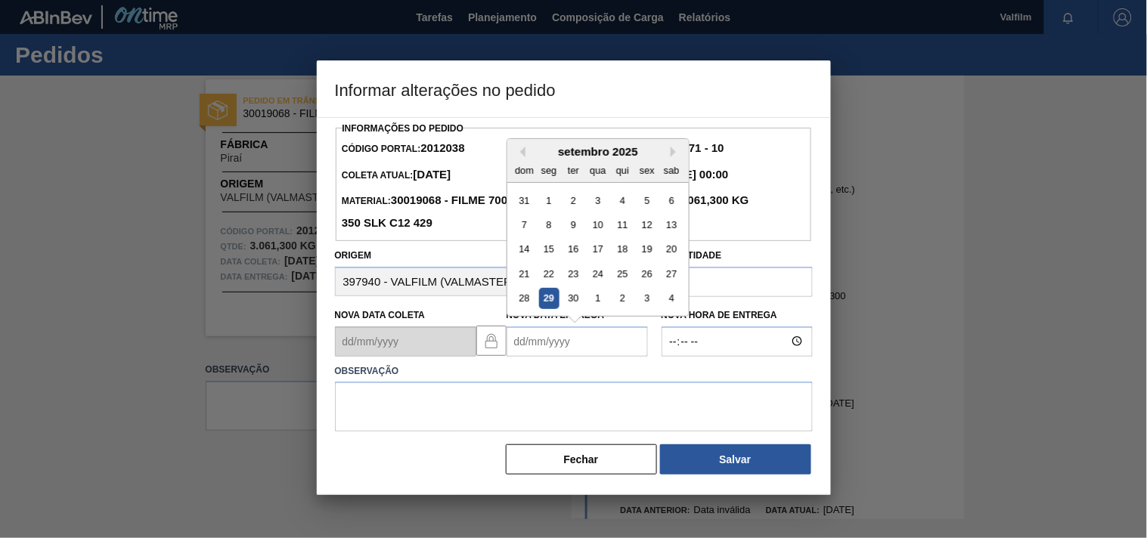
click at [553, 343] on Entrega2012038 "Nova Data Entrega" at bounding box center [576, 342] width 141 height 30
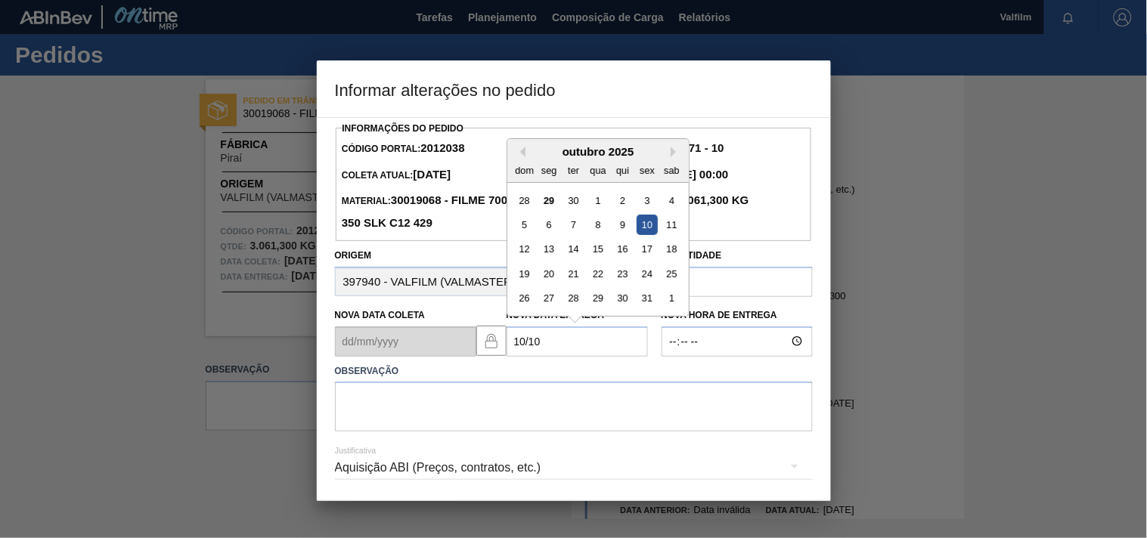
click at [646, 229] on div "10" at bounding box center [647, 225] width 20 height 20
type Entrega2012038 "10/10/2025"
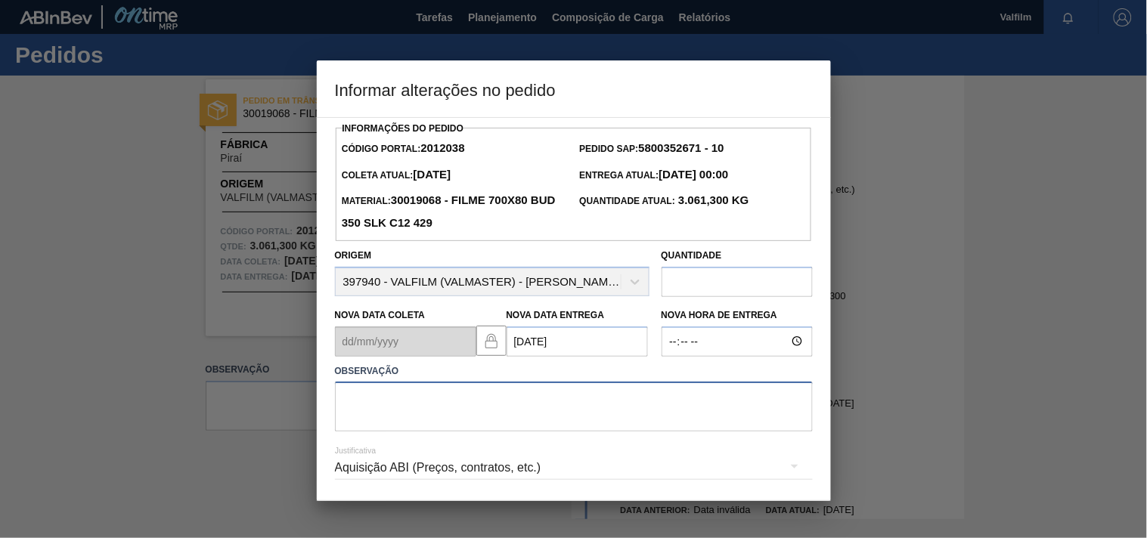
click at [404, 419] on textarea at bounding box center [574, 407] width 478 height 50
paste textarea "Ajuste entrega ( otimização card / veiculo )."
type textarea "Ajuste entrega ( otimização card / veiculo )."
click at [354, 469] on div "Aquisição ABI (Preços, contratos, etc.)" at bounding box center [574, 468] width 478 height 42
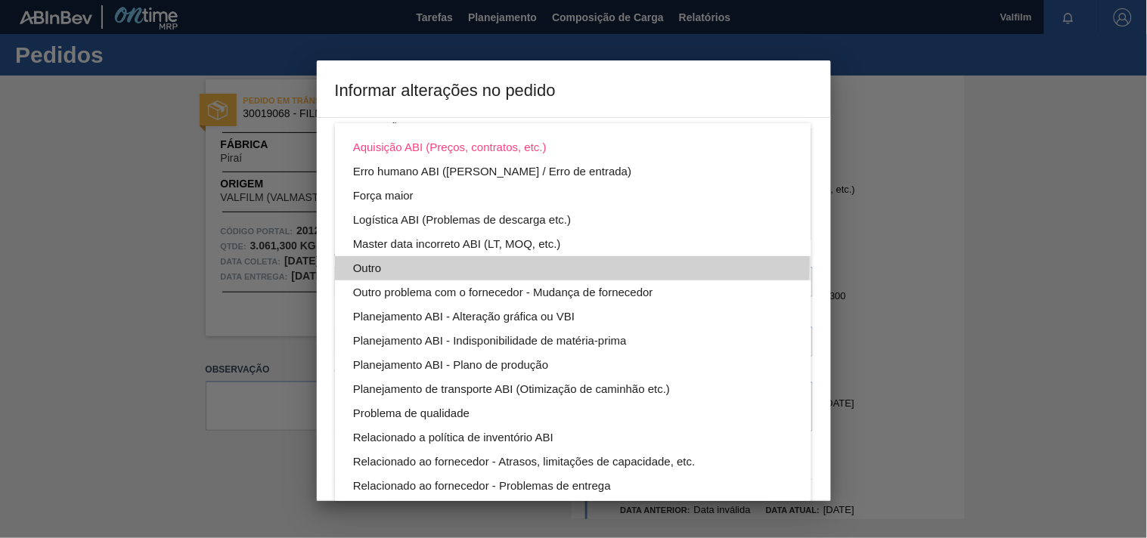
click at [373, 262] on div "Outro" at bounding box center [573, 268] width 440 height 24
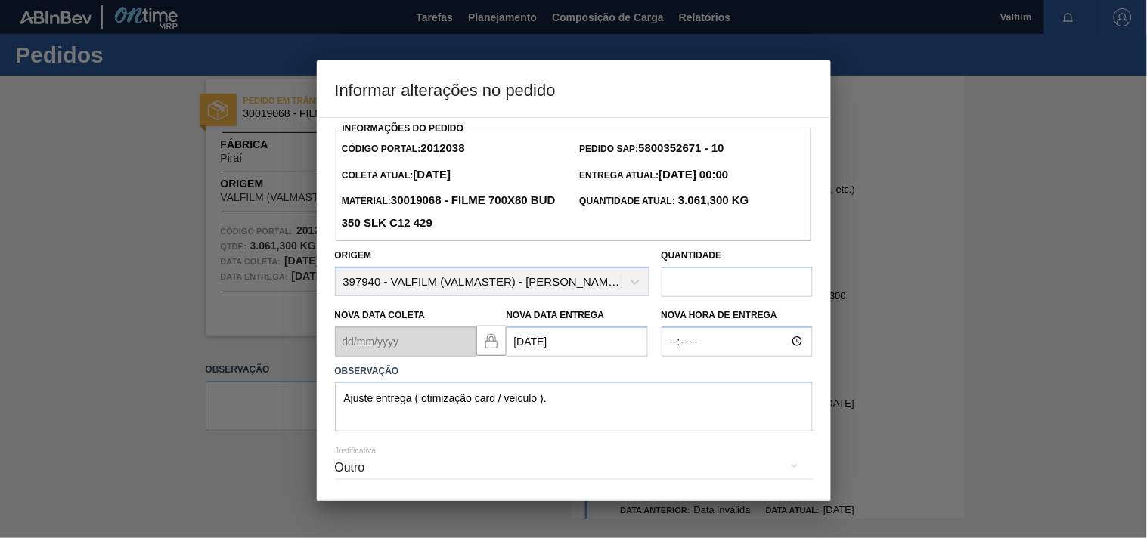
scroll to position [54, 0]
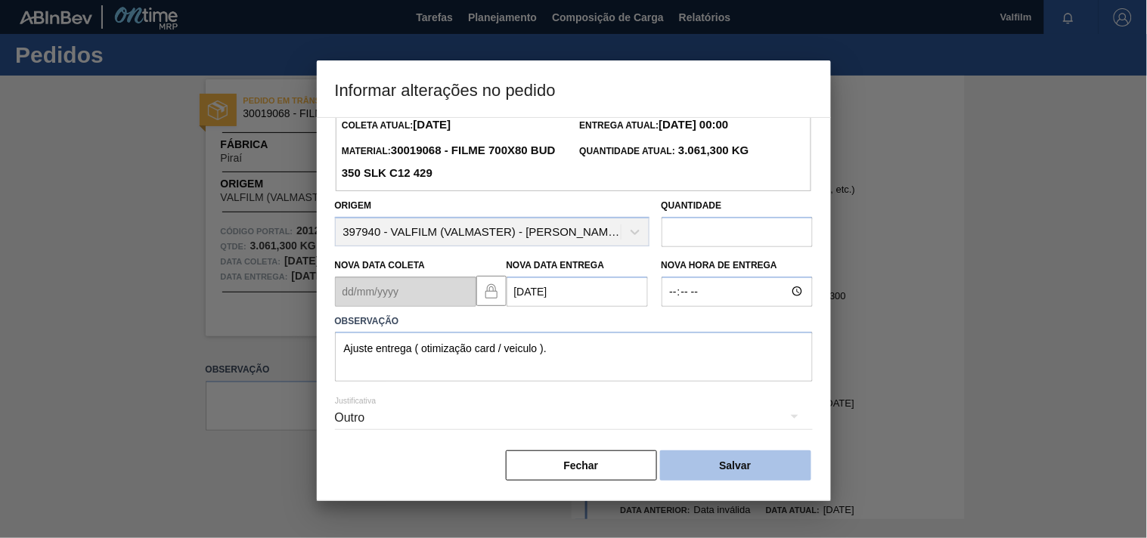
click at [751, 466] on button "Salvar" at bounding box center [735, 466] width 151 height 30
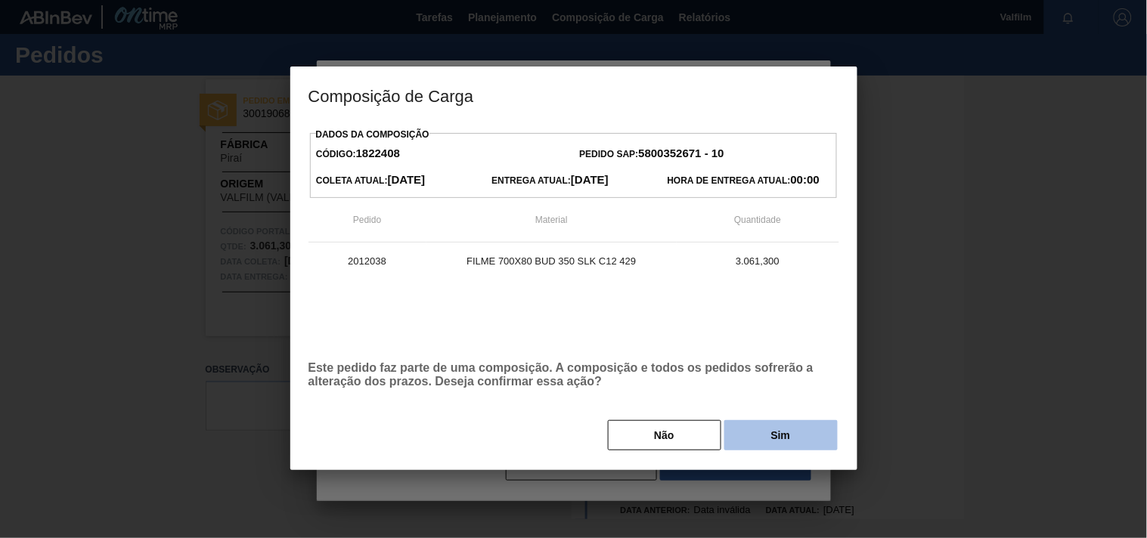
click at [776, 439] on button "Sim" at bounding box center [780, 435] width 113 height 30
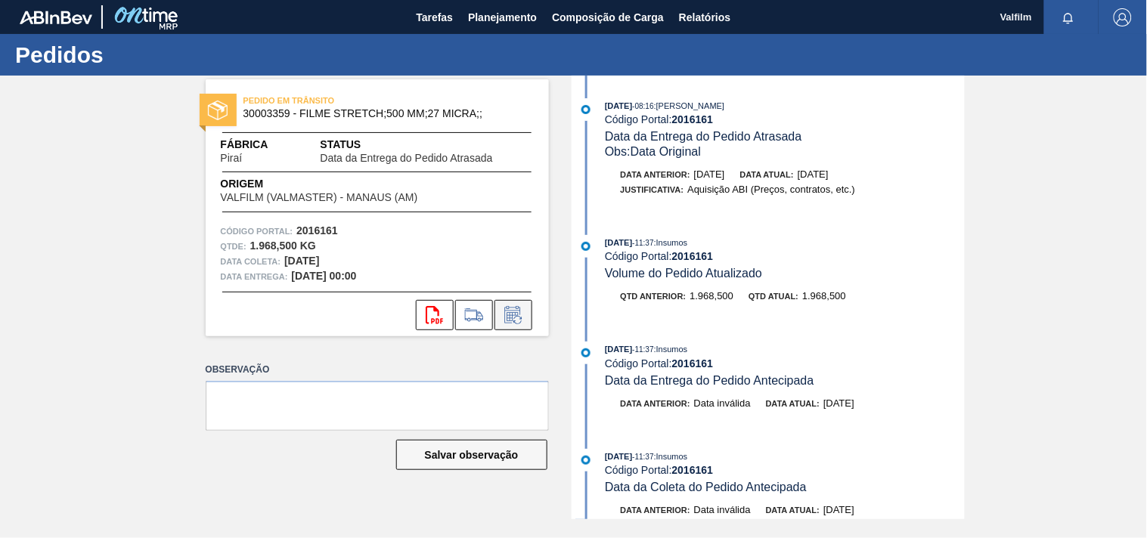
click at [514, 308] on icon at bounding box center [513, 315] width 24 height 18
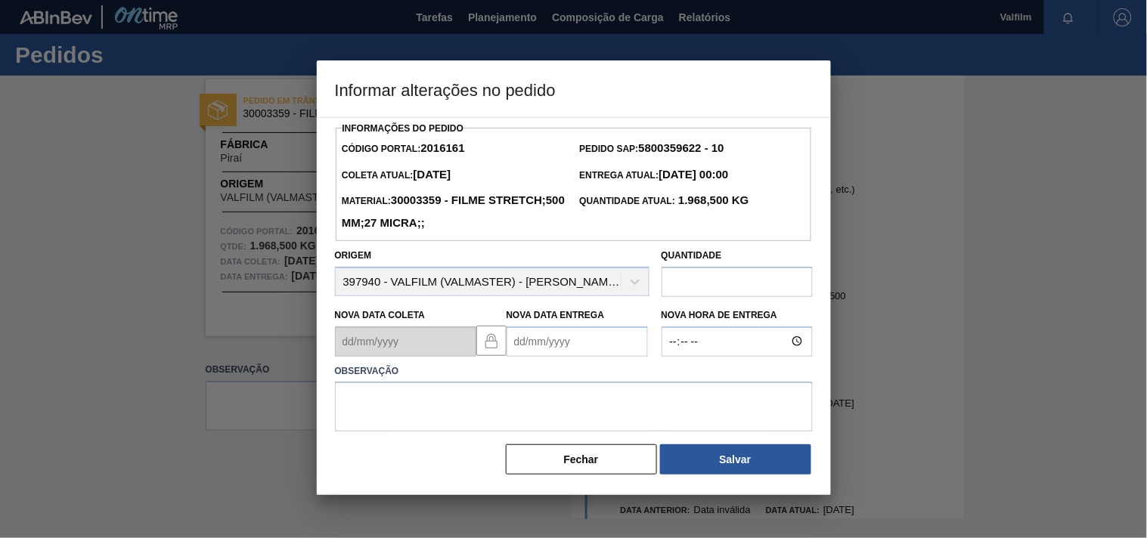
click at [547, 352] on Entrega2016161 "Nova Data Entrega" at bounding box center [576, 342] width 141 height 30
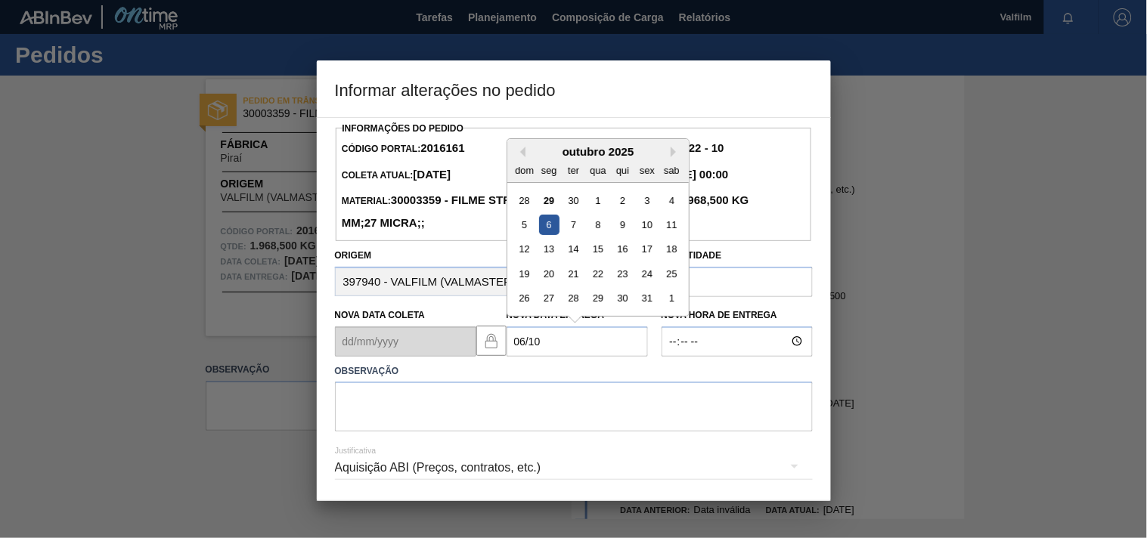
drag, startPoint x: 550, startPoint y: 231, endPoint x: 474, endPoint y: 331, distance: 125.8
click at [549, 231] on div "6" at bounding box center [548, 225] width 20 height 20
type Entrega2016161 "06/10/2025"
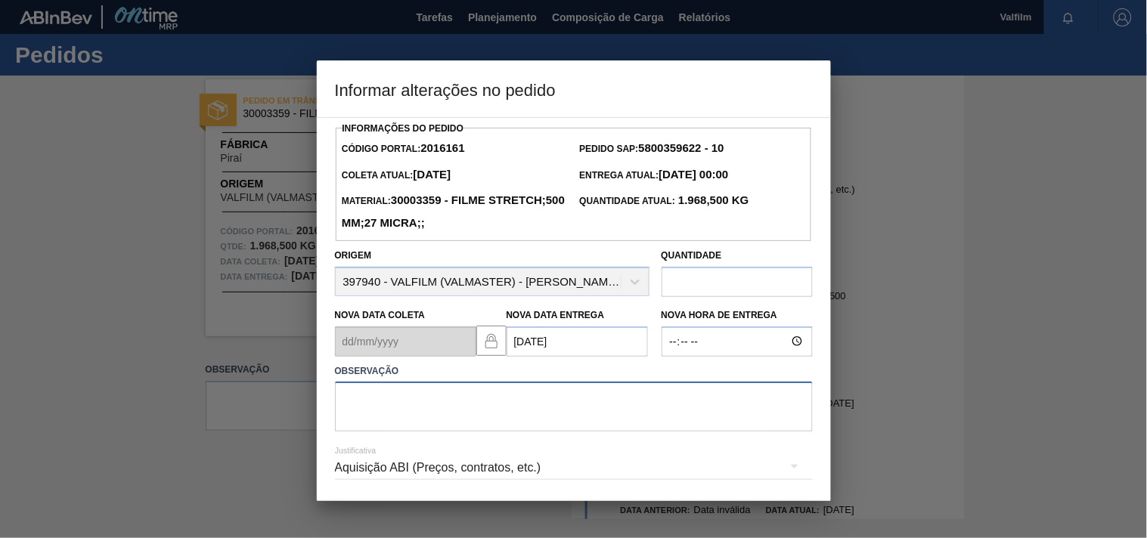
click at [386, 398] on textarea at bounding box center [574, 407] width 478 height 50
paste textarea "Ajuste entrega ( otimização card / veiculo )."
type textarea "Ajuste entrega ( otimização card / veiculo )."
click at [397, 475] on div "Aquisição ABI (Preços, contratos, etc.)" at bounding box center [574, 468] width 478 height 42
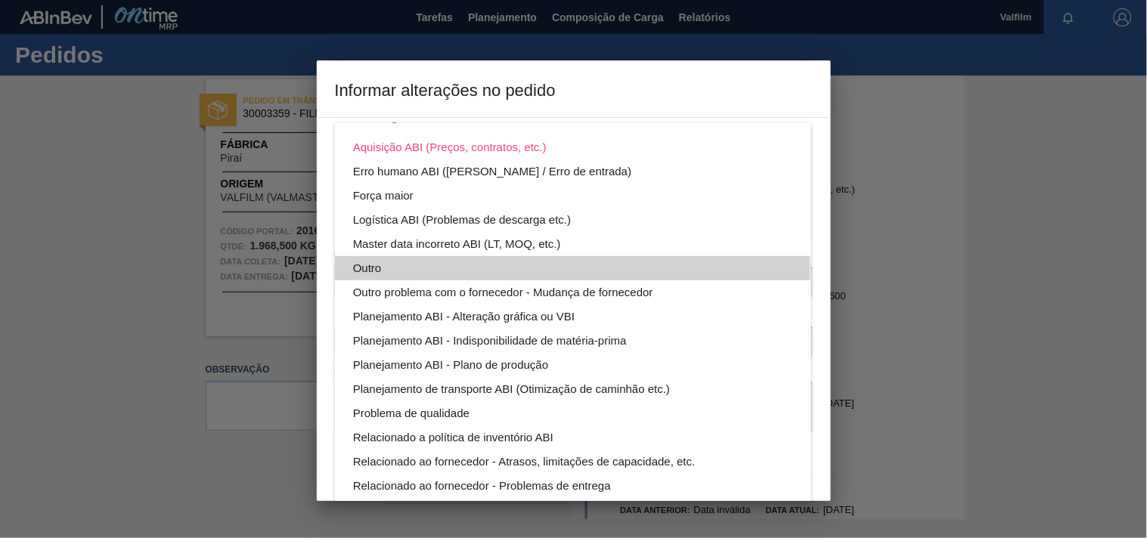
click at [359, 272] on div "Outro" at bounding box center [573, 268] width 440 height 24
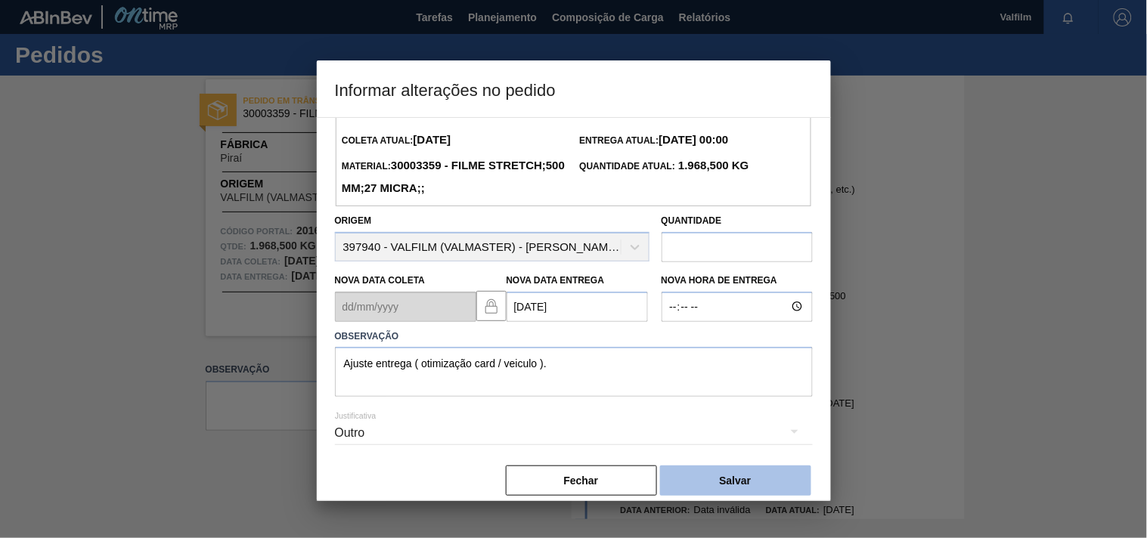
scroll to position [54, 0]
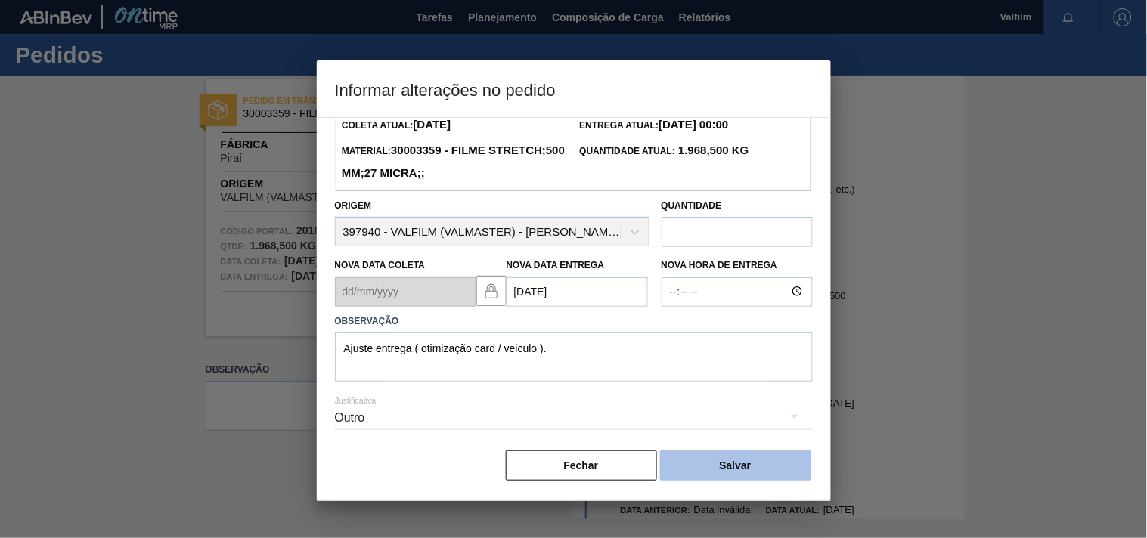
click at [700, 462] on button "Salvar" at bounding box center [735, 466] width 151 height 30
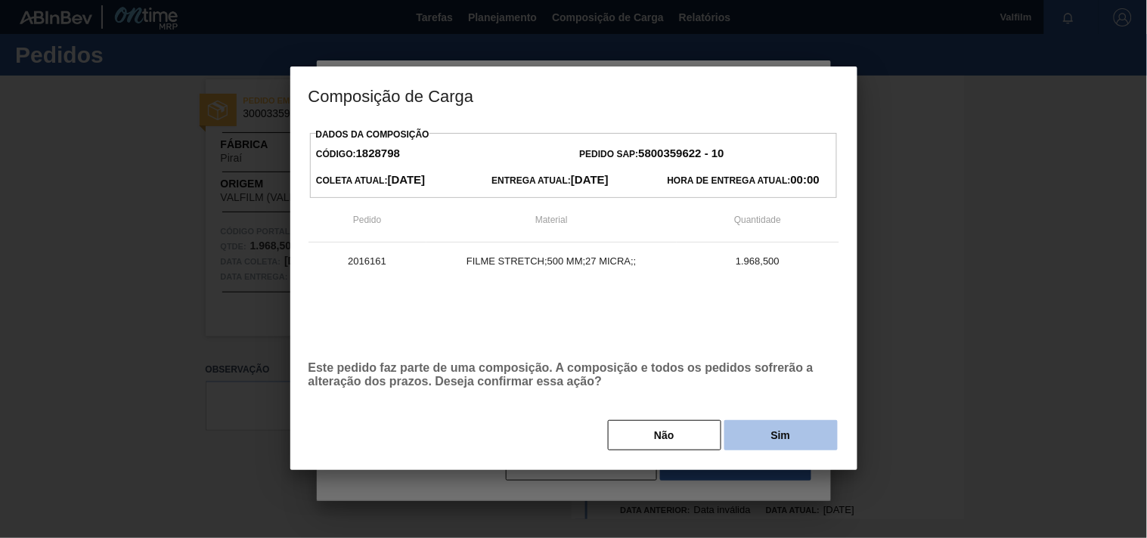
click at [748, 444] on button "Sim" at bounding box center [780, 435] width 113 height 30
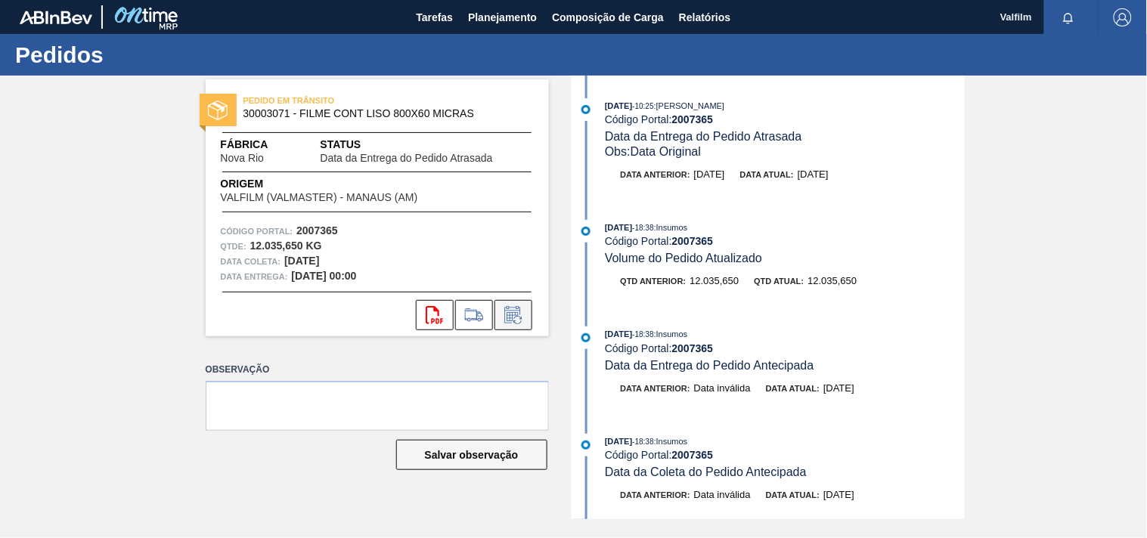
click at [511, 314] on icon at bounding box center [513, 315] width 24 height 18
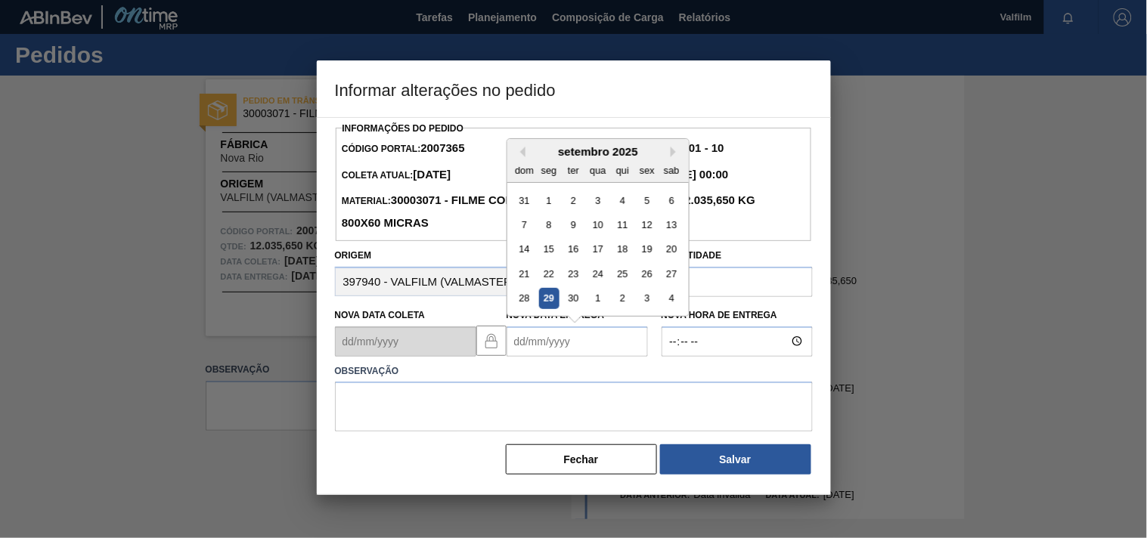
click at [531, 330] on Entrega2007365 "Nova Data Entrega" at bounding box center [576, 342] width 141 height 30
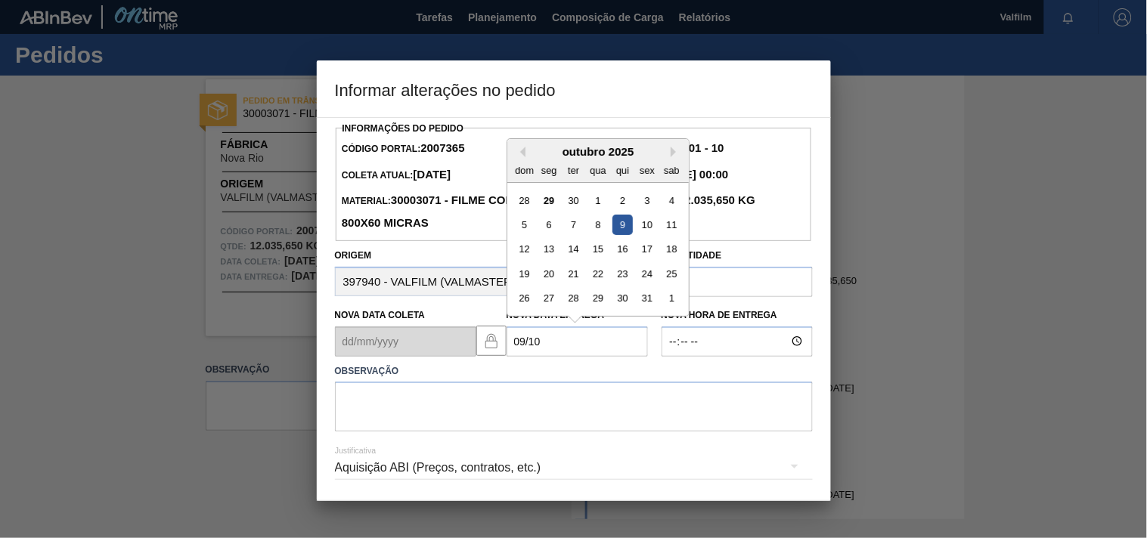
click at [626, 232] on div "9" at bounding box center [622, 225] width 20 height 20
type Entrega2007365 "09/10/2025"
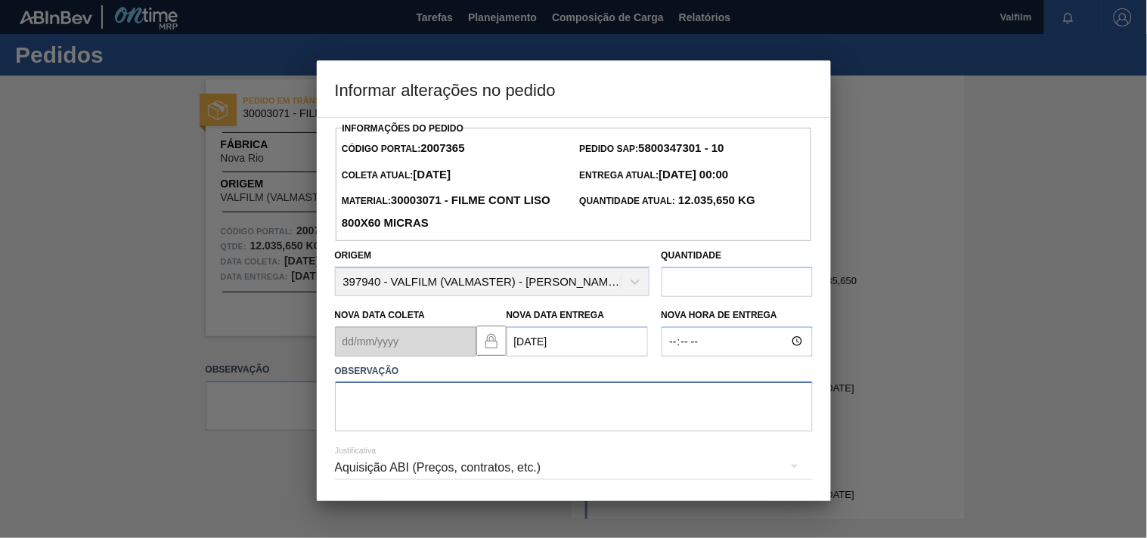
click at [402, 399] on textarea at bounding box center [574, 407] width 478 height 50
paste textarea "Ajuste entrega ( otimização card / veiculo )."
click at [373, 467] on div "Aquisição ABI (Preços, contratos, etc.)" at bounding box center [574, 468] width 478 height 42
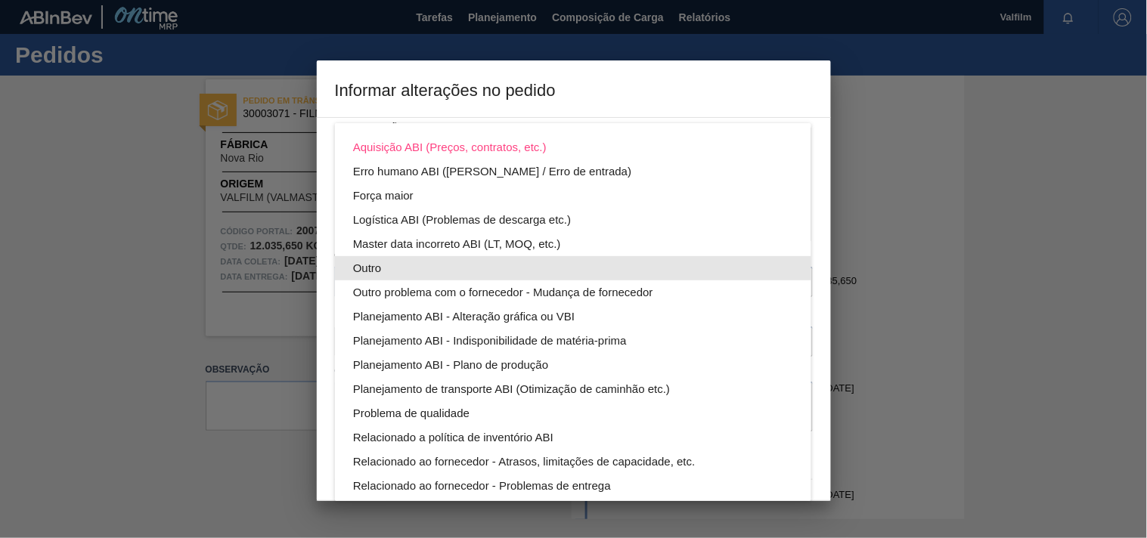
click at [363, 268] on div "Outro" at bounding box center [573, 268] width 440 height 24
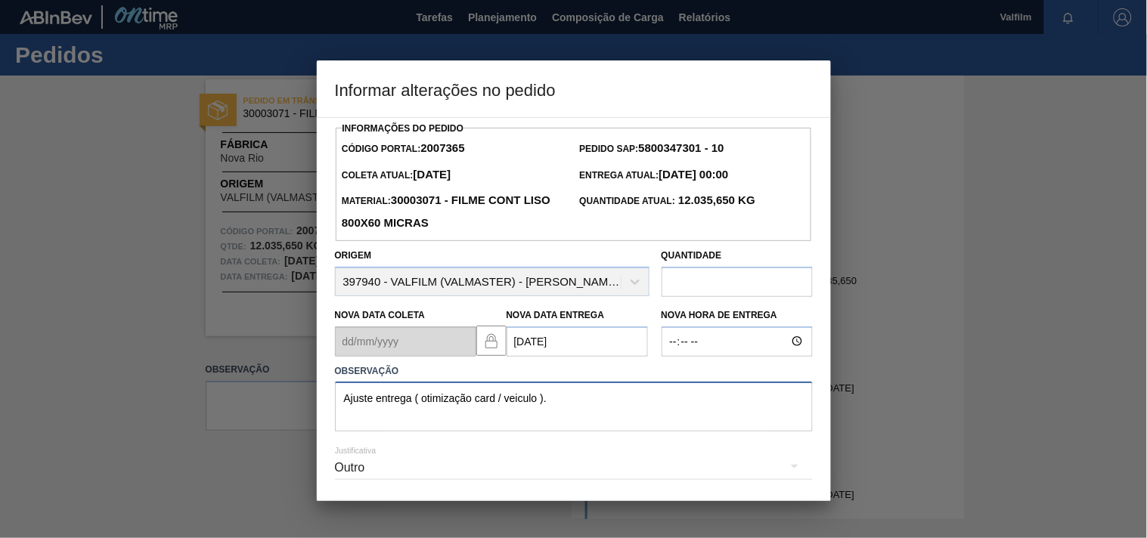
click at [556, 404] on textarea "Ajuste entrega ( otimização card / veiculo )." at bounding box center [574, 407] width 478 height 50
drag, startPoint x: 555, startPoint y: 401, endPoint x: 412, endPoint y: 401, distance: 142.9
click at [412, 401] on textarea "Ajuste entrega ( otimização card / veiculo )." at bounding box center [574, 407] width 478 height 50
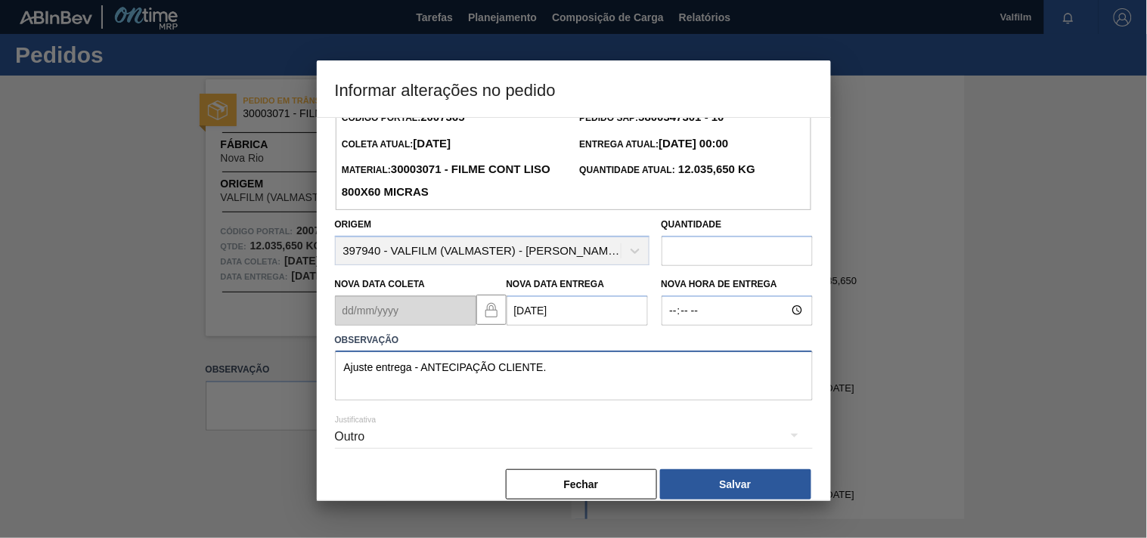
scroll to position [54, 0]
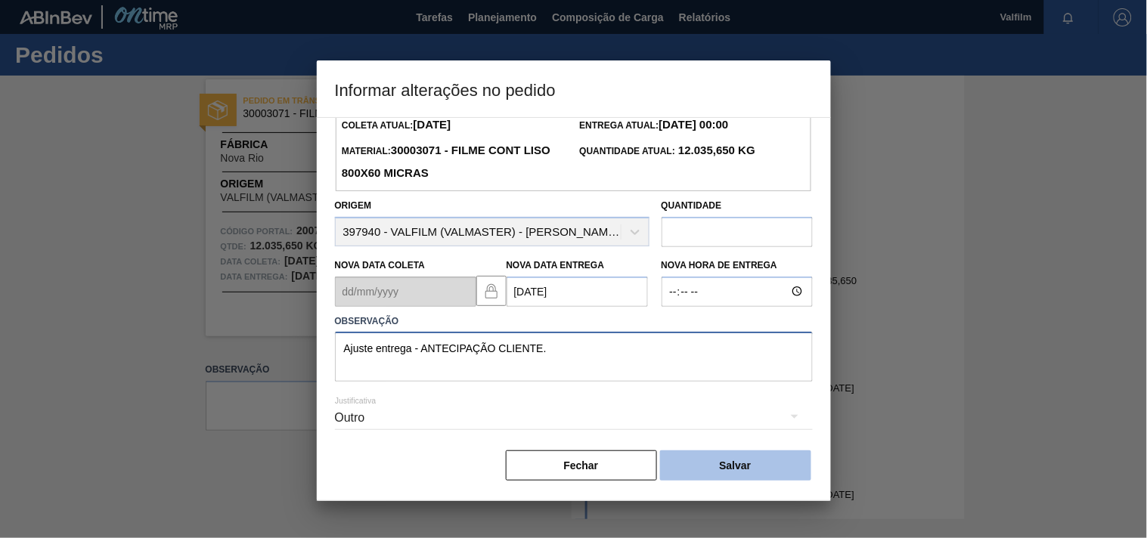
type textarea "Ajuste entrega - ANTECIPAÇÃO CLIENTE."
click at [711, 464] on button "Salvar" at bounding box center [735, 466] width 151 height 30
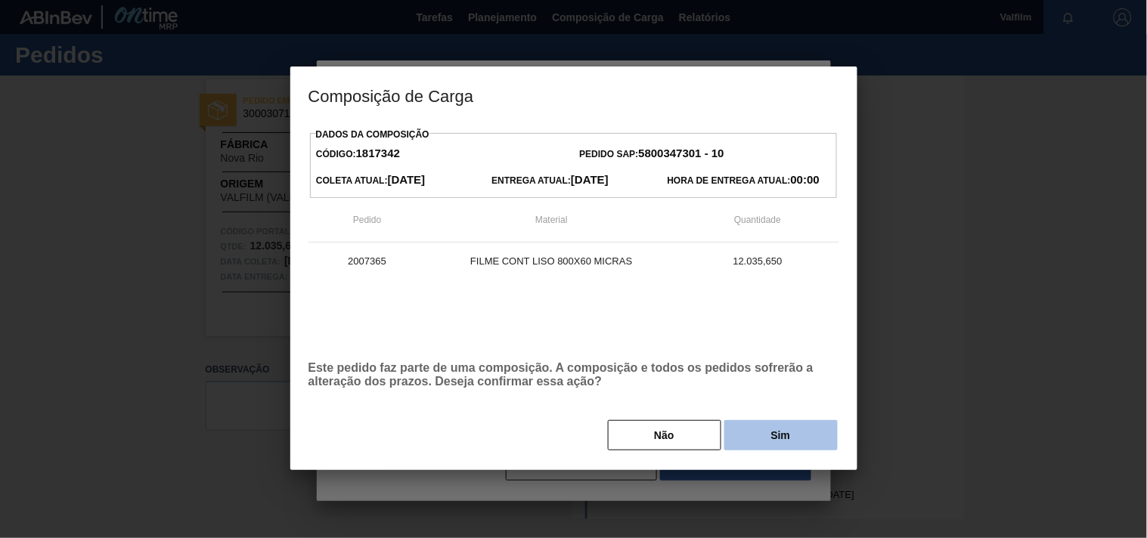
click at [783, 433] on button "Sim" at bounding box center [780, 435] width 113 height 30
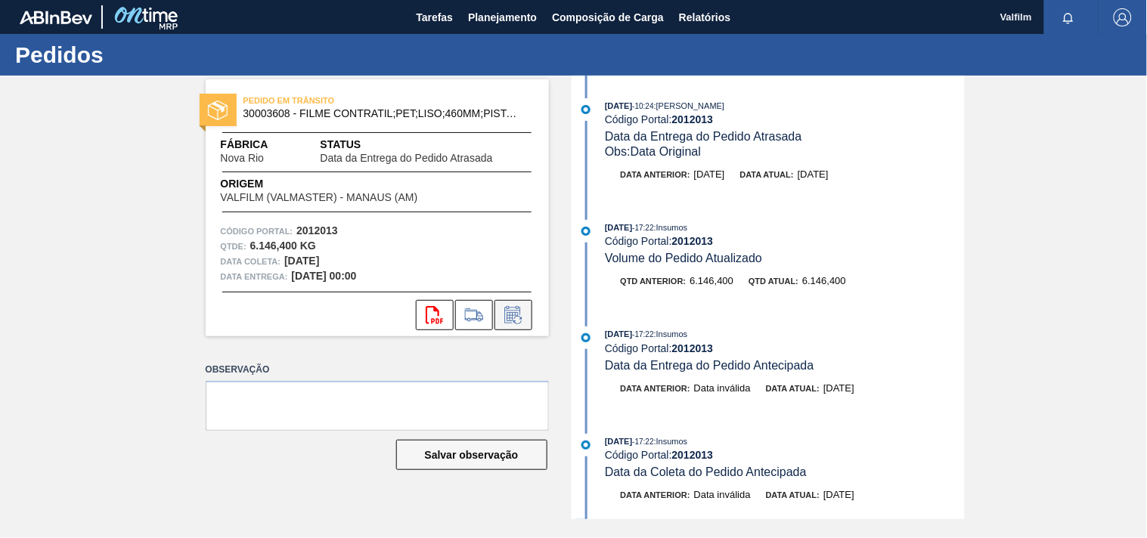
click at [513, 320] on icon at bounding box center [513, 315] width 24 height 18
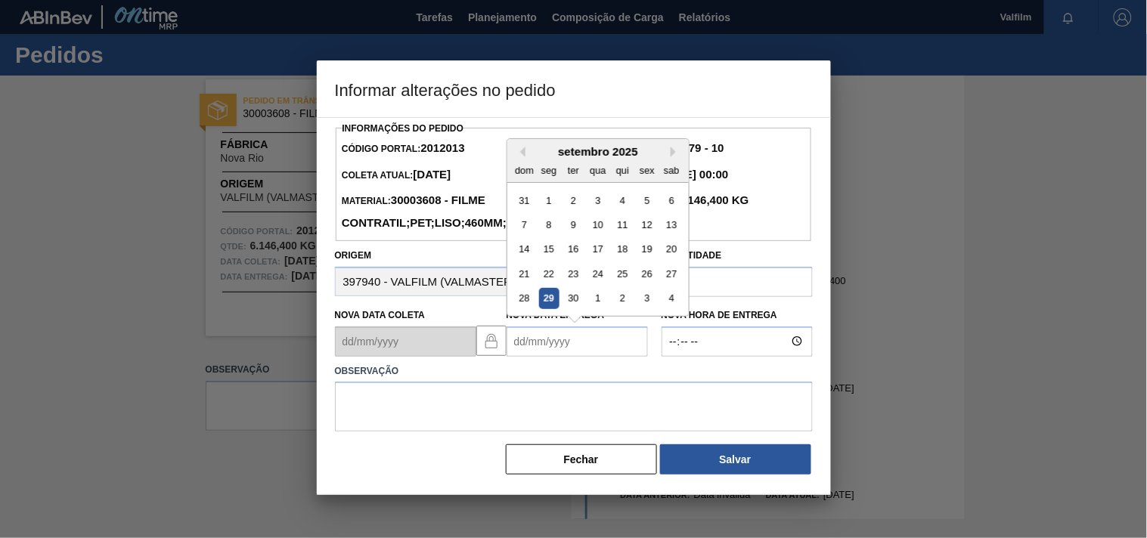
click at [534, 357] on Entrega2012013 "Nova Data Entrega" at bounding box center [576, 342] width 141 height 30
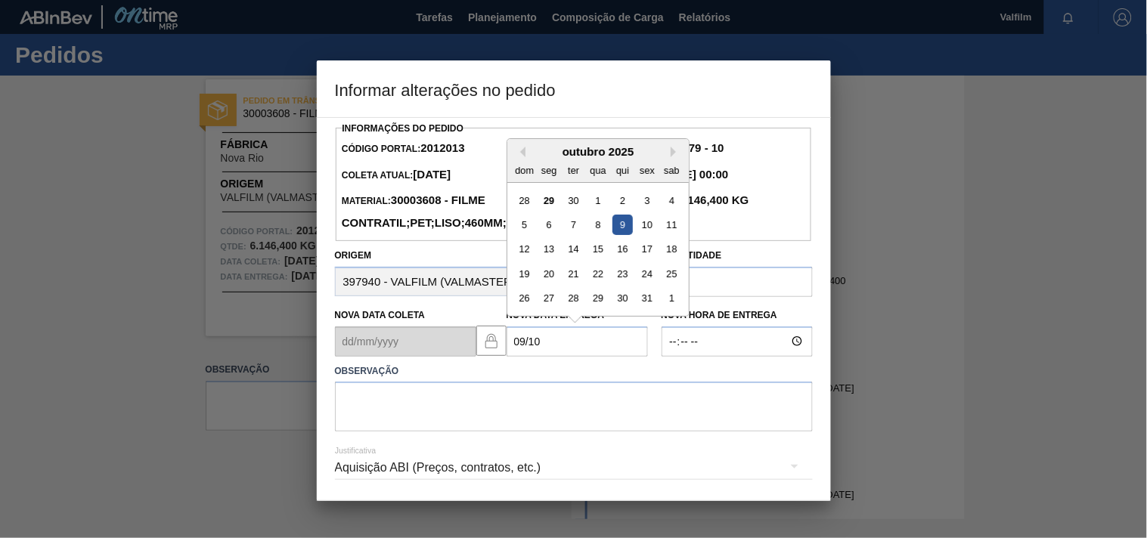
click at [623, 235] on div "9" at bounding box center [622, 225] width 20 height 20
type Entrega2012013 "09/10/2025"
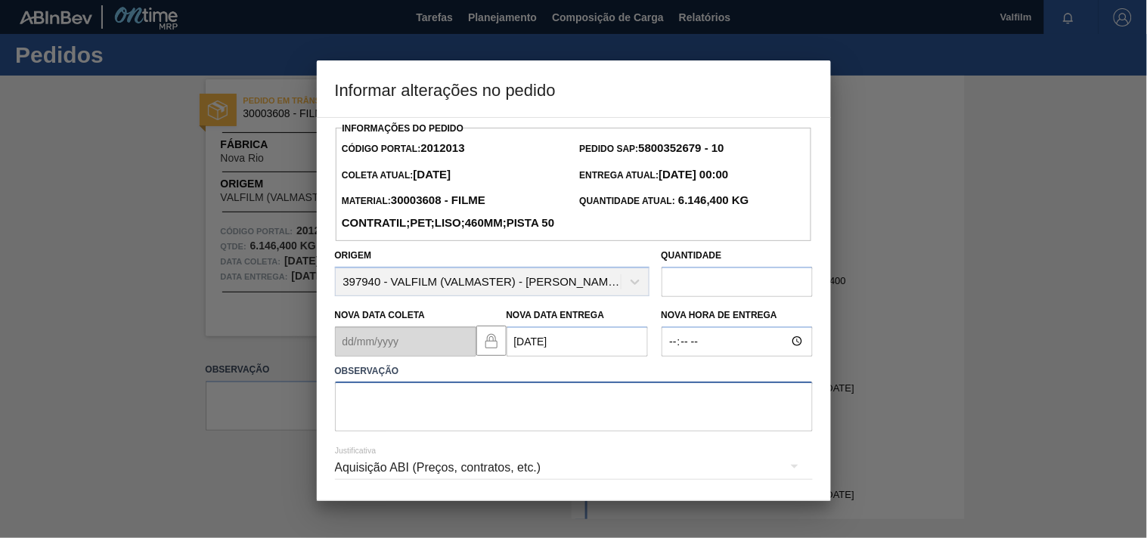
drag, startPoint x: 393, startPoint y: 440, endPoint x: 386, endPoint y: 439, distance: 7.6
click at [392, 432] on textarea at bounding box center [574, 407] width 478 height 50
paste textarea "Ajuste entrega ( otimização card / veiculo )."
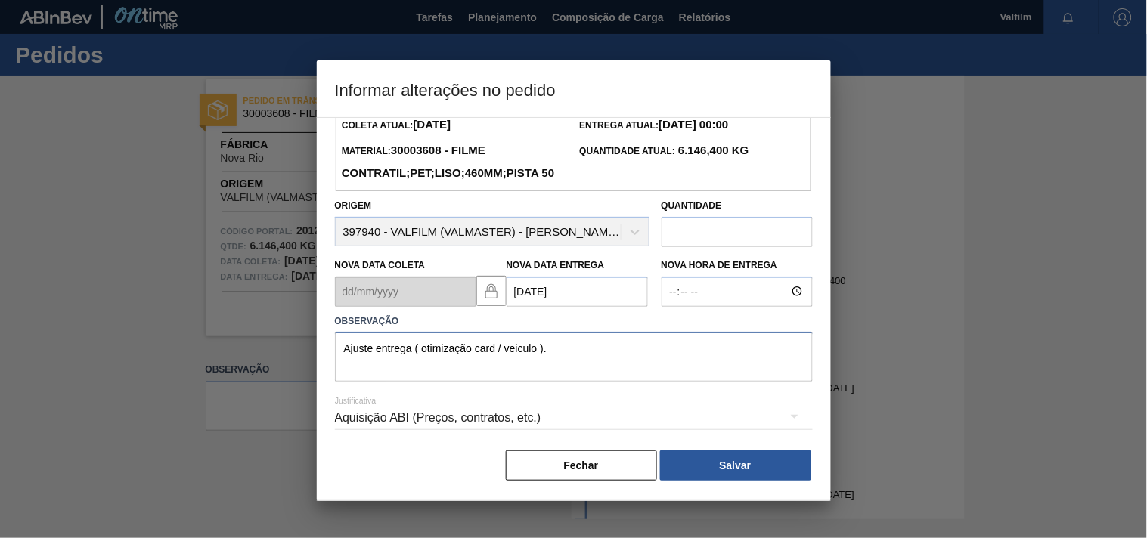
type textarea "Ajuste entrega ( otimização card / veiculo )."
click at [388, 429] on hr at bounding box center [574, 429] width 478 height 1
click at [367, 420] on div "Aquisição ABI (Preços, contratos, etc.)" at bounding box center [574, 418] width 478 height 42
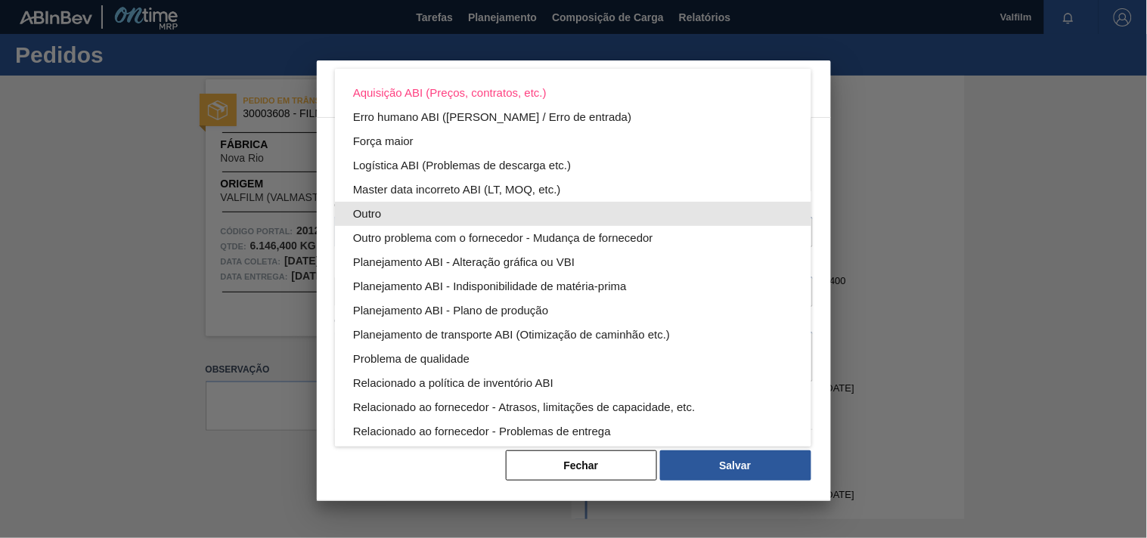
click at [373, 214] on div "Outro" at bounding box center [573, 214] width 440 height 24
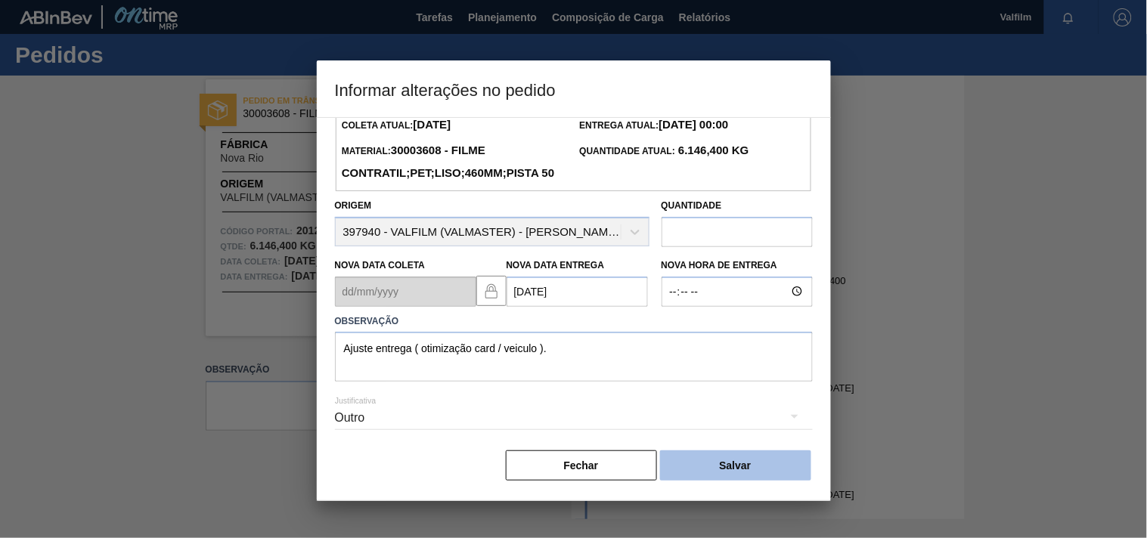
click at [739, 463] on button "Salvar" at bounding box center [735, 466] width 151 height 30
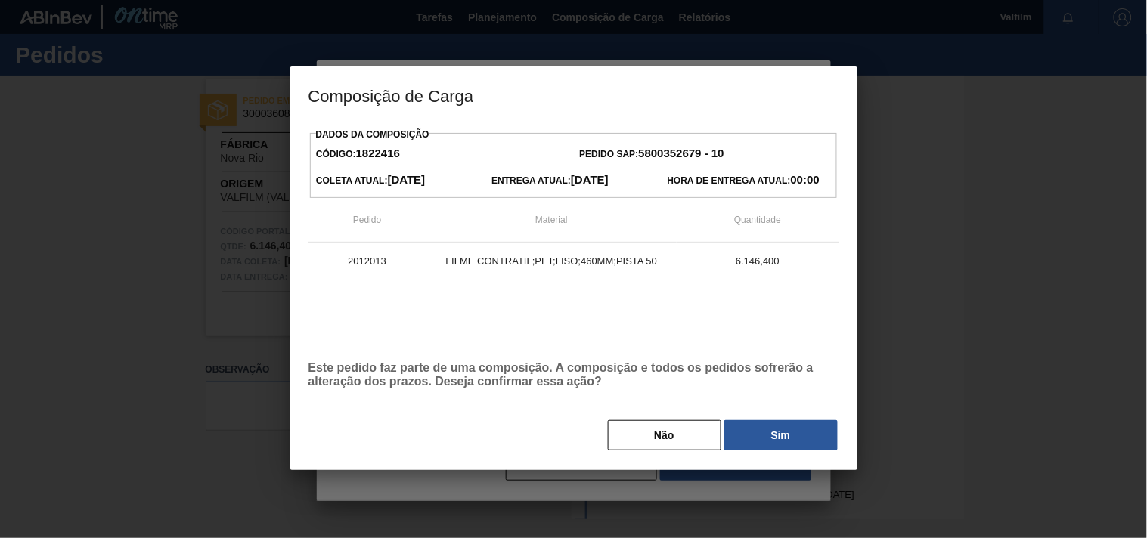
click at [754, 454] on div "Dados da Composição Código: 1822416 Pedido SAP: 5800352679 - 10 Coleta Atual: 2…" at bounding box center [573, 297] width 567 height 346
click at [753, 437] on button "Sim" at bounding box center [780, 435] width 113 height 30
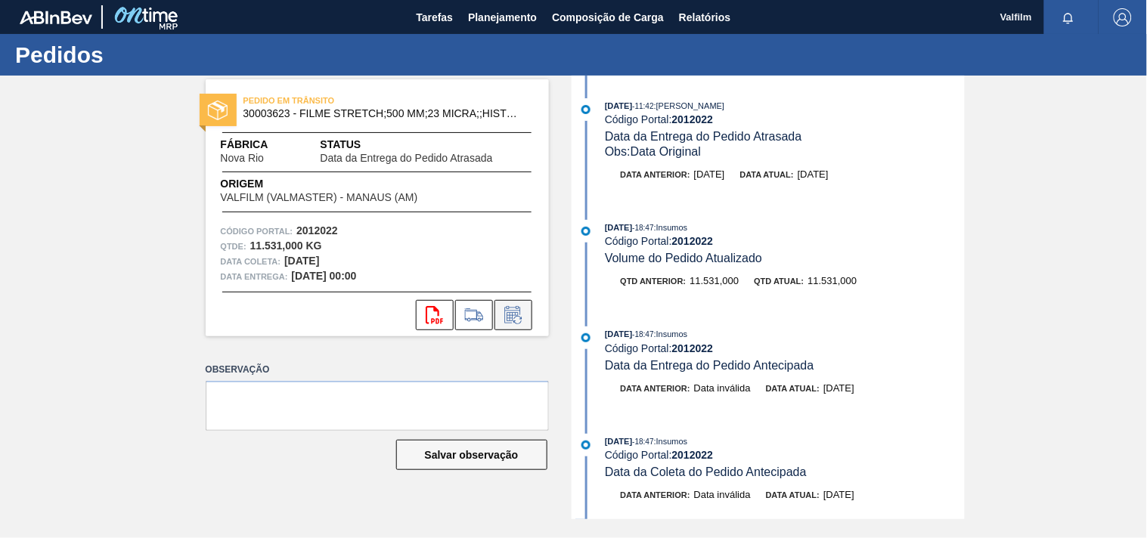
click at [520, 322] on icon at bounding box center [517, 320] width 8 height 8
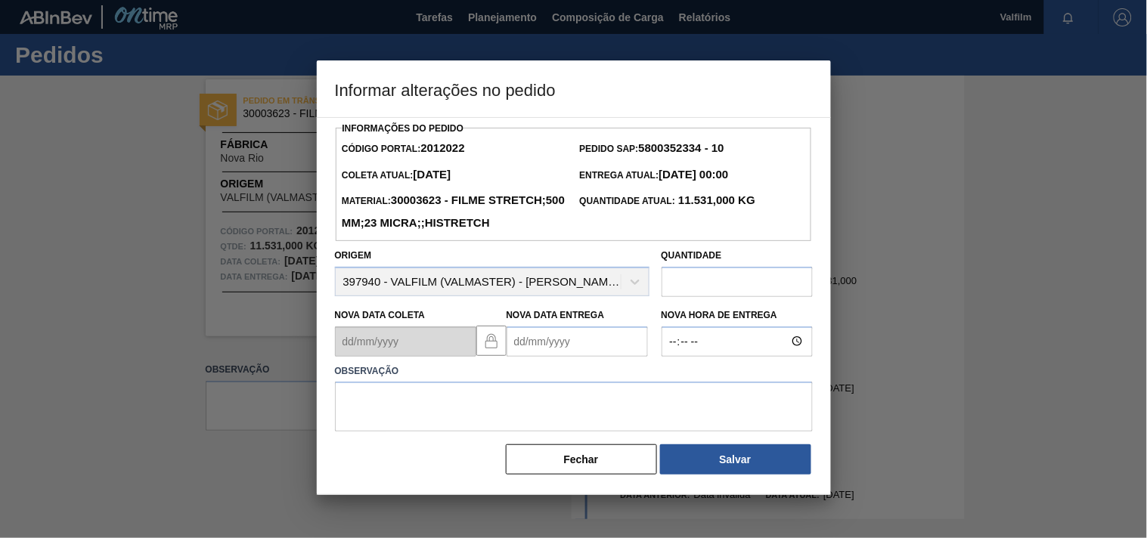
click at [522, 357] on Entrega2012022 "Nova Data Entrega" at bounding box center [576, 342] width 141 height 30
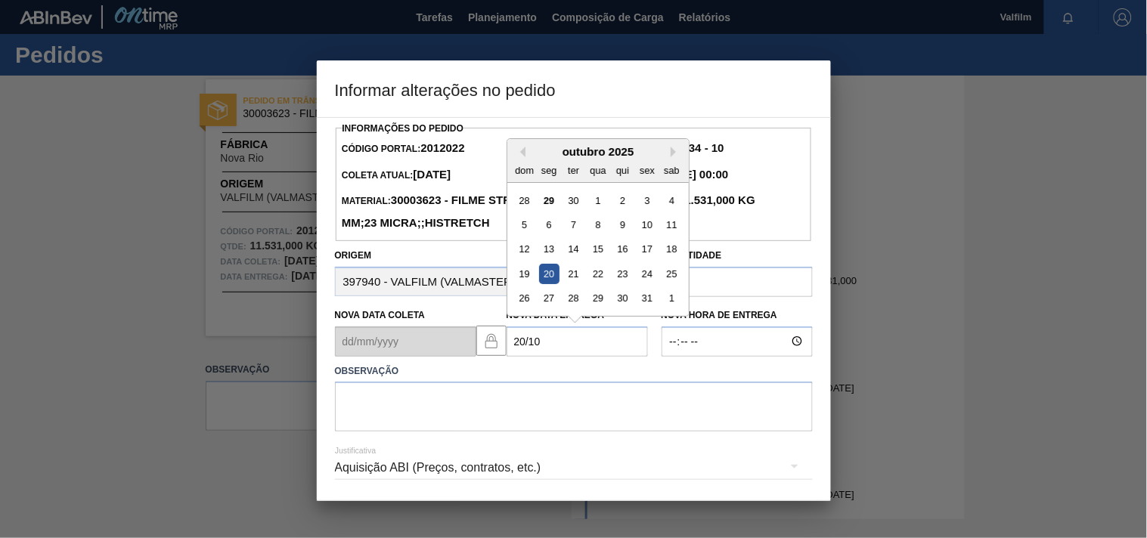
click at [552, 284] on div "20" at bounding box center [548, 274] width 20 height 20
type Entrega2012022 "[DATE]"
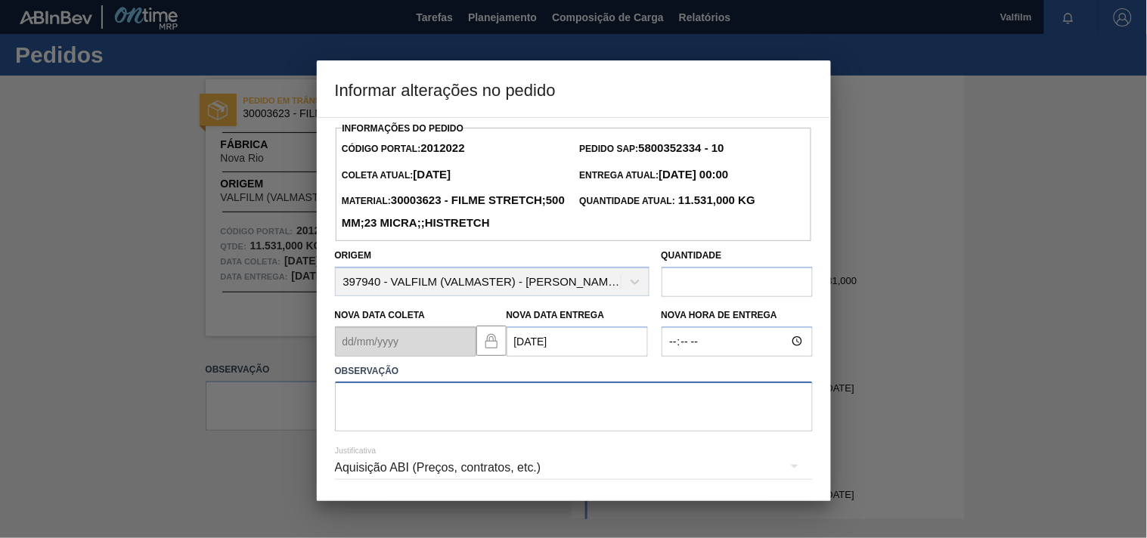
drag, startPoint x: 389, startPoint y: 423, endPoint x: 423, endPoint y: 437, distance: 37.3
click at [389, 426] on textarea at bounding box center [574, 407] width 478 height 50
paste textarea "Ajuste entrega ( otimização card / veiculo )."
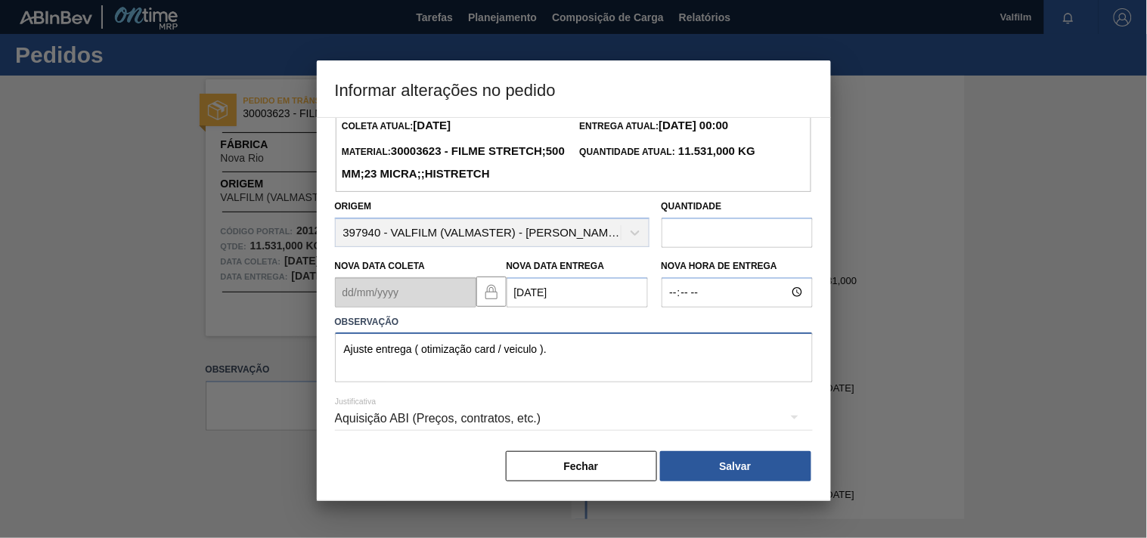
scroll to position [77, 0]
type textarea "Ajuste entrega ( otimização card / veiculo )."
click at [378, 410] on div "Aquisição ABI (Preços, contratos, etc.)" at bounding box center [574, 418] width 478 height 42
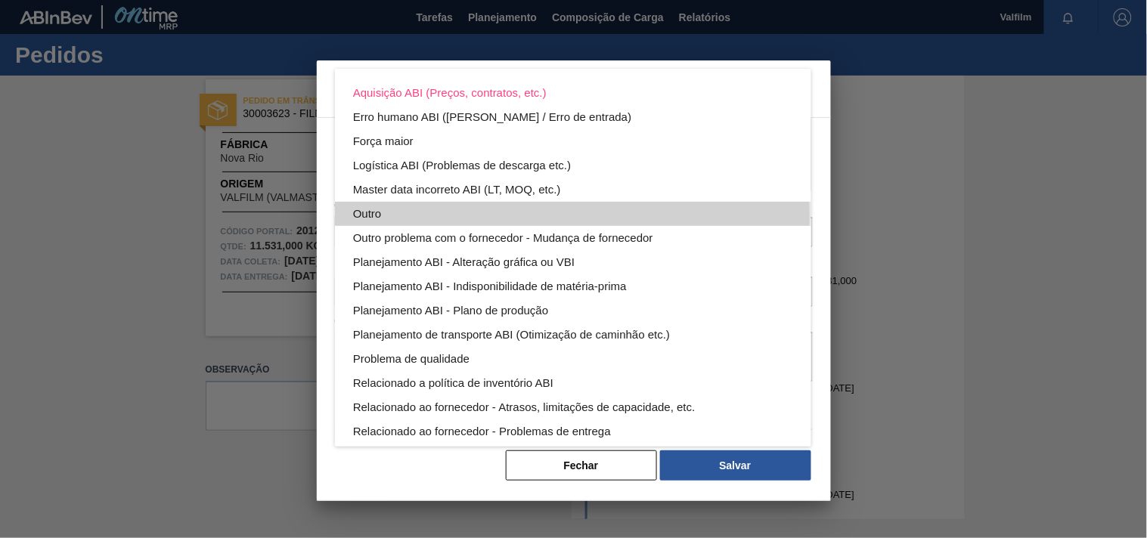
click at [369, 216] on div "Outro" at bounding box center [573, 214] width 440 height 24
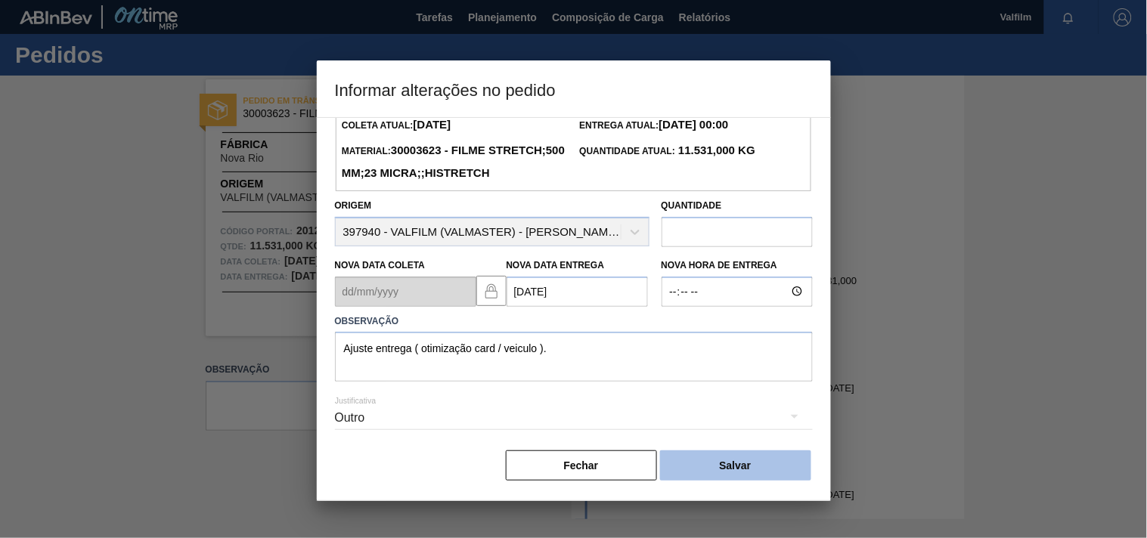
click at [751, 469] on button "Salvar" at bounding box center [735, 466] width 151 height 30
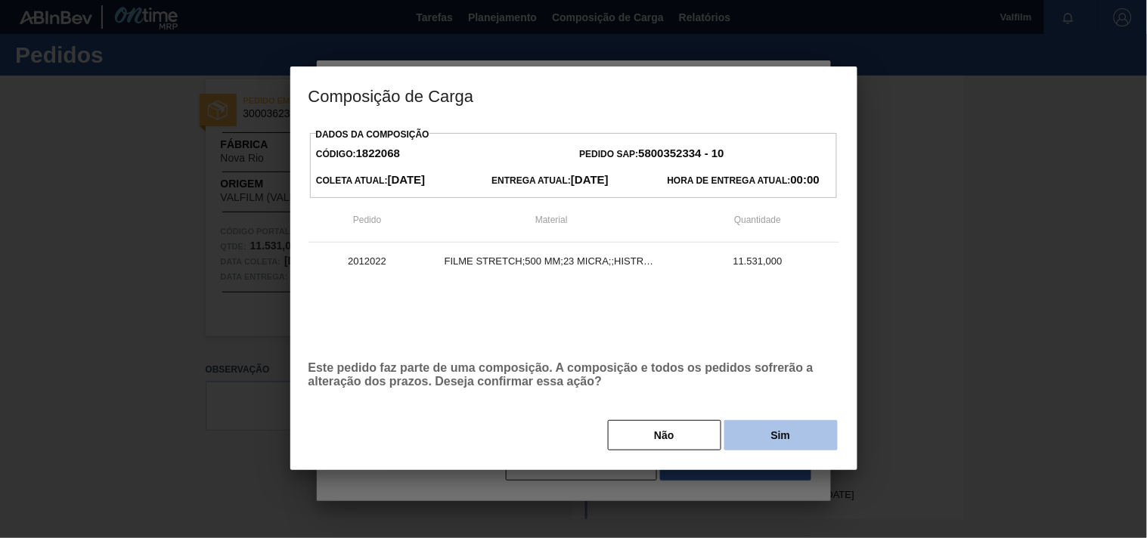
click at [764, 446] on button "Sim" at bounding box center [780, 435] width 113 height 30
